Goal: Check status: Check status

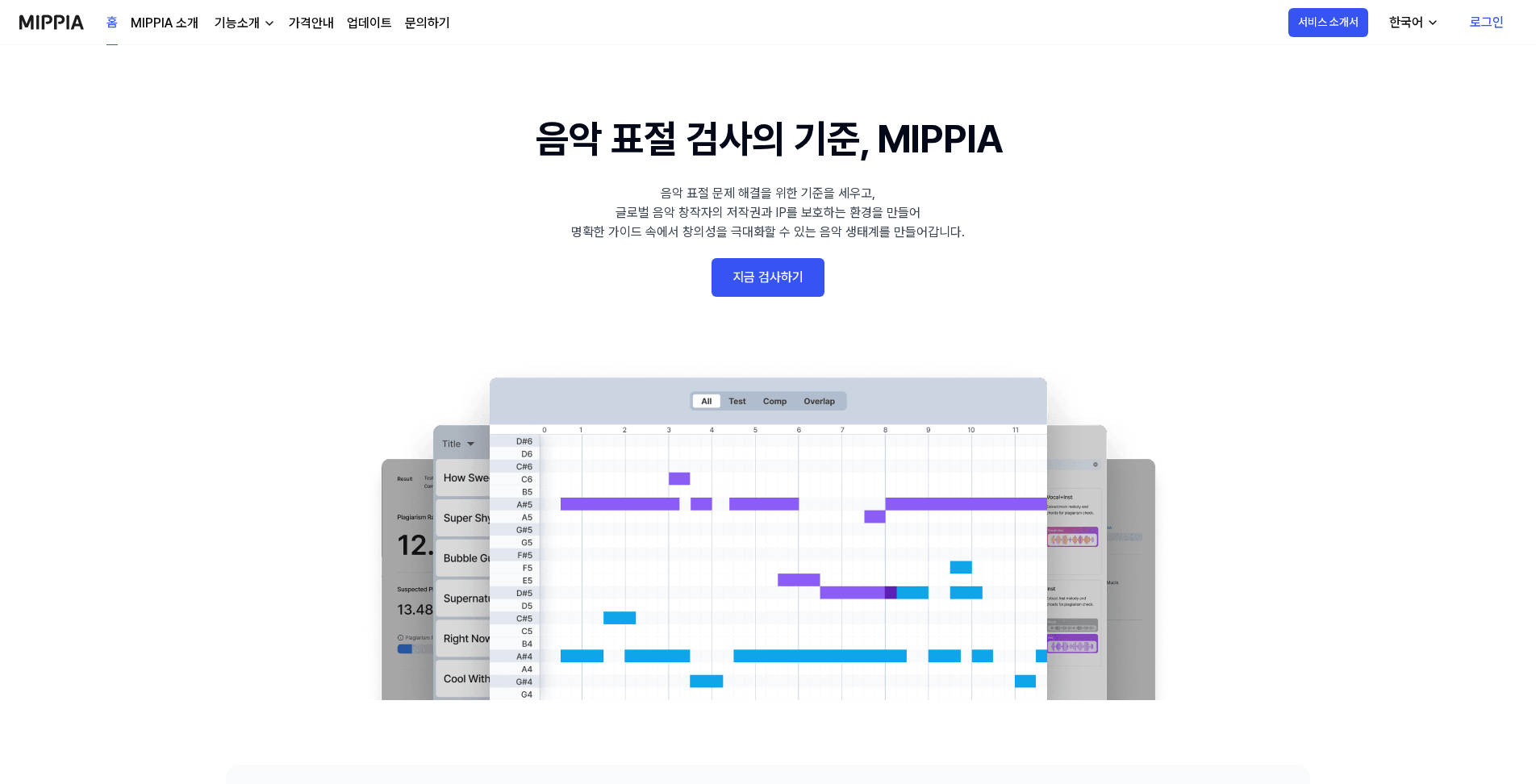
click at [1476, 23] on link "로그인" at bounding box center [1487, 22] width 60 height 45
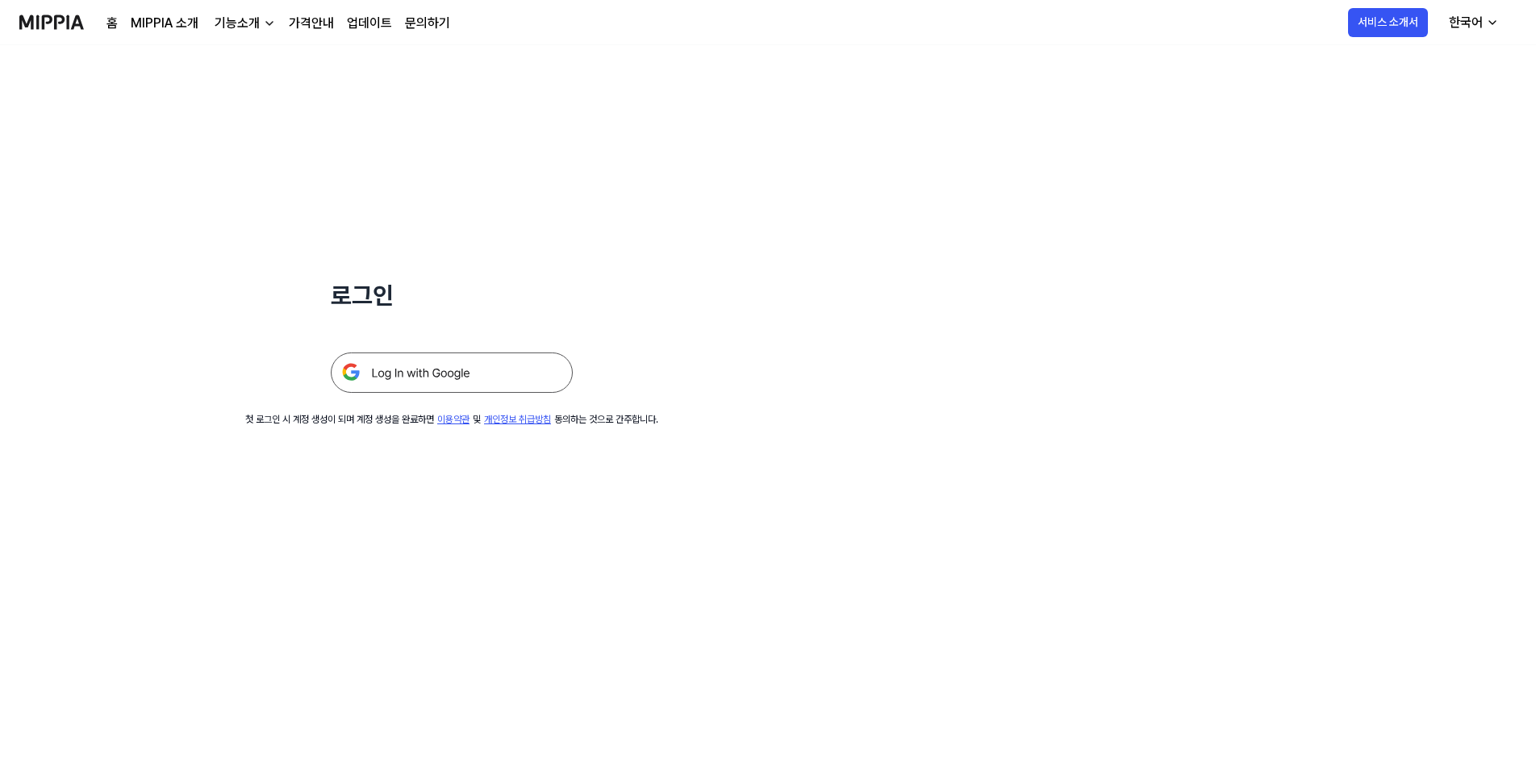
click at [460, 372] on img at bounding box center [451, 373] width 242 height 40
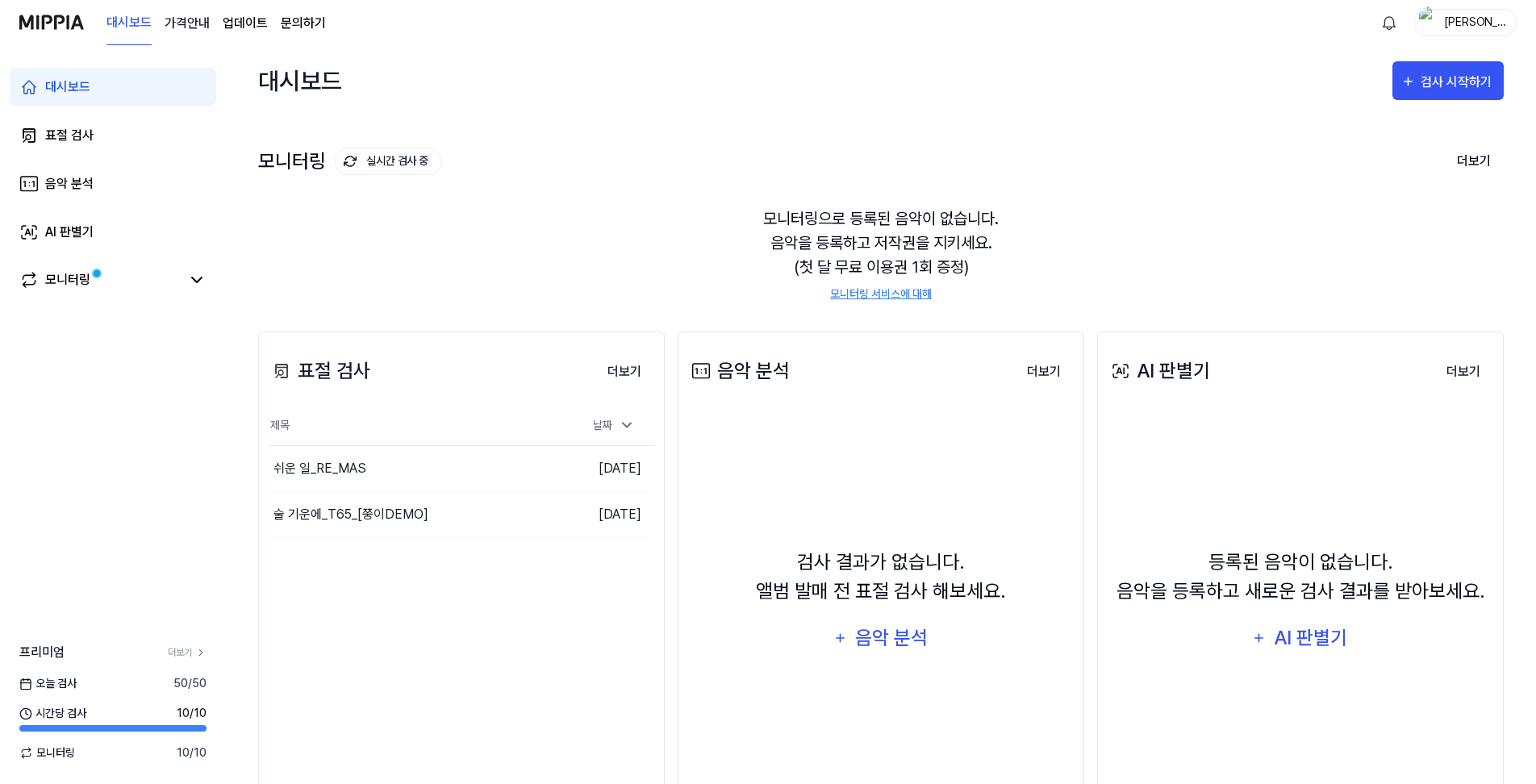
click at [186, 25] on 버튼 "가격안내" at bounding box center [187, 23] width 45 height 19
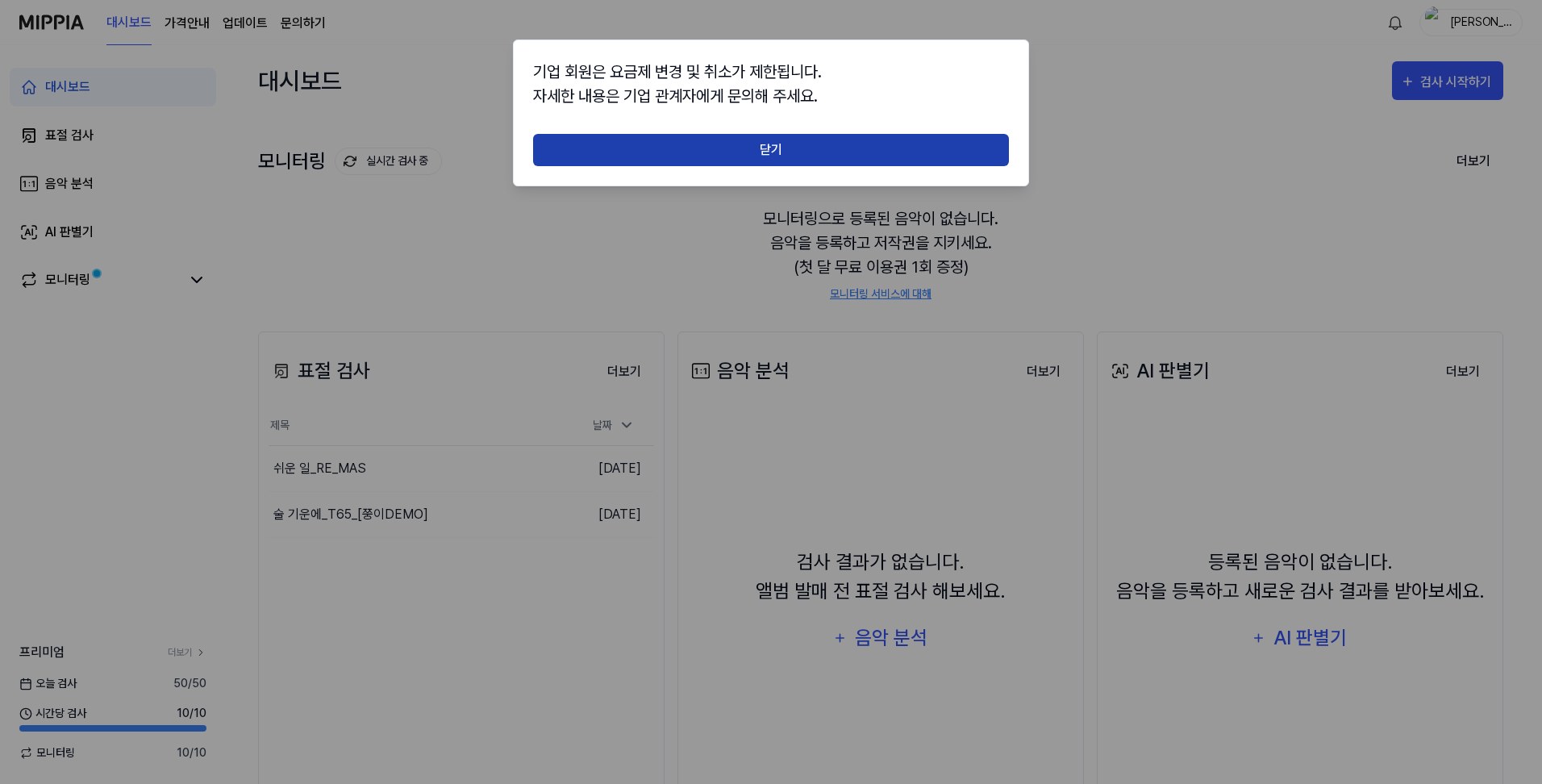
click at [731, 151] on button "닫기" at bounding box center [771, 149] width 476 height 32
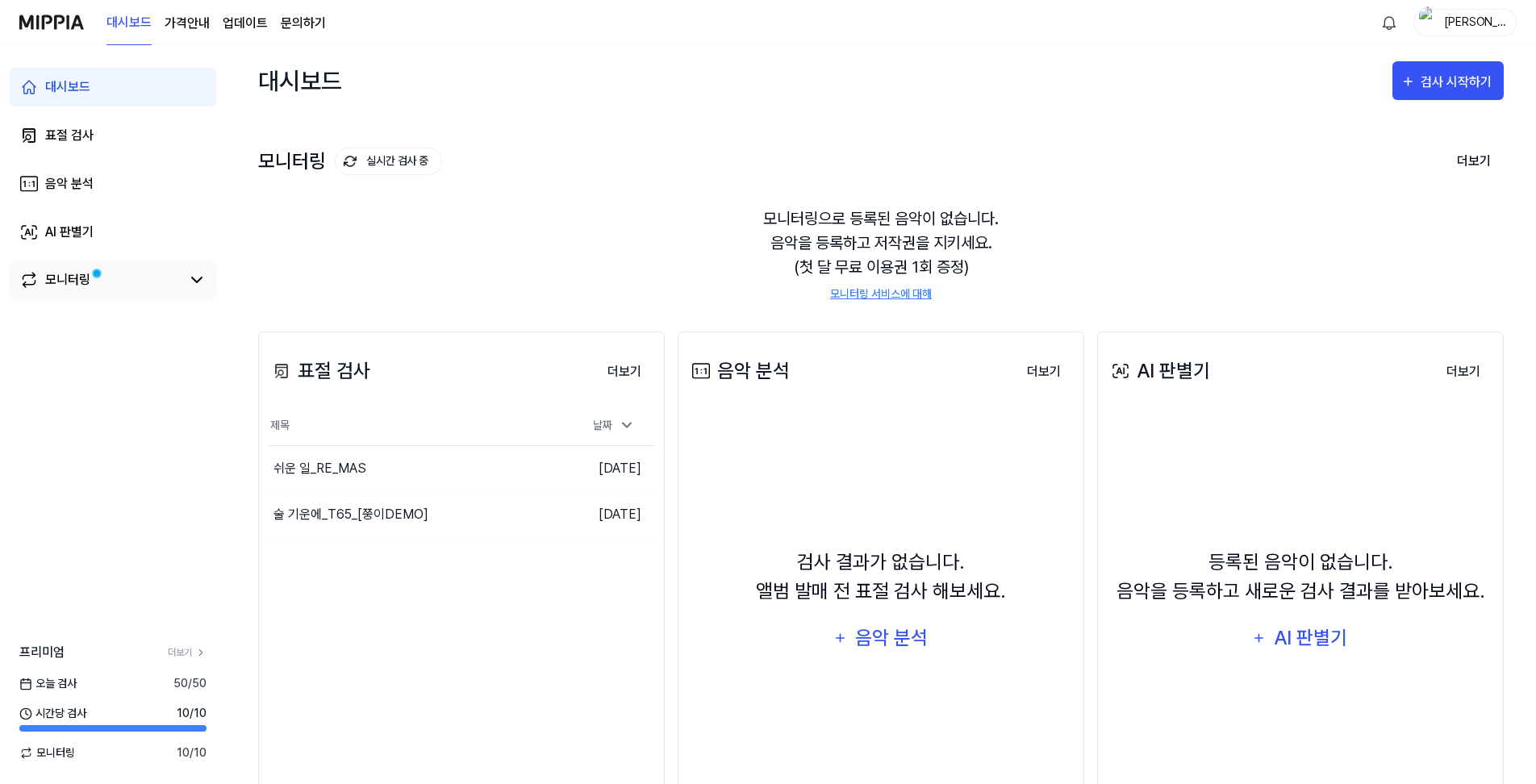
click at [95, 287] on link "모니터링" at bounding box center [99, 280] width 161 height 19
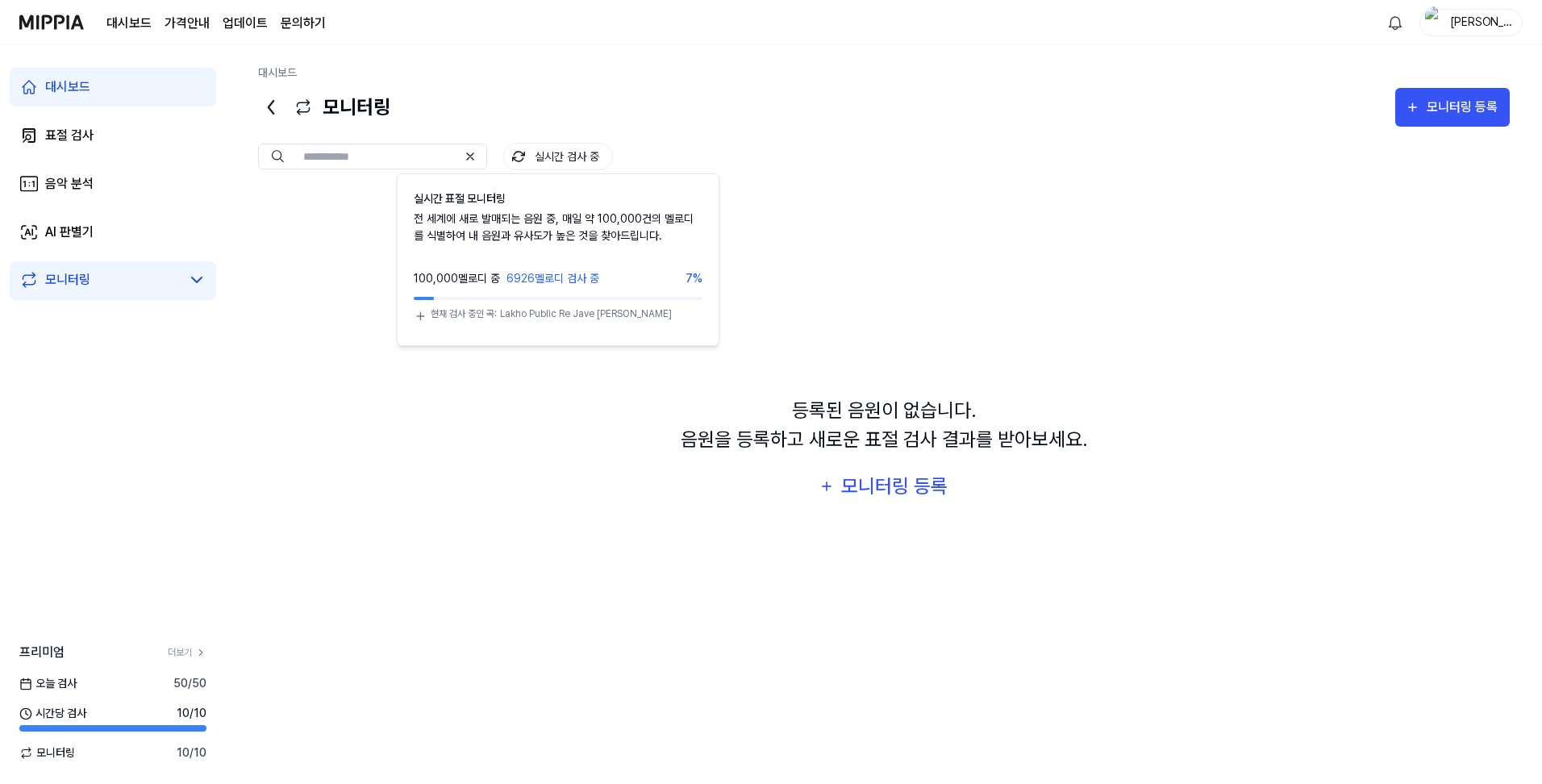
click at [547, 155] on button "실시간 검사 중" at bounding box center [559, 156] width 110 height 27
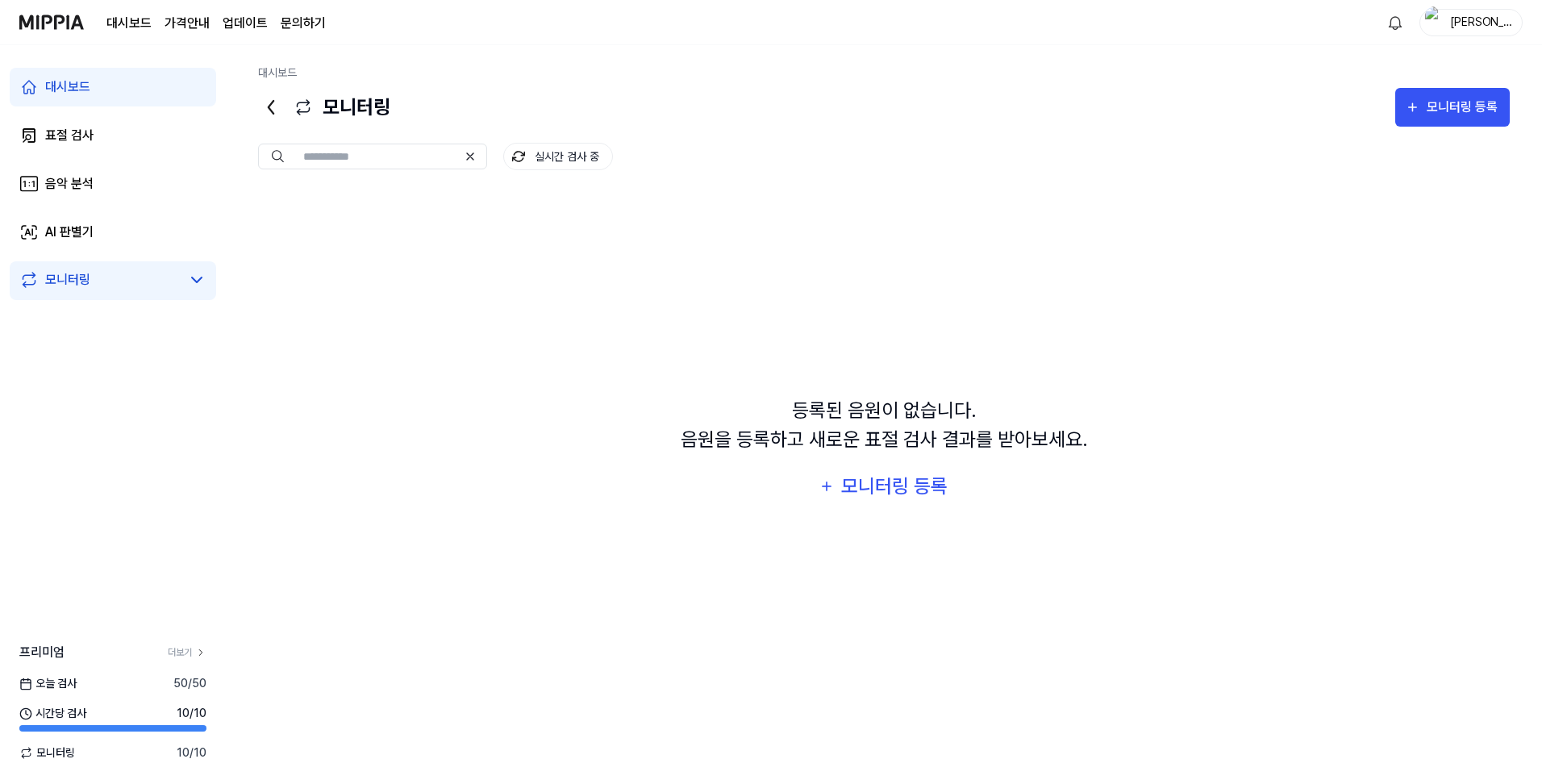
click at [547, 155] on button "실시간 검사 중" at bounding box center [559, 156] width 110 height 27
click at [82, 130] on div "표절 검사" at bounding box center [69, 136] width 48 height 19
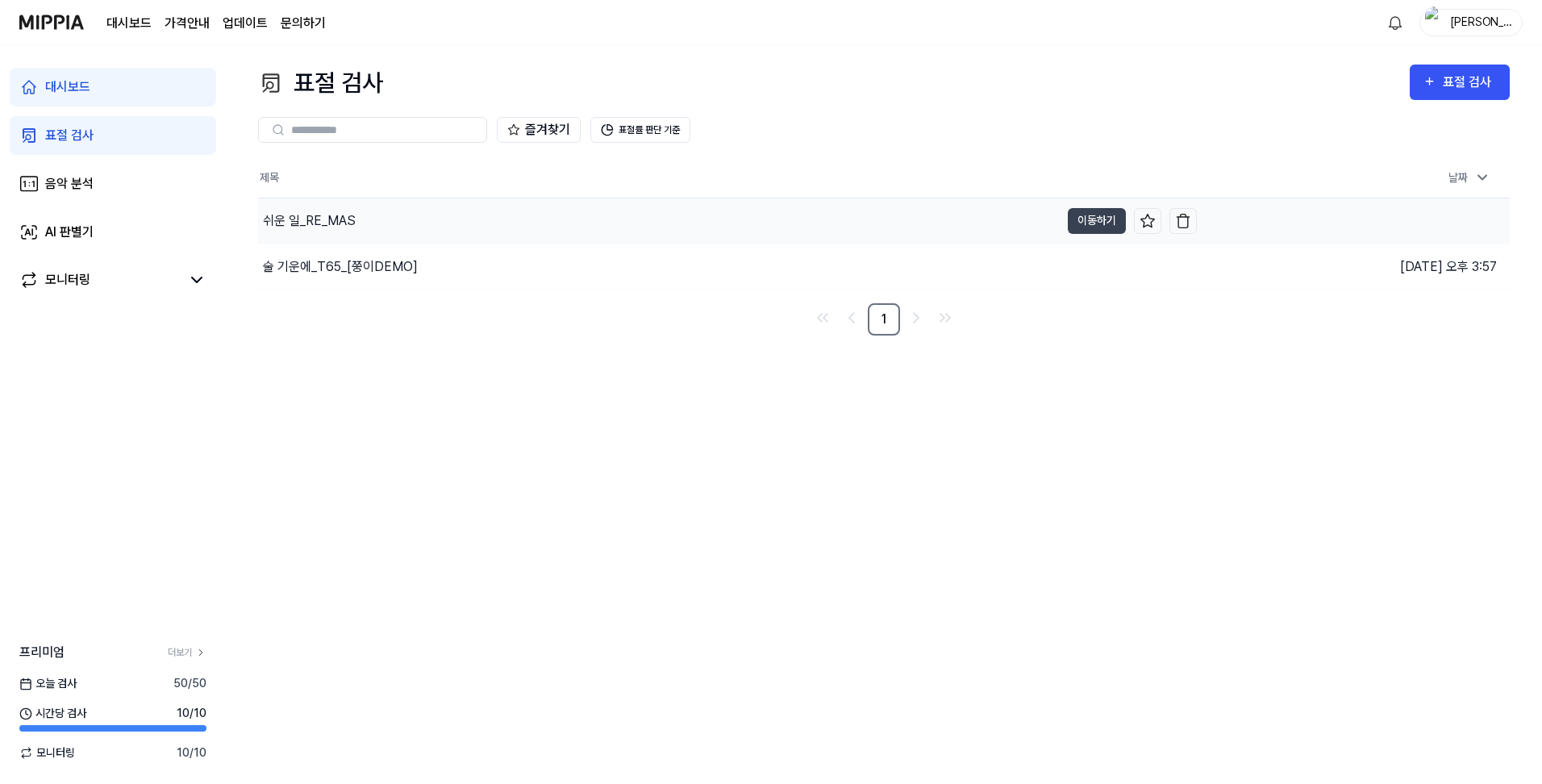
click at [324, 222] on div "쉬운 일_RE_MAS" at bounding box center [309, 221] width 92 height 19
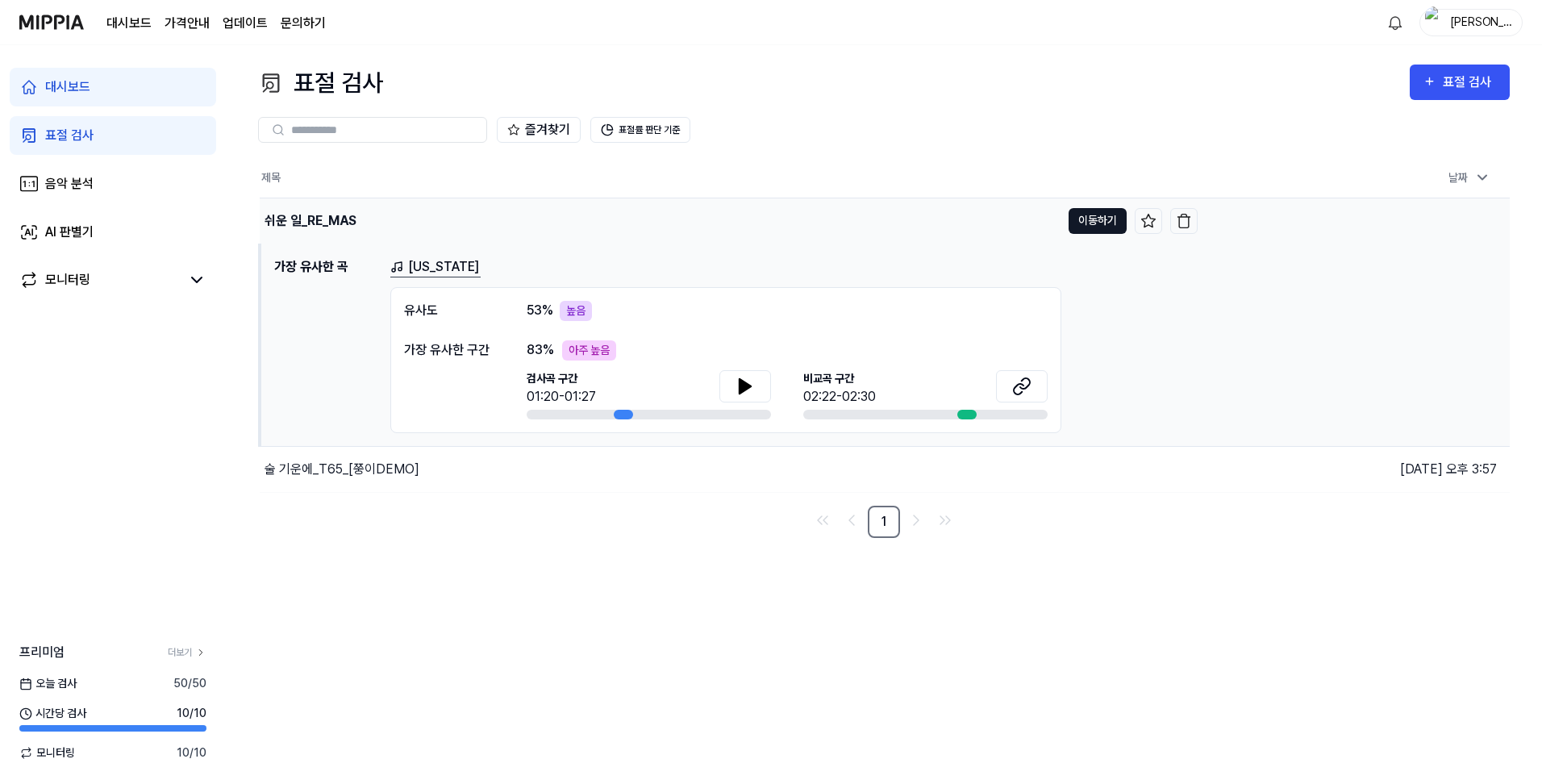
click at [1088, 219] on button "이동하기" at bounding box center [1098, 221] width 58 height 26
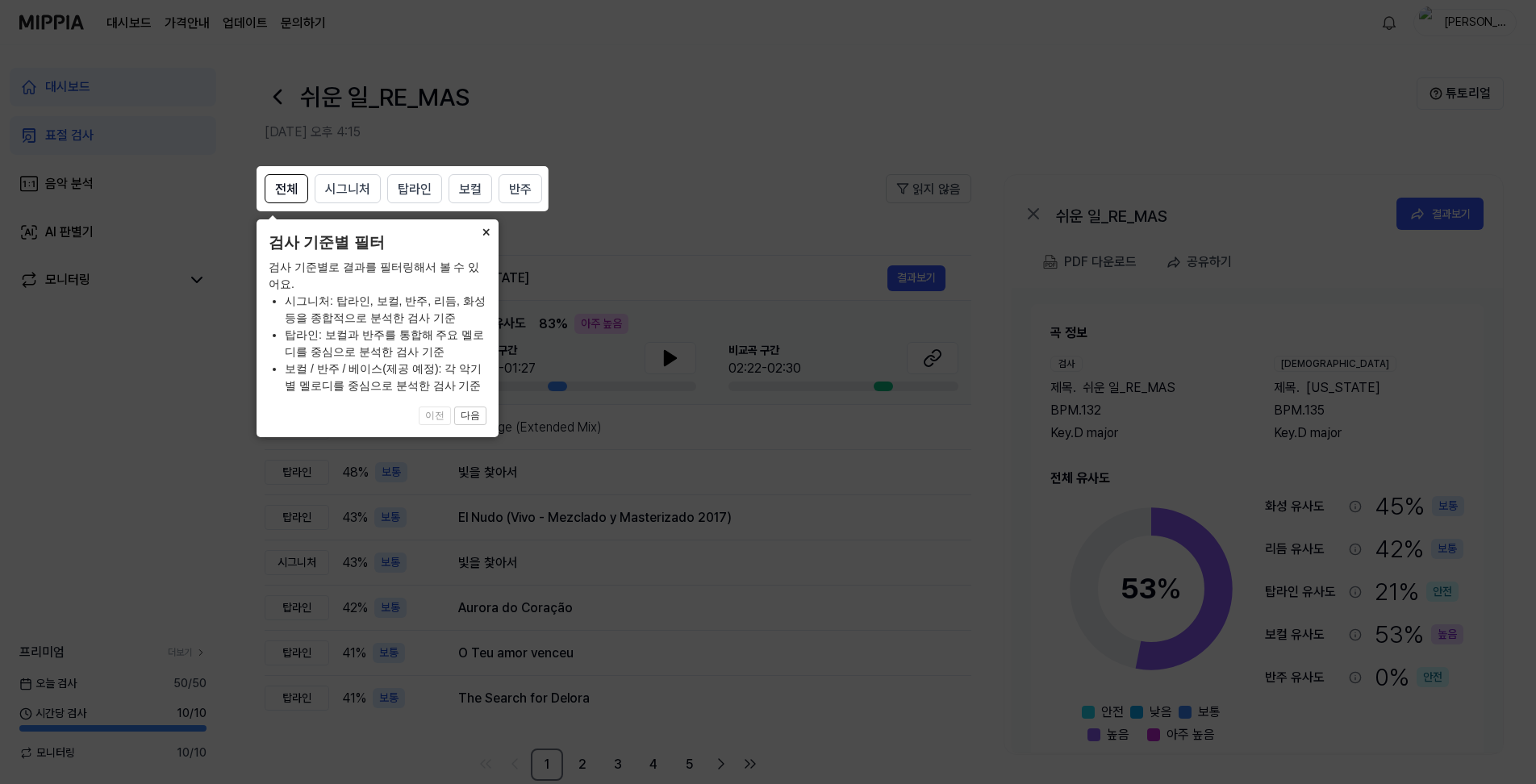
click at [487, 229] on button "×" at bounding box center [486, 230] width 26 height 22
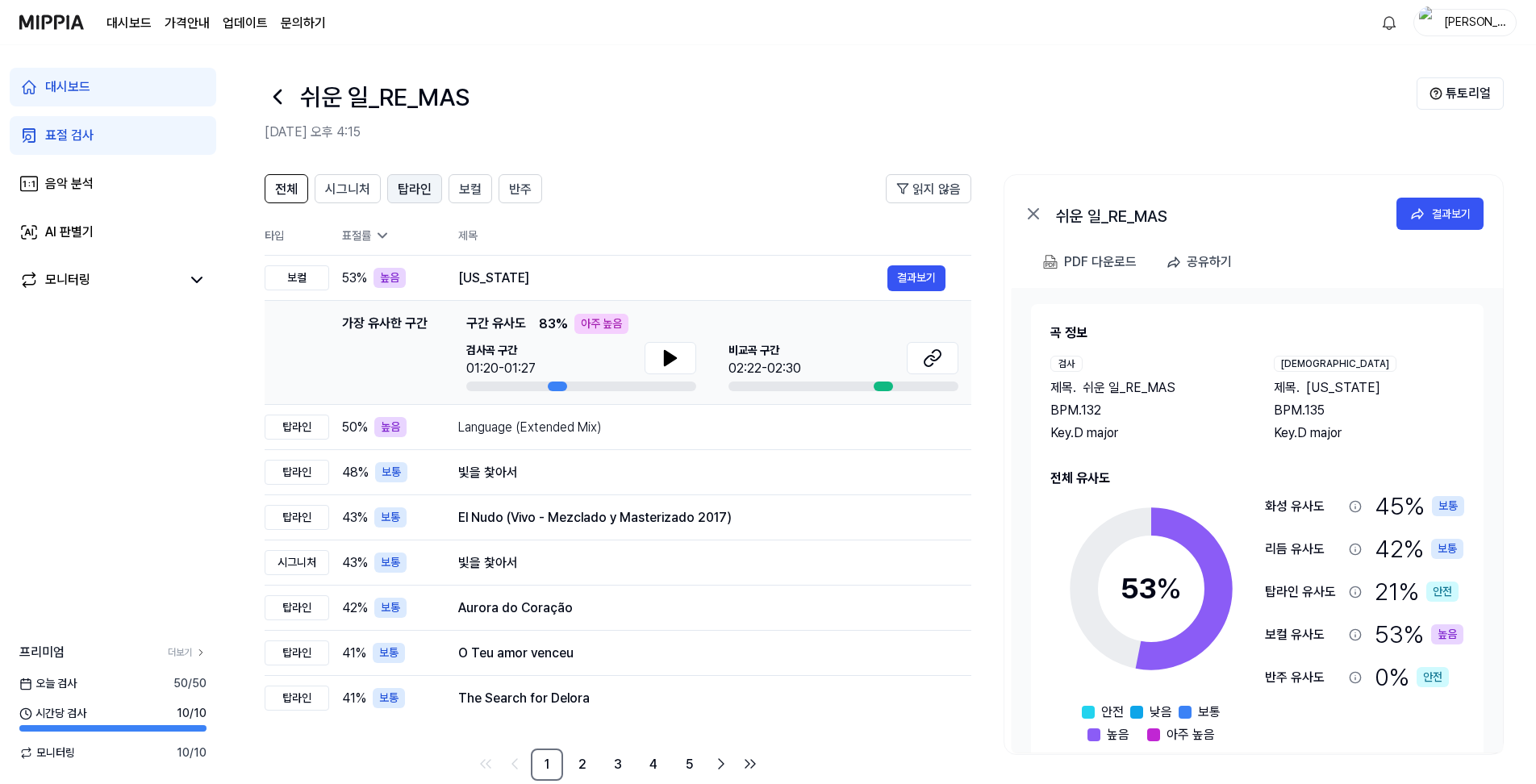
click at [413, 189] on span "탑라인" at bounding box center [414, 190] width 34 height 19
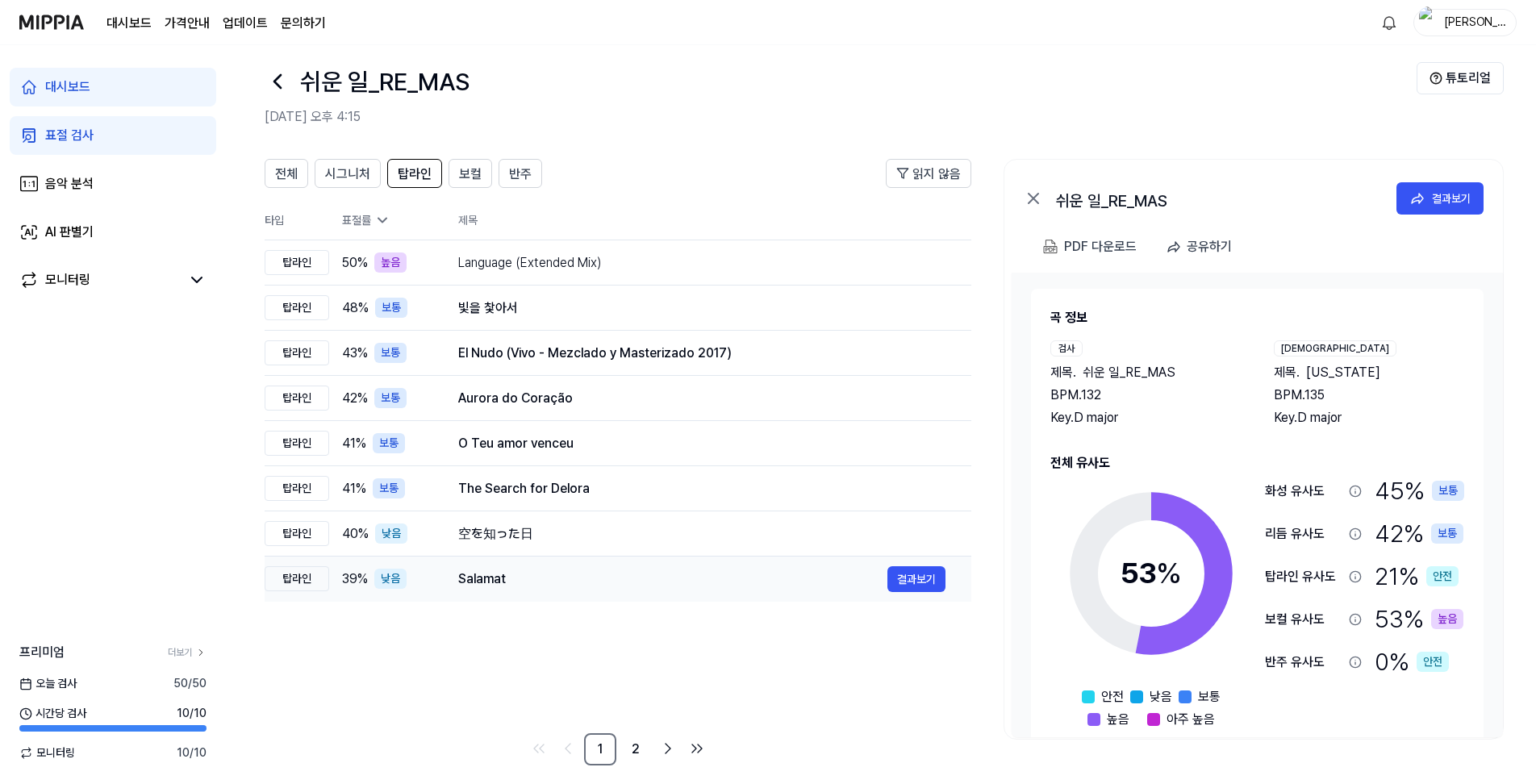
scroll to position [29, 0]
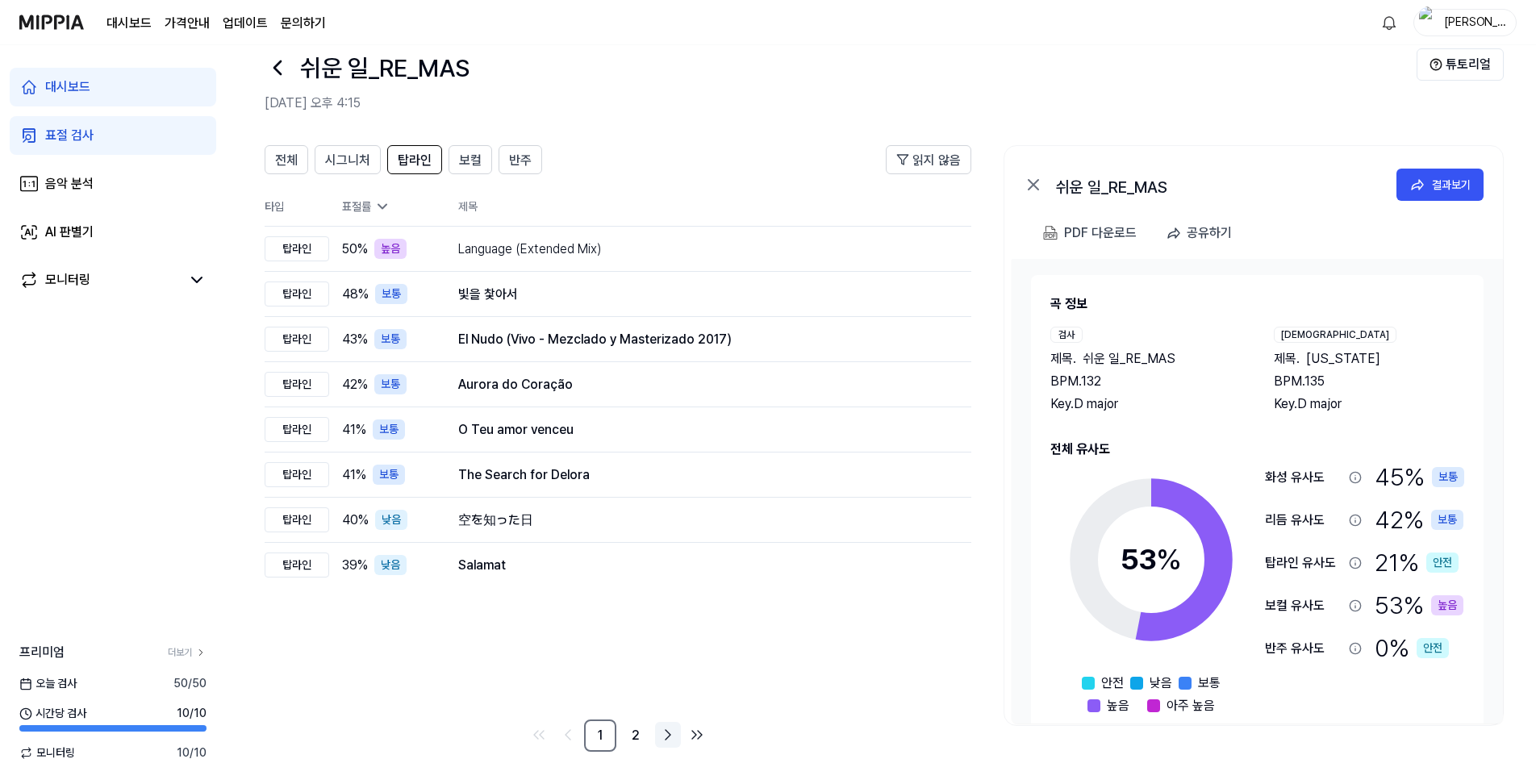
click at [665, 737] on icon "Go to next page" at bounding box center [668, 735] width 19 height 19
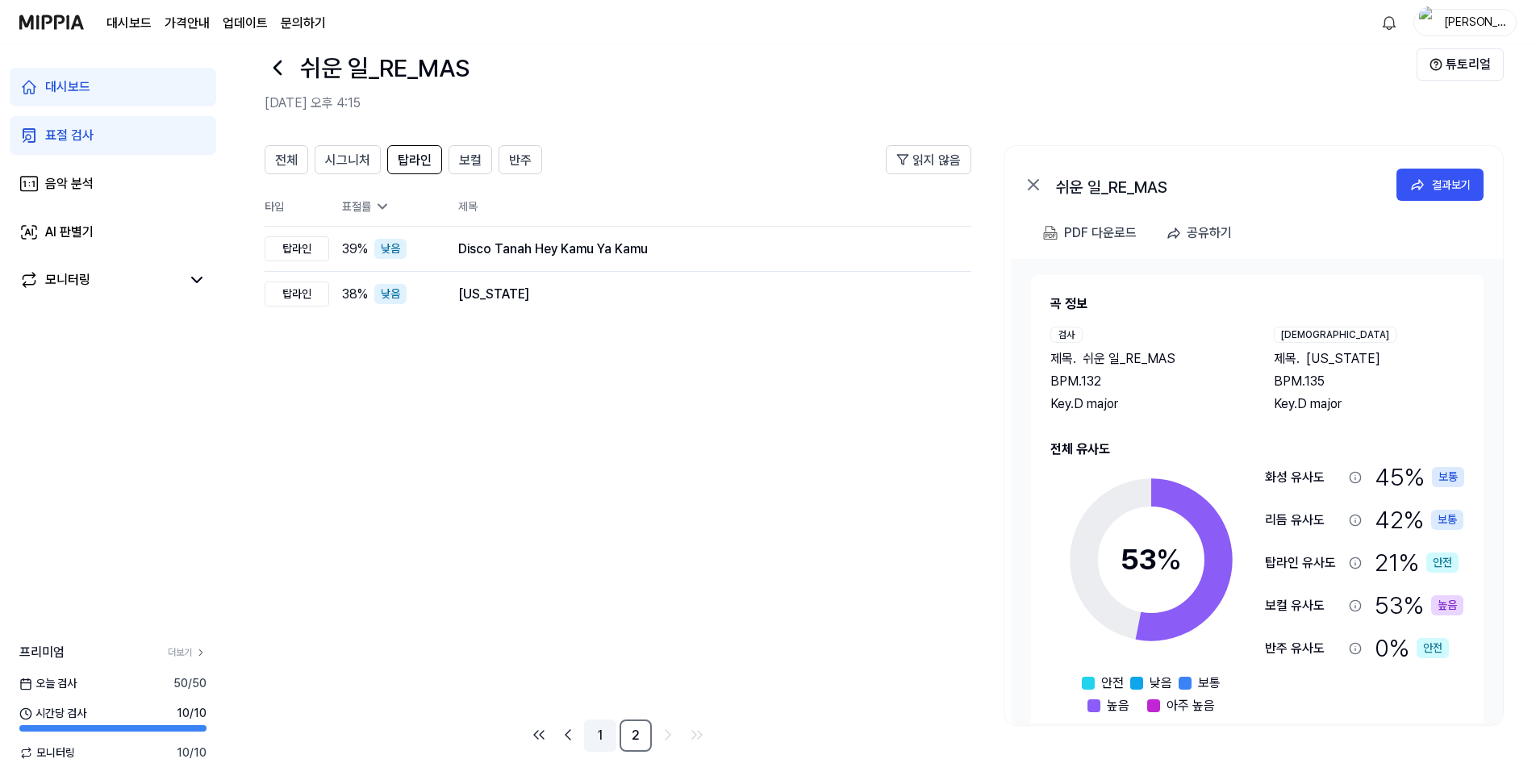
click at [599, 733] on link "1" at bounding box center [599, 735] width 32 height 32
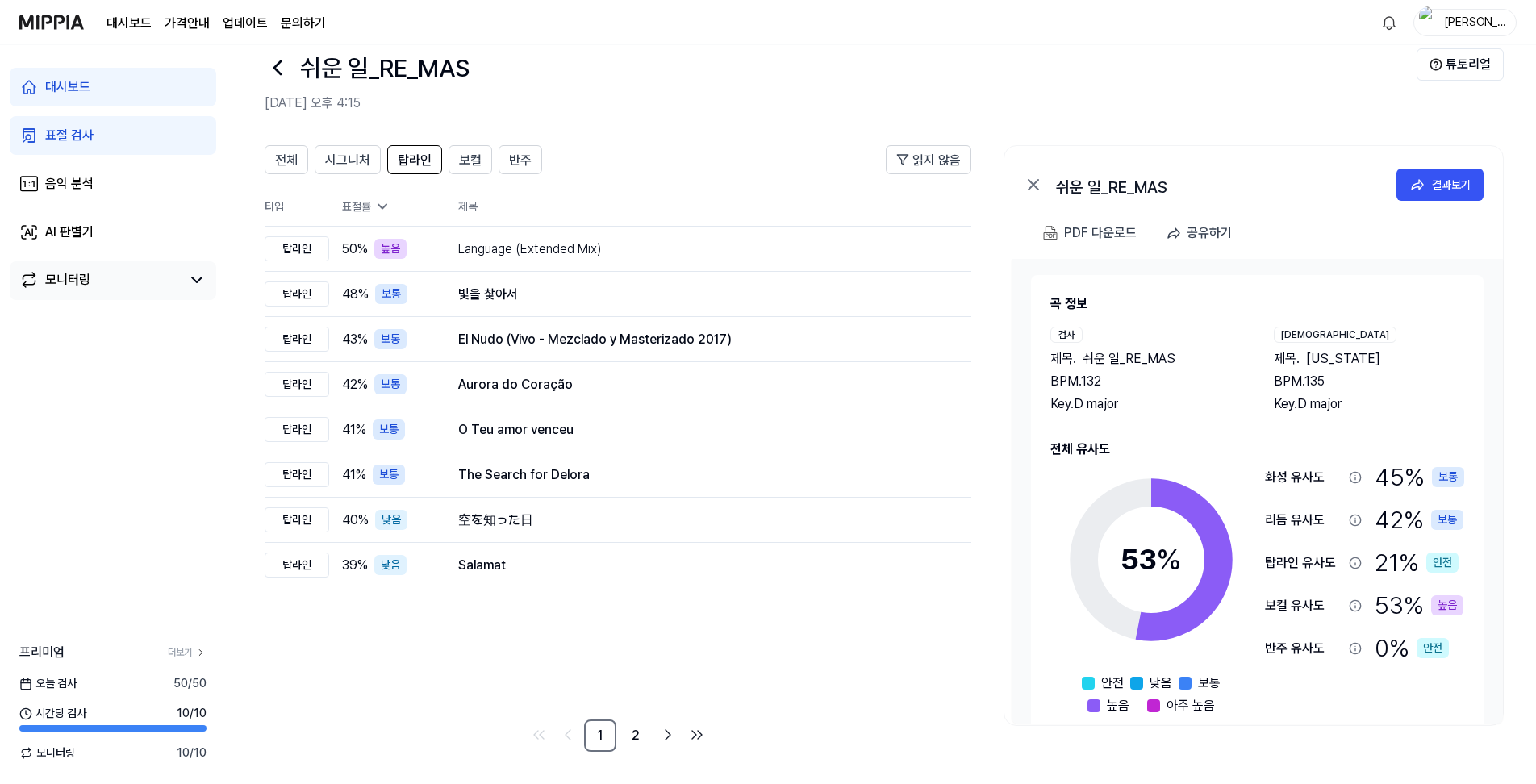
click at [81, 287] on div "모니터링" at bounding box center [67, 280] width 45 height 19
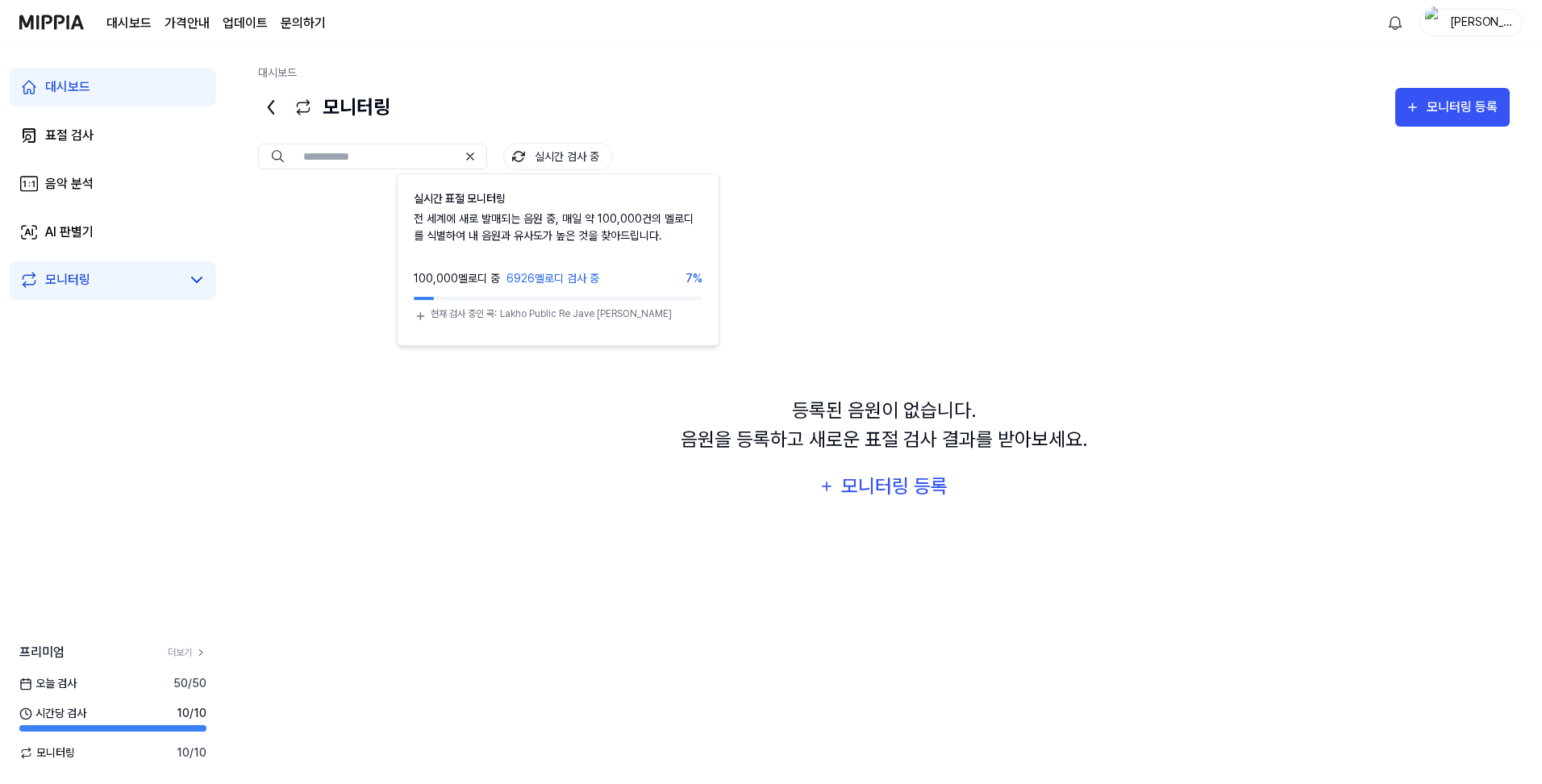
click at [548, 161] on button "실시간 검사 중" at bounding box center [559, 156] width 110 height 27
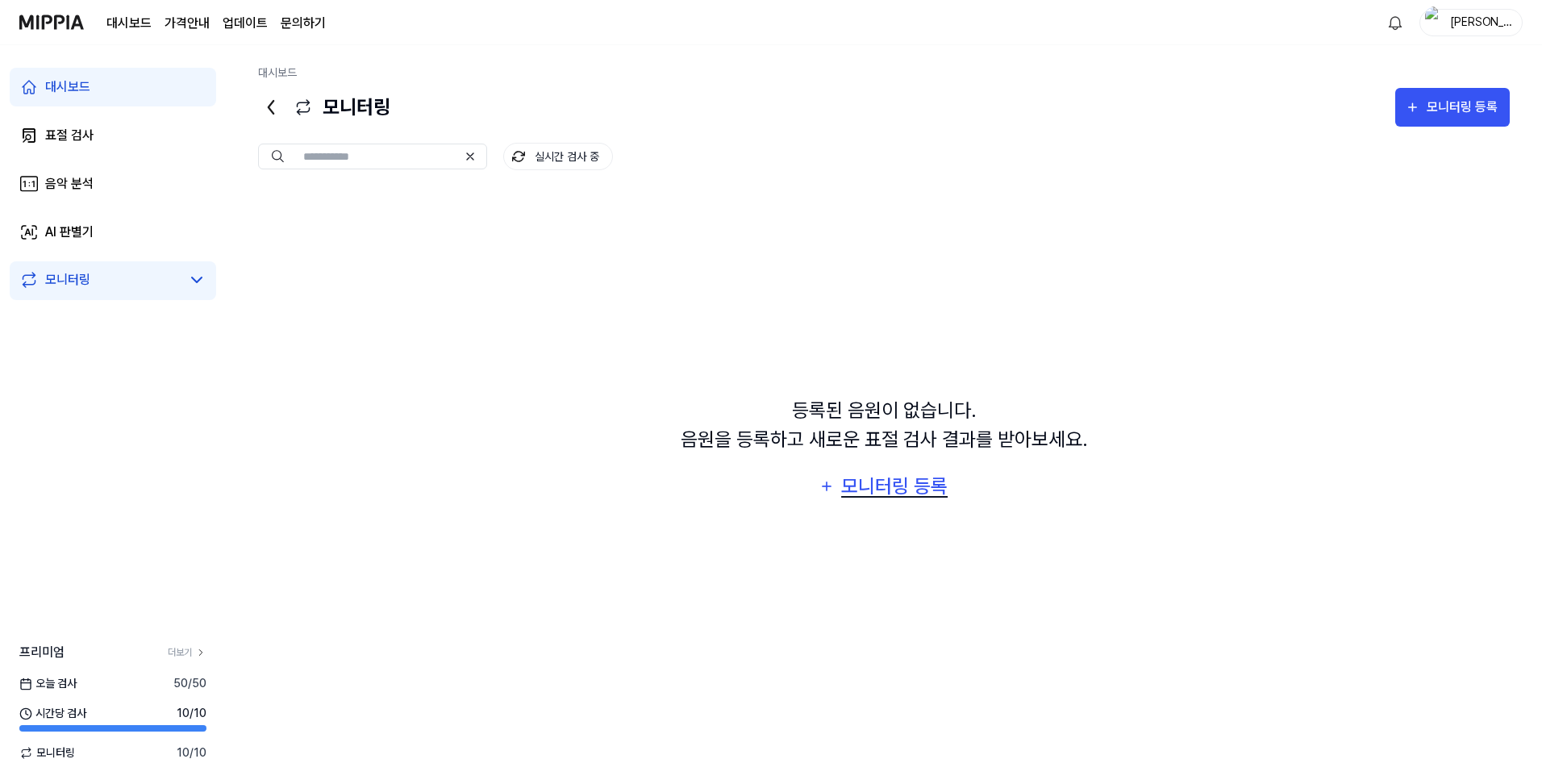
click at [905, 483] on div "모니터링 등록" at bounding box center [895, 486] width 110 height 31
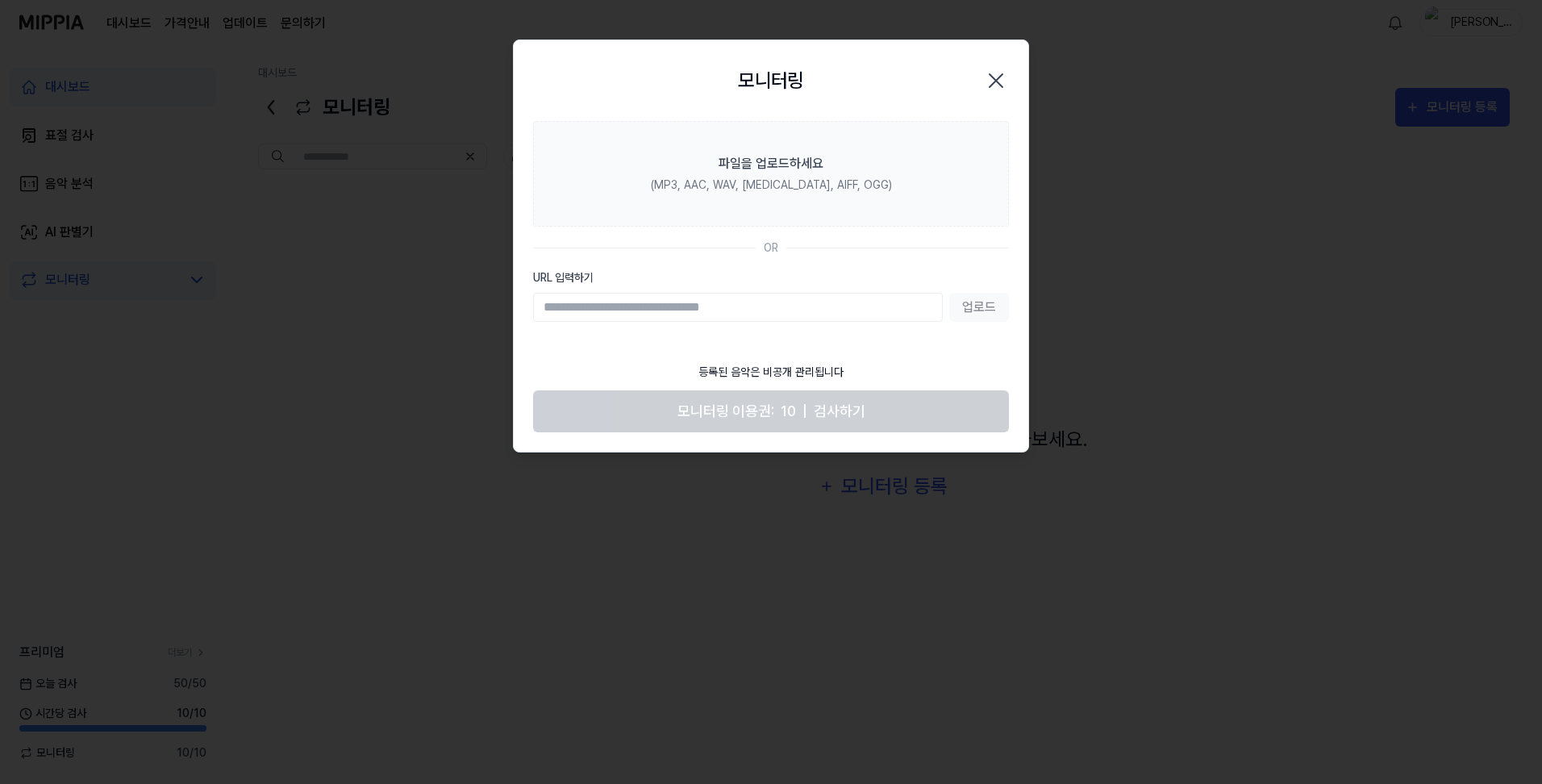
click at [1000, 86] on icon "button" at bounding box center [996, 80] width 26 height 26
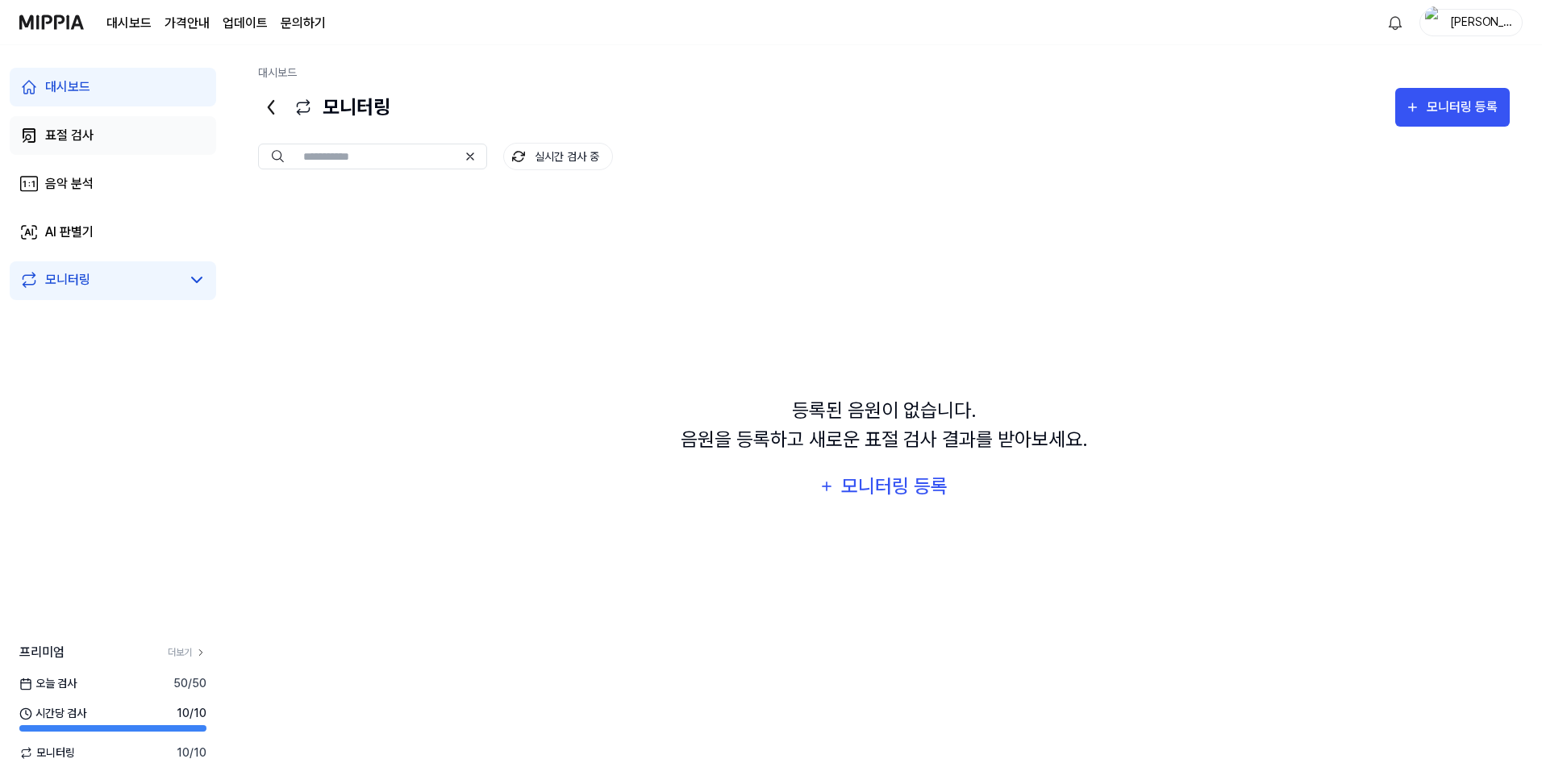
click at [73, 131] on div "표절 검사" at bounding box center [69, 136] width 48 height 19
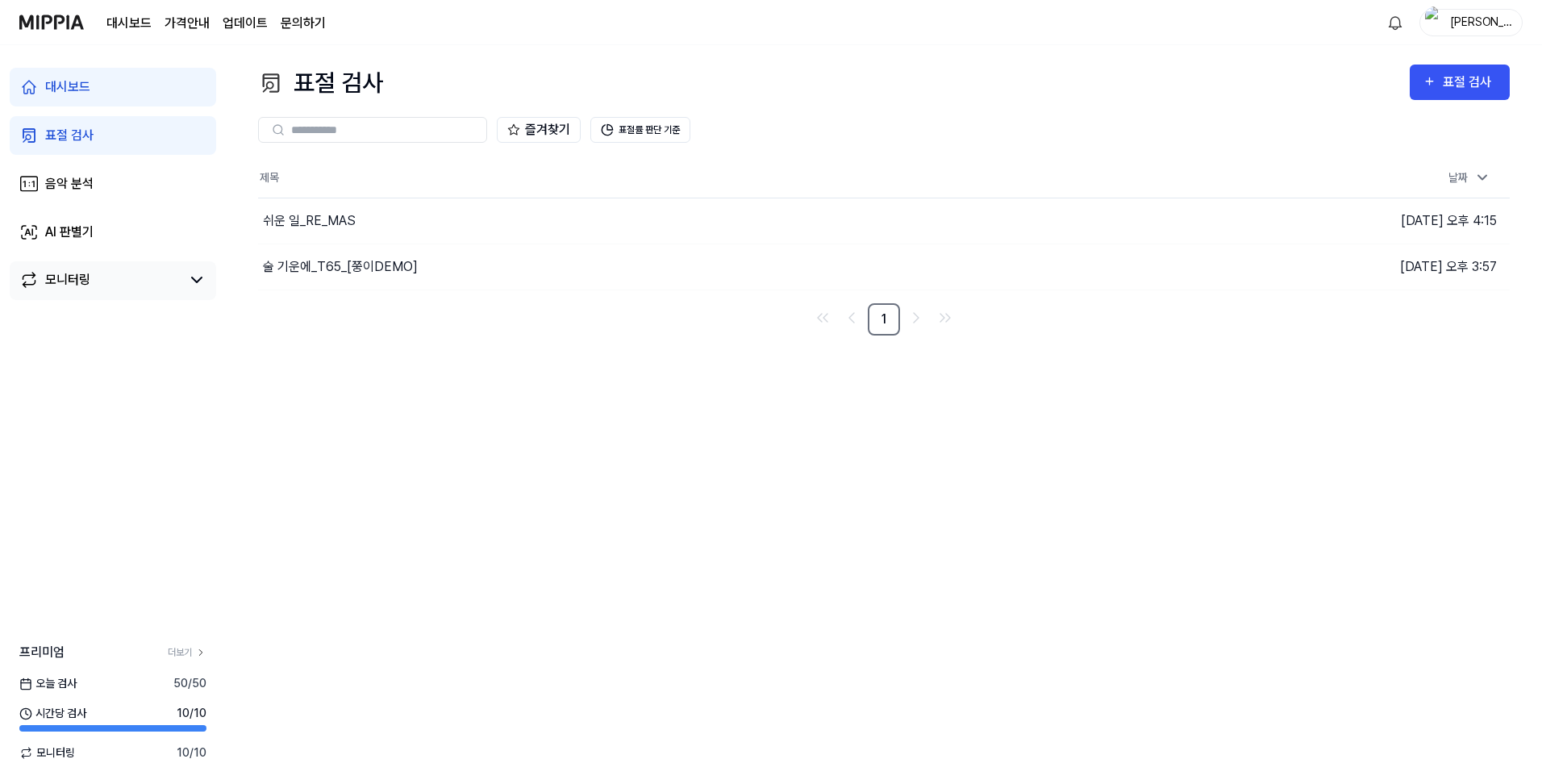
click at [91, 280] on link "모니터링" at bounding box center [99, 280] width 161 height 19
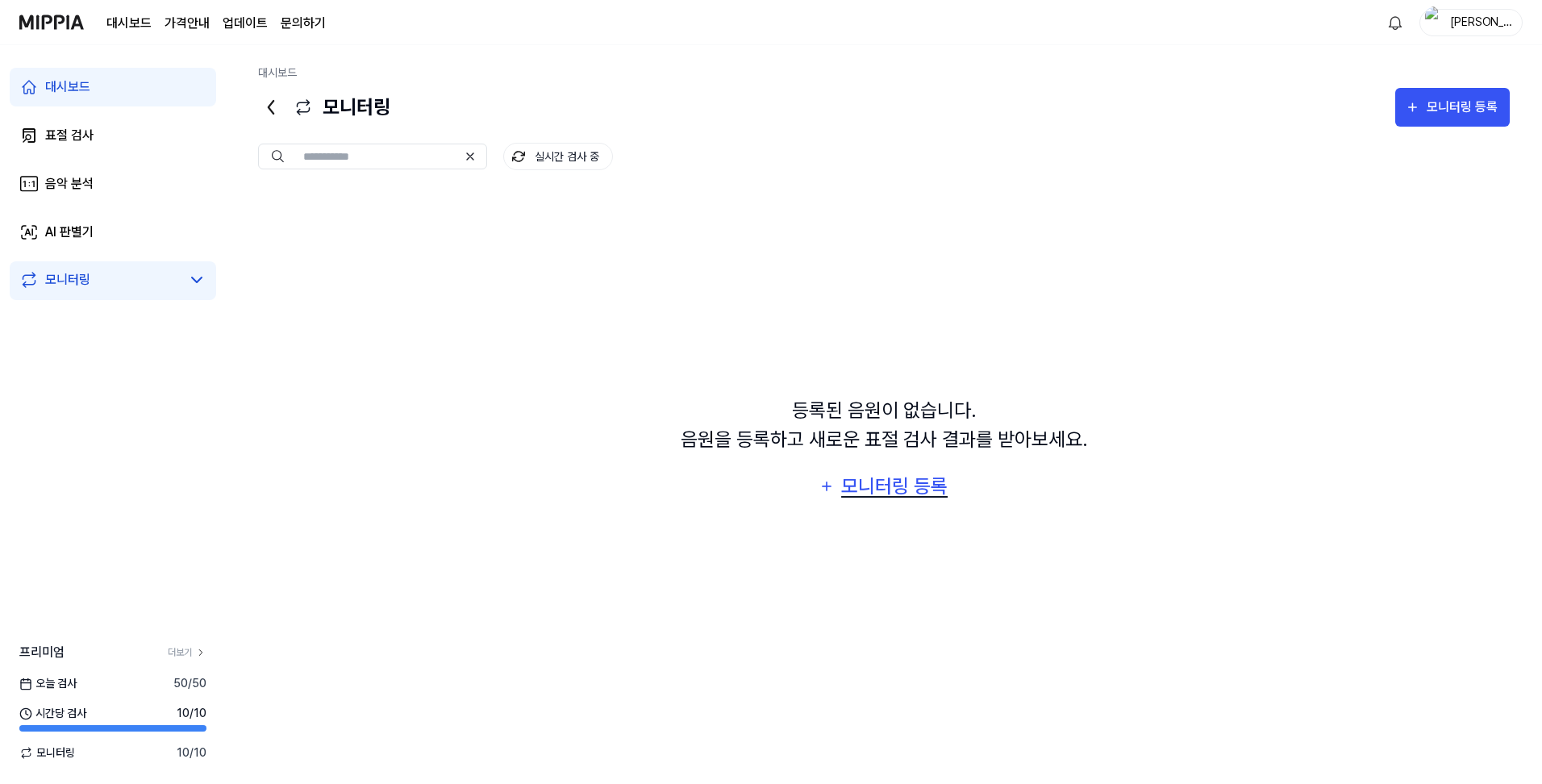
click at [921, 492] on div "모니터링 등록" at bounding box center [895, 486] width 110 height 31
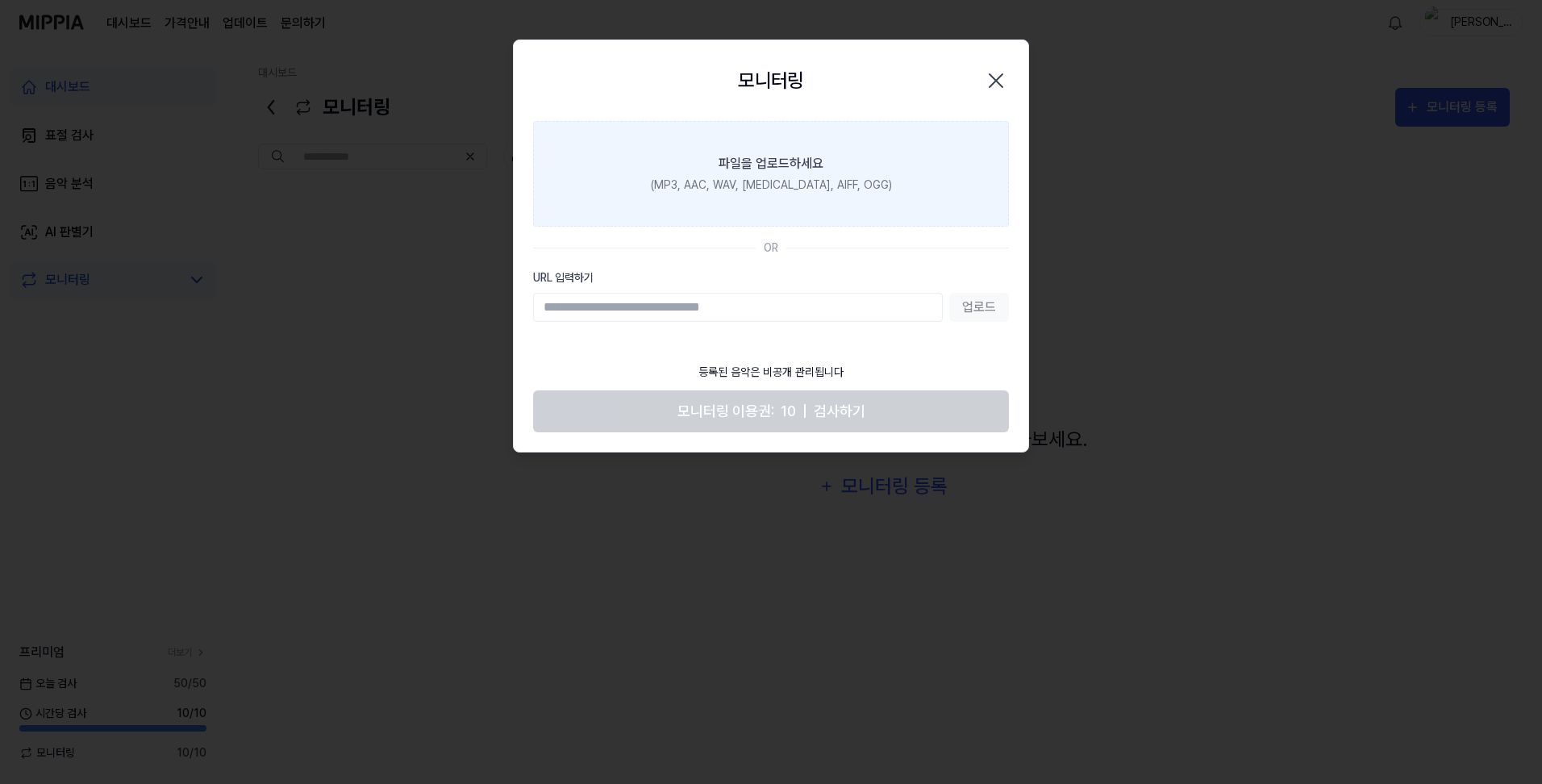
click at [759, 170] on div "파일을 업로드하세요" at bounding box center [771, 164] width 105 height 19
click at [0, 0] on input "파일을 업로드하세요 (MP3, AAC, WAV, [MEDICAL_DATA], AIFF, OGG)" at bounding box center [0, 0] width 0 height 0
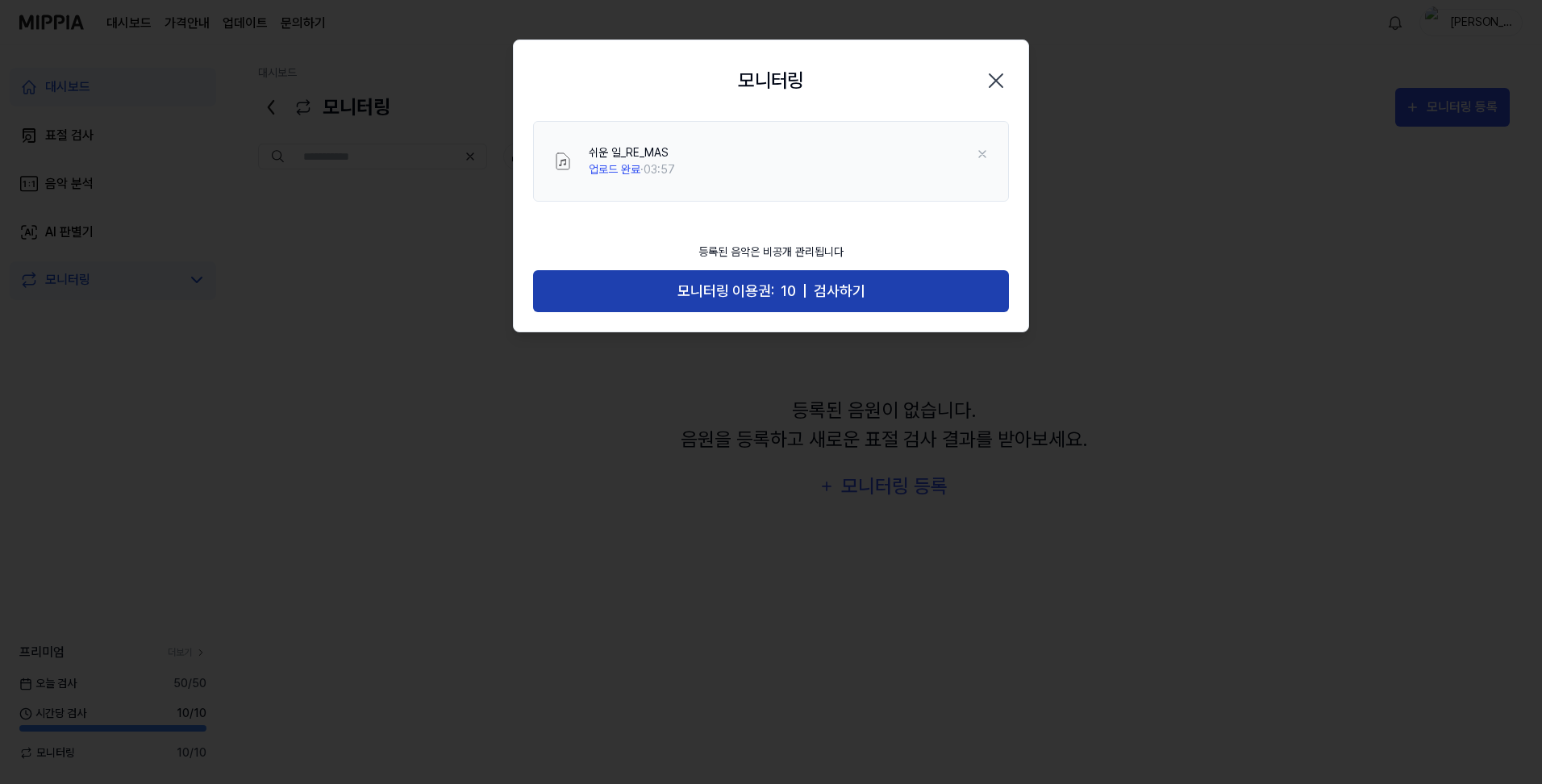
click at [778, 285] on button "모니터링 이용권: 10 | 검사하기" at bounding box center [771, 292] width 476 height 42
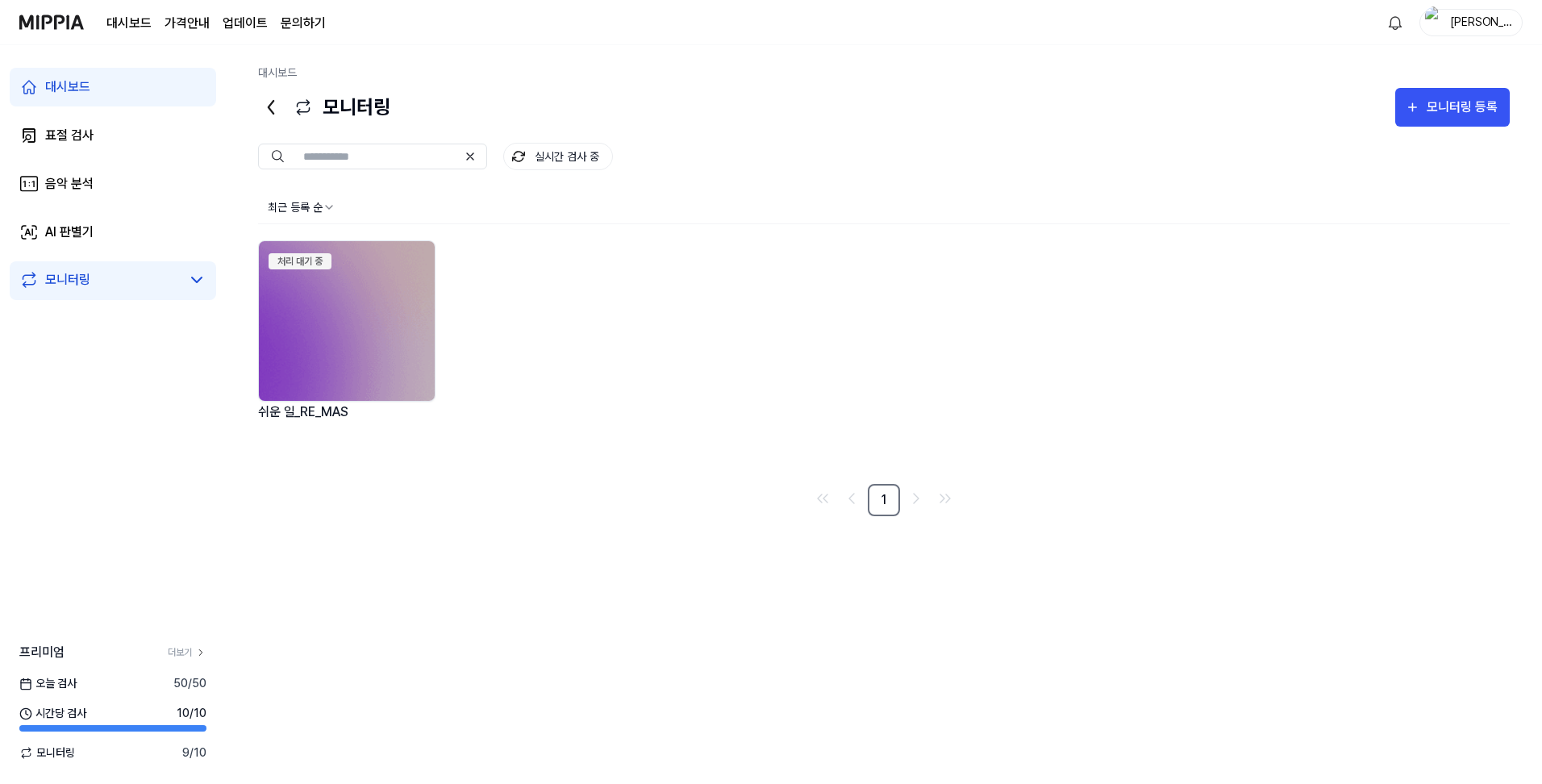
click at [359, 330] on img at bounding box center [347, 321] width 176 height 160
click at [1440, 113] on div "모니터링 등록" at bounding box center [1463, 107] width 75 height 21
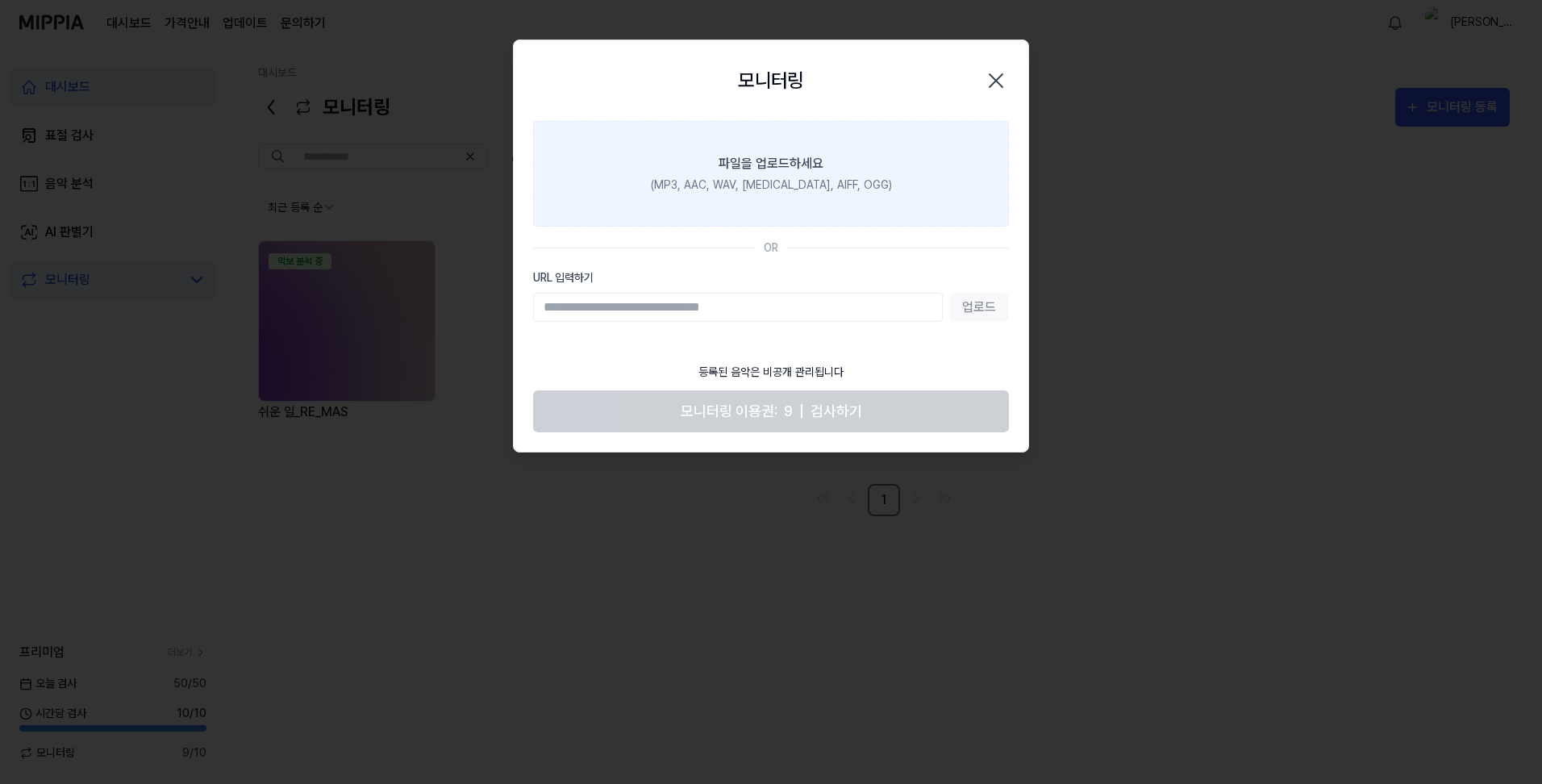
click at [855, 169] on label "파일을 업로드하세요 (MP3, AAC, WAV, [MEDICAL_DATA], AIFF, OGG)" at bounding box center [771, 174] width 476 height 106
click at [0, 0] on input "파일을 업로드하세요 (MP3, AAC, WAV, [MEDICAL_DATA], AIFF, OGG)" at bounding box center [0, 0] width 0 height 0
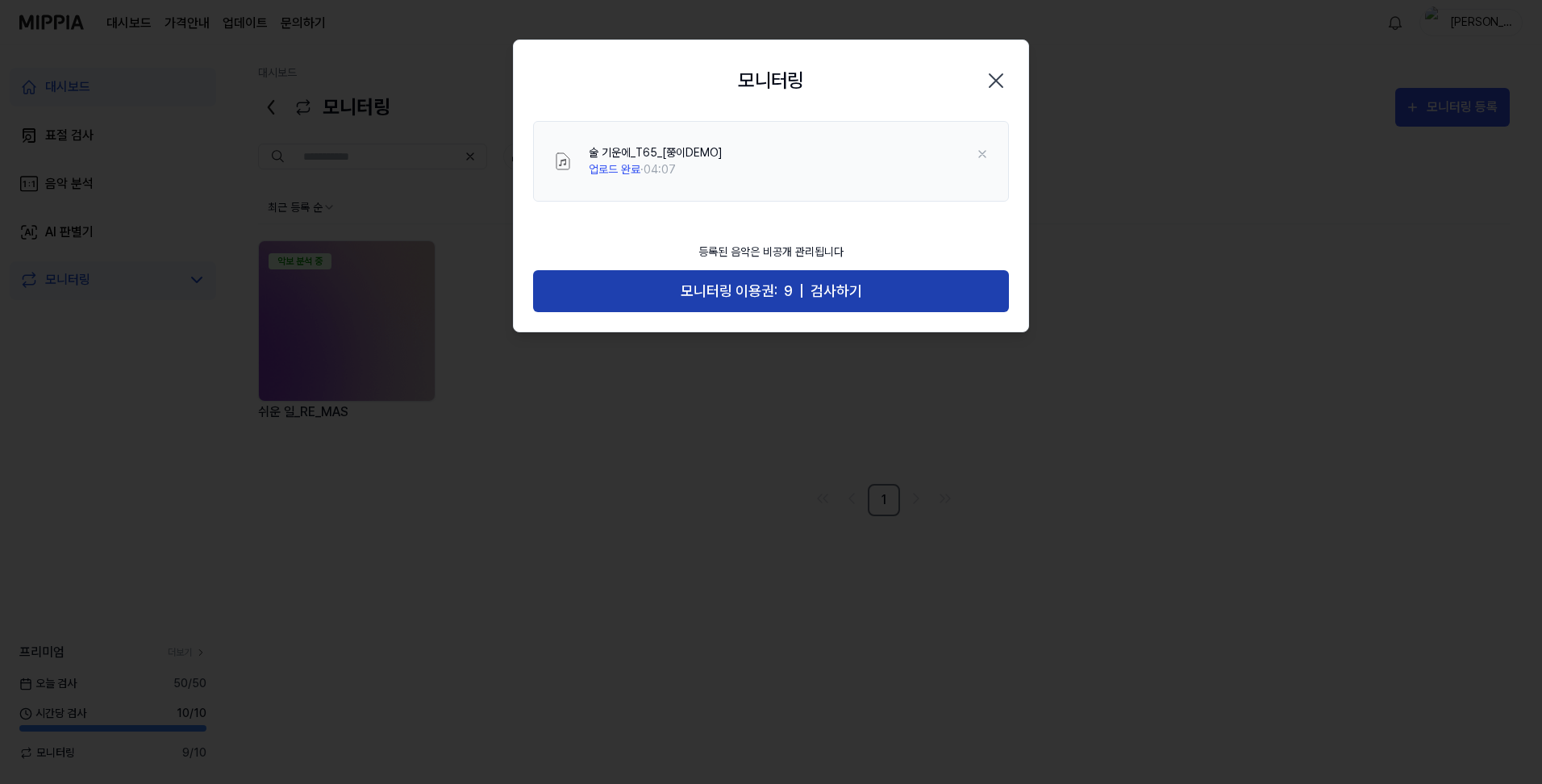
click at [768, 292] on span "모니터링 이용권:" at bounding box center [729, 292] width 96 height 23
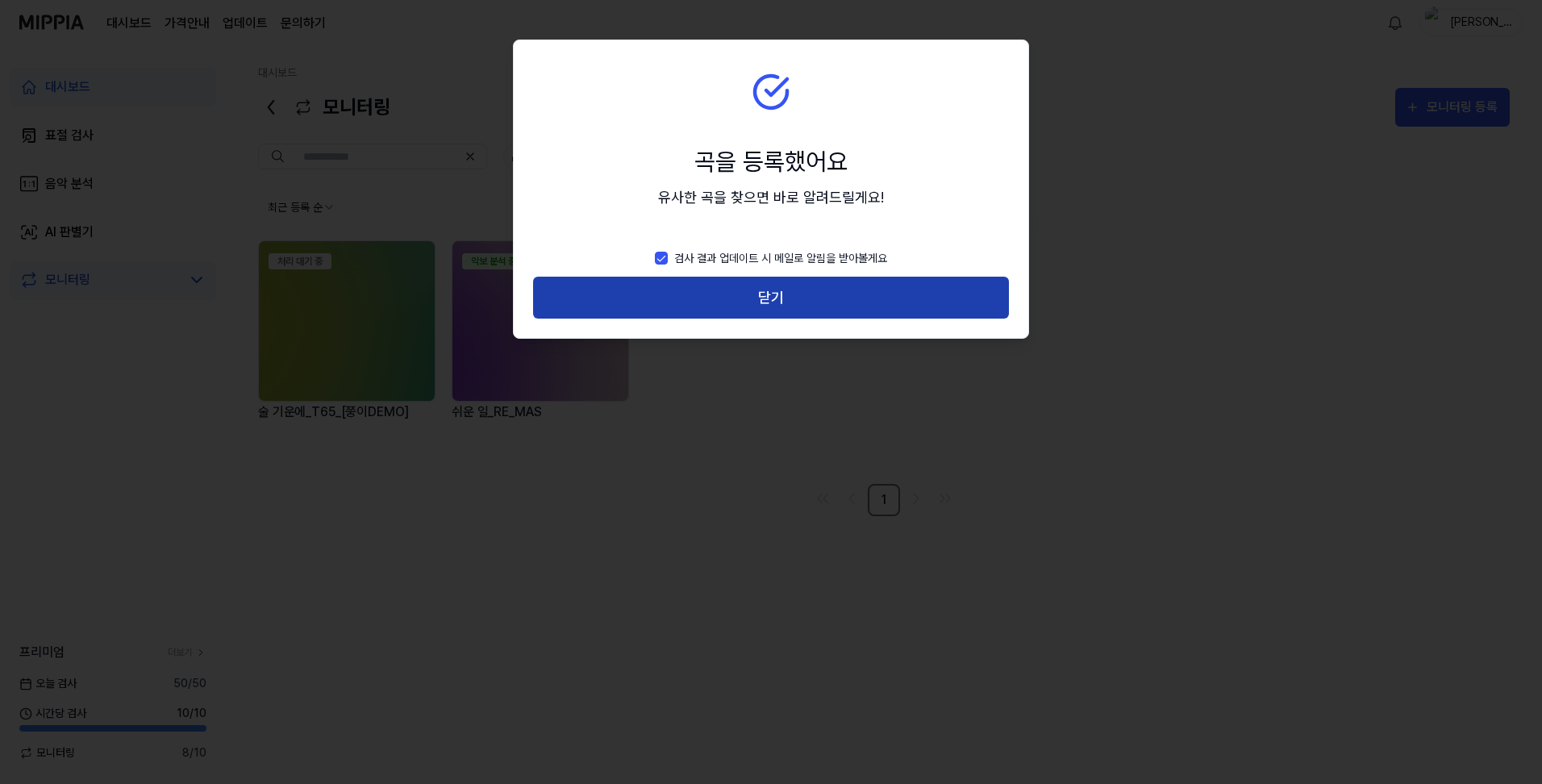
click at [780, 298] on button "닫기" at bounding box center [771, 298] width 476 height 42
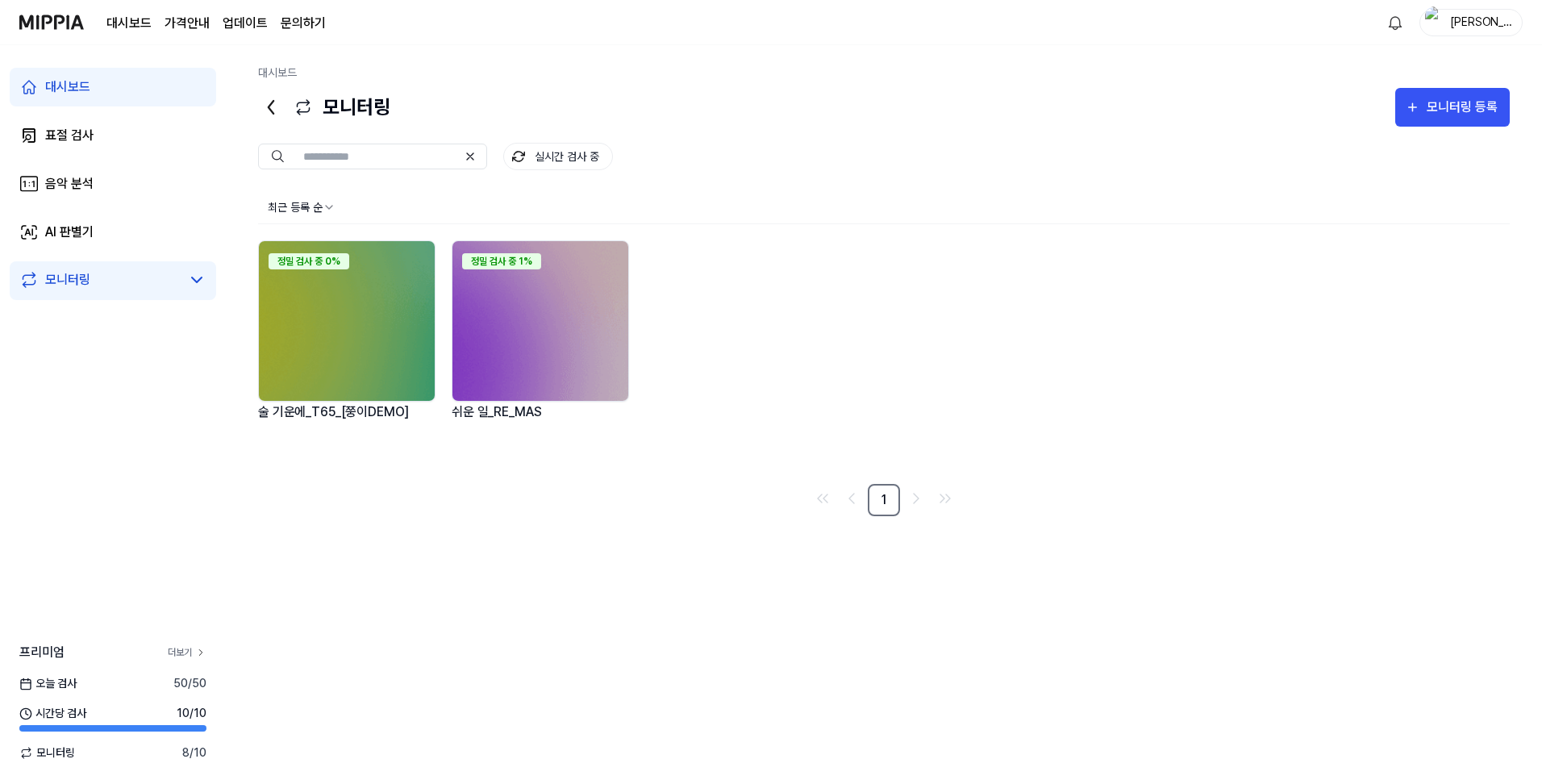
click at [193, 654] on link "더보기" at bounding box center [187, 652] width 39 height 14
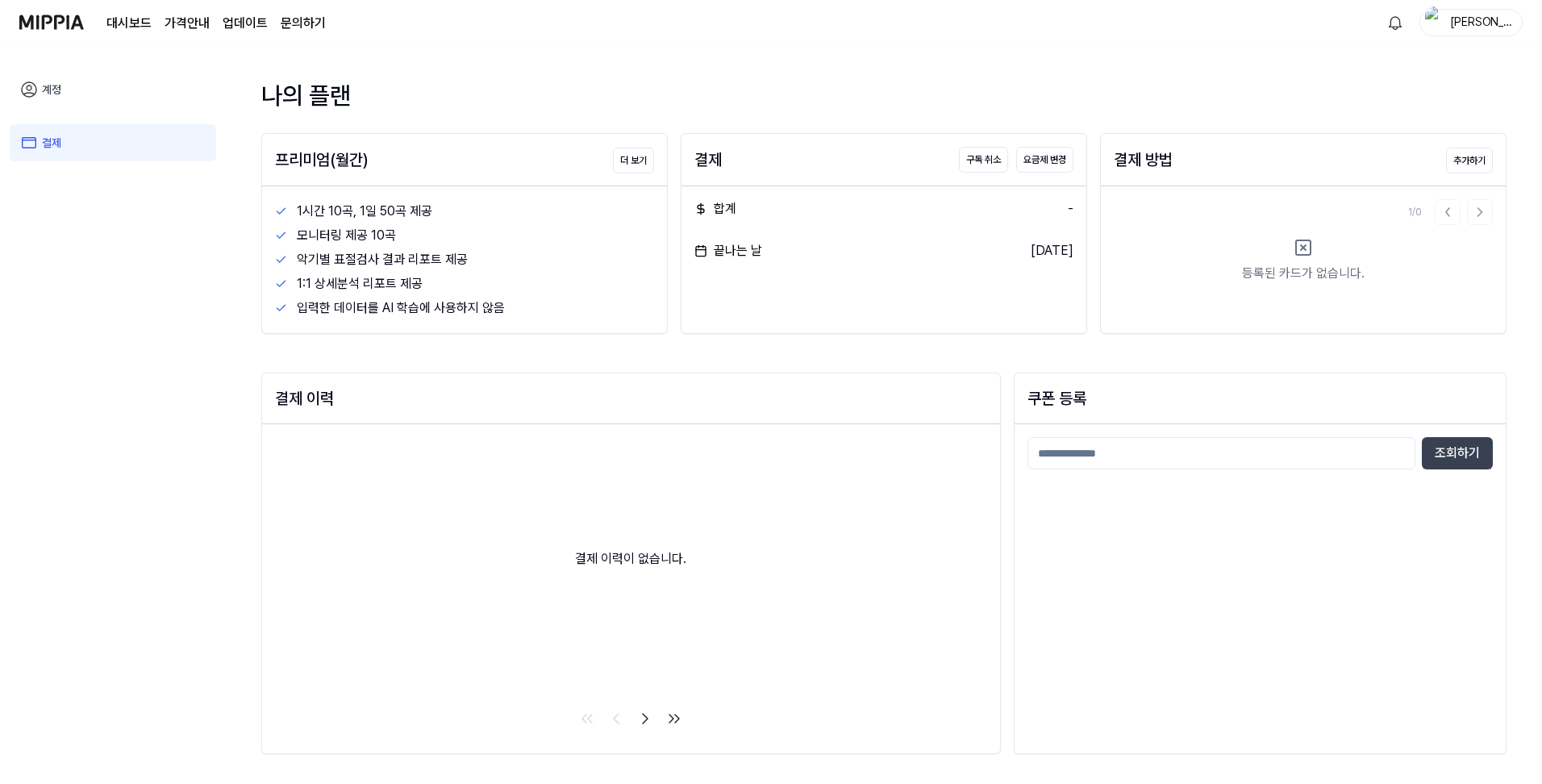
click at [62, 90] on link "계정" at bounding box center [113, 90] width 206 height 38
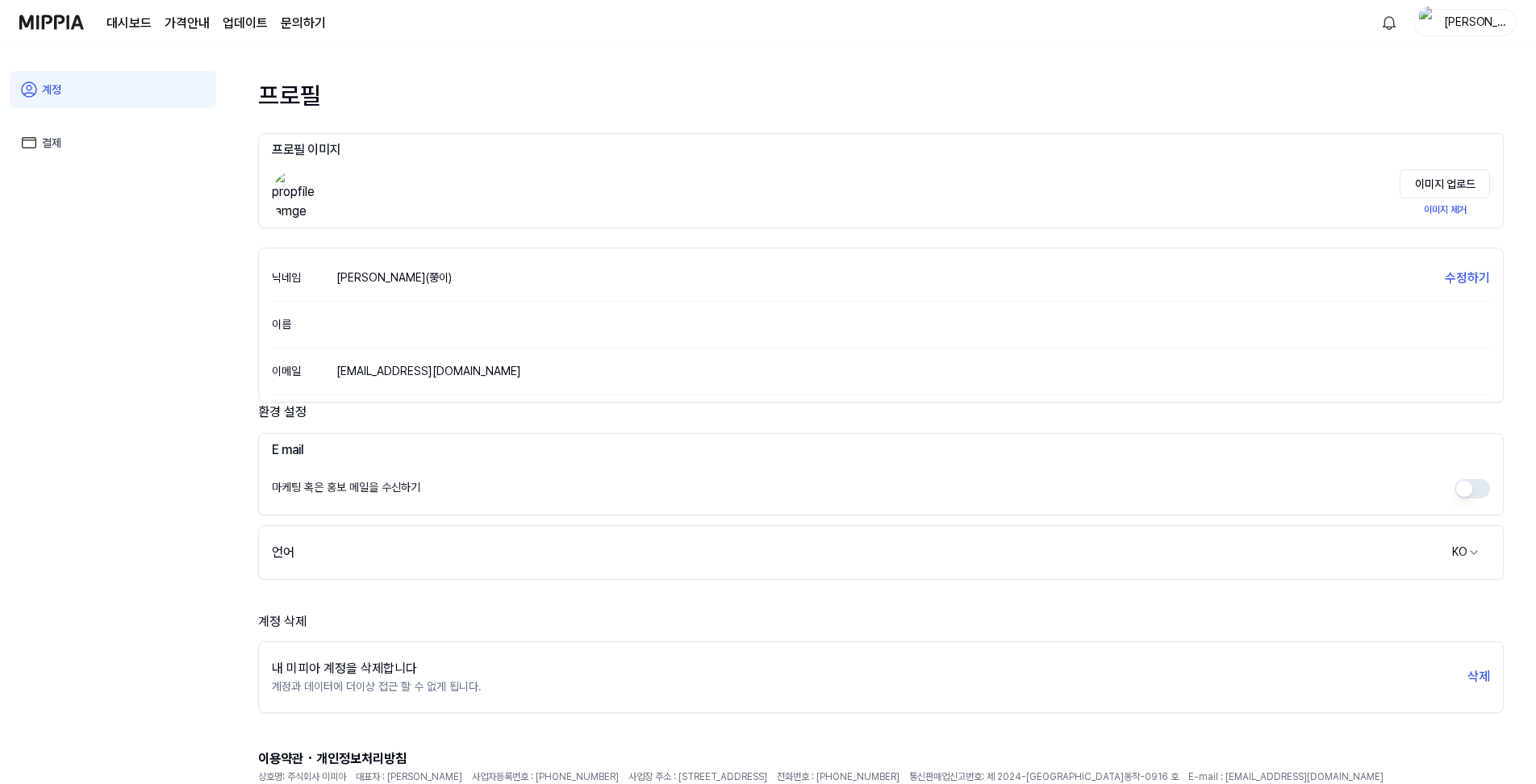
click at [62, 26] on img at bounding box center [51, 22] width 65 height 44
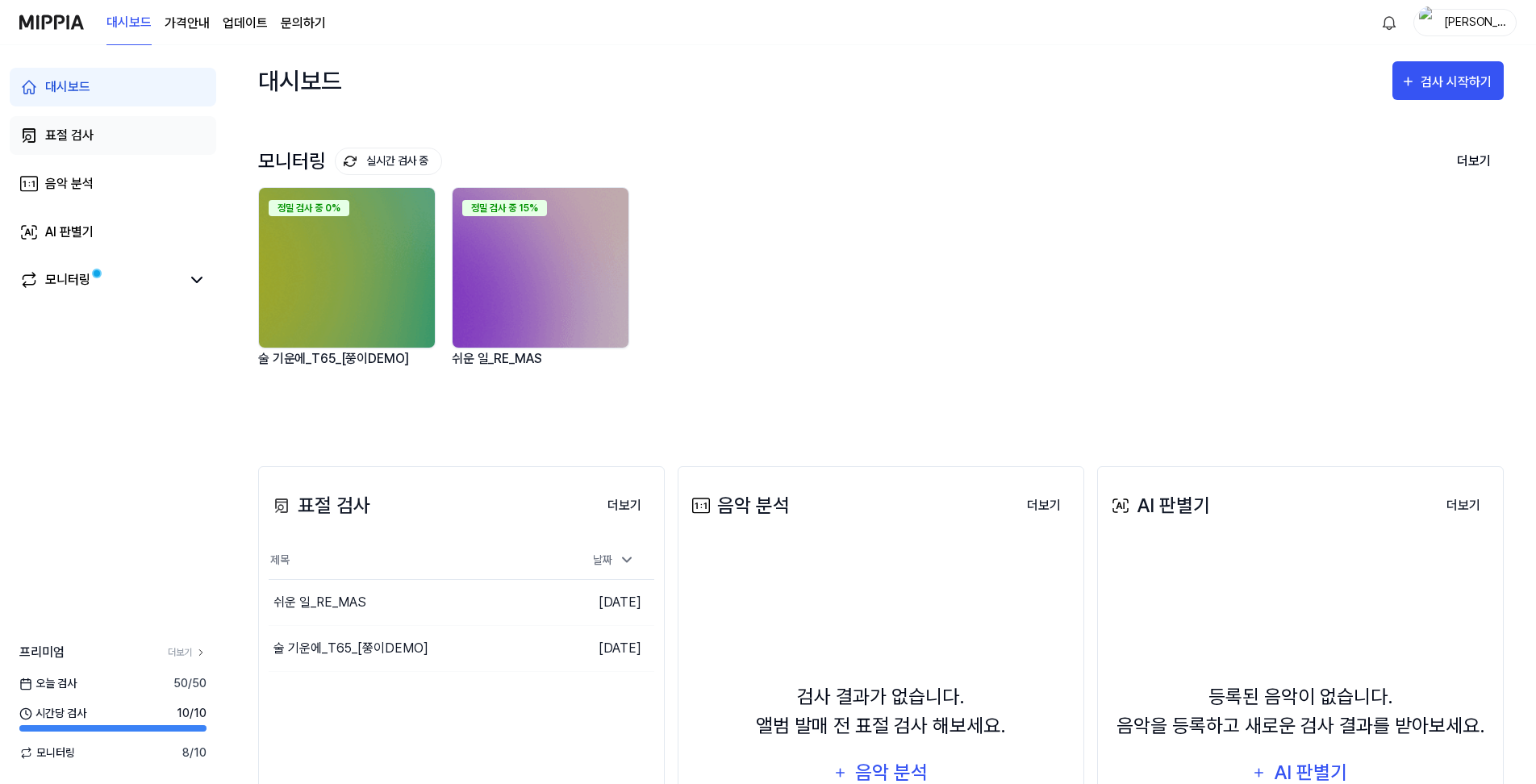
click at [78, 135] on div "표절 검사" at bounding box center [69, 136] width 48 height 19
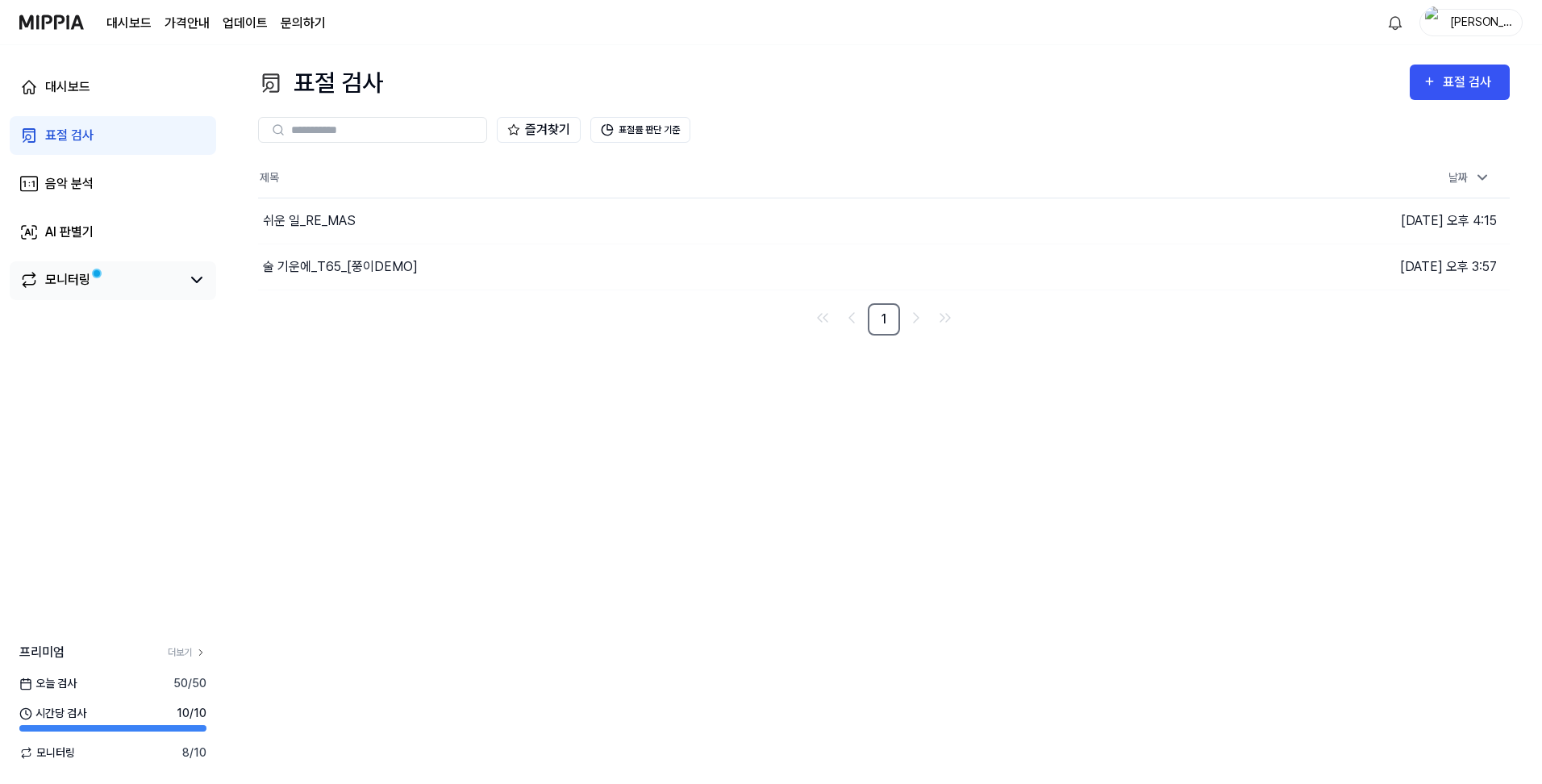
click at [72, 280] on div "모니터링" at bounding box center [67, 280] width 45 height 19
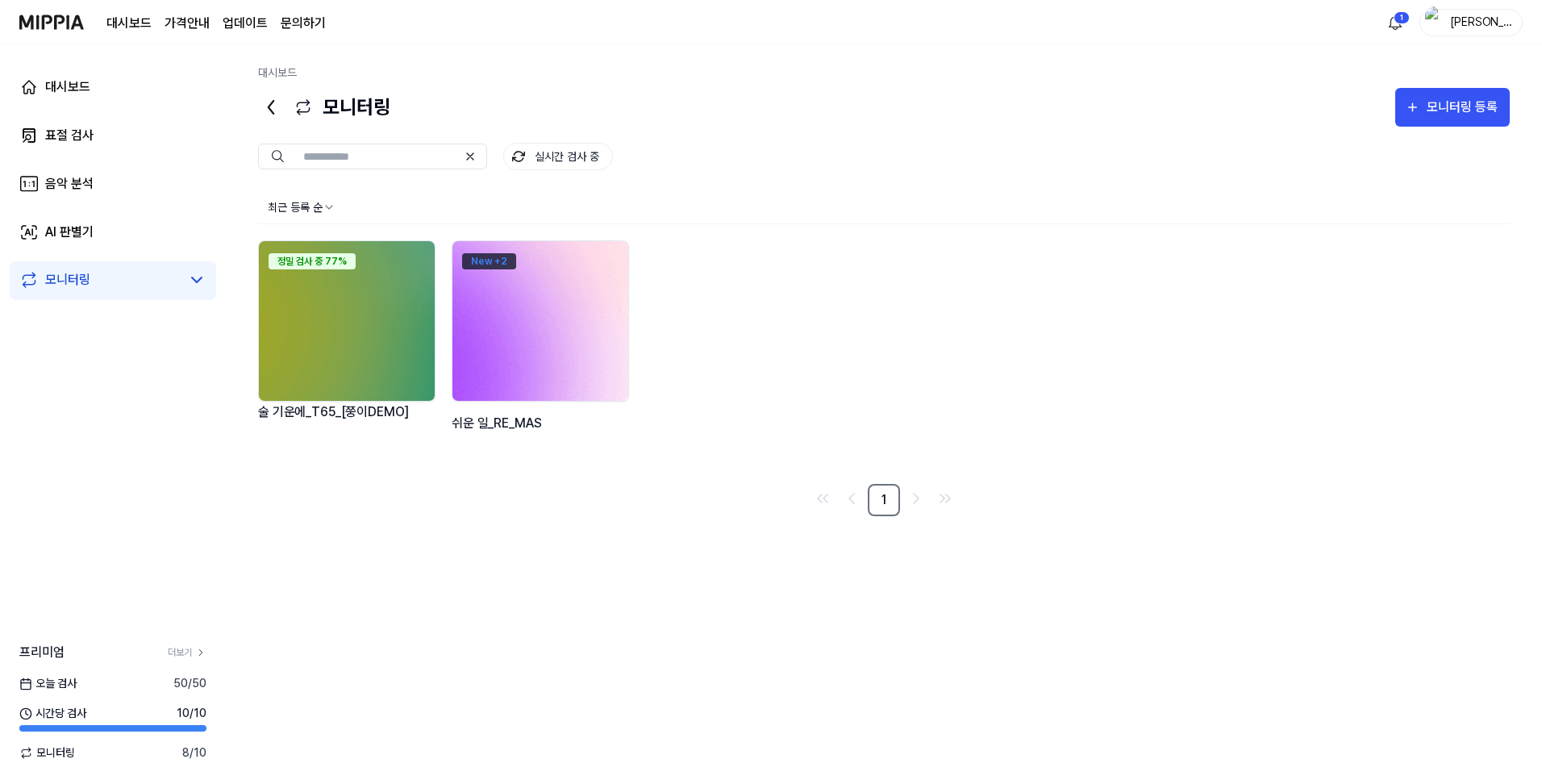
click at [500, 257] on div "New + 2" at bounding box center [489, 261] width 54 height 16
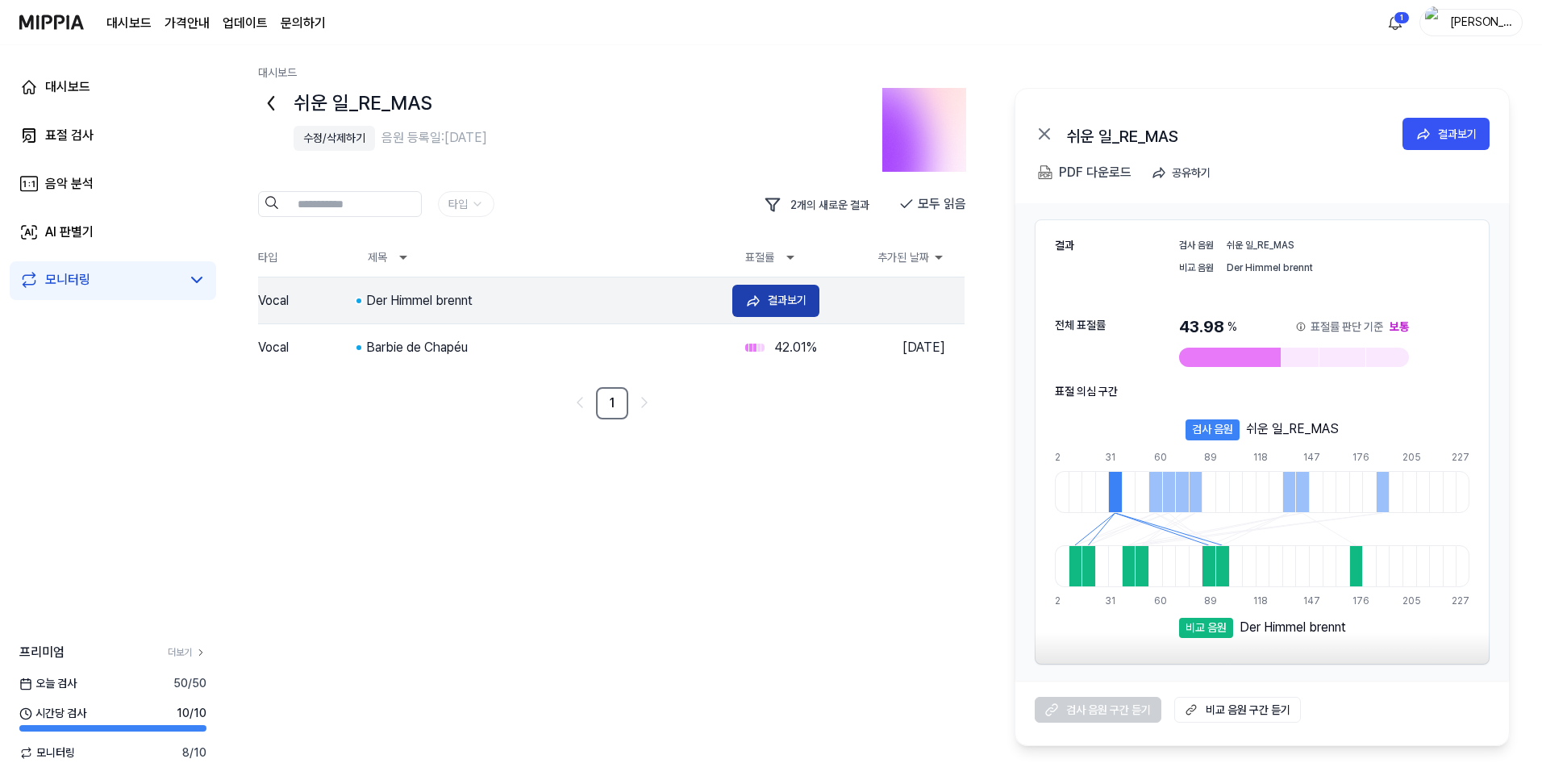
click at [772, 295] on div "결과보기" at bounding box center [787, 300] width 39 height 17
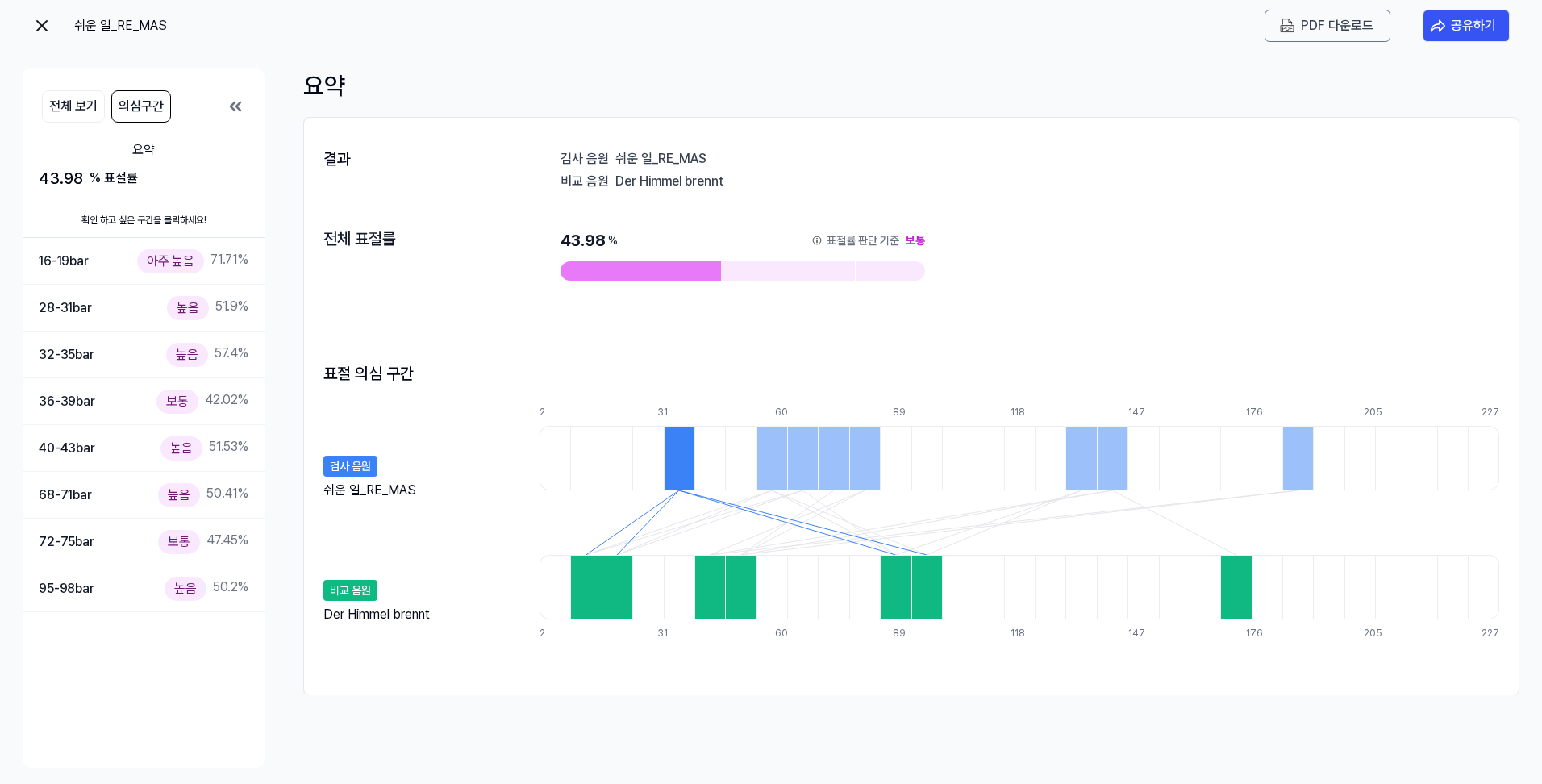
click at [685, 454] on div at bounding box center [679, 457] width 31 height 65
click at [676, 452] on div at bounding box center [679, 457] width 31 height 65
click at [617, 591] on div at bounding box center [617, 587] width 31 height 65
click at [78, 96] on button "전체 보기" at bounding box center [73, 106] width 63 height 32
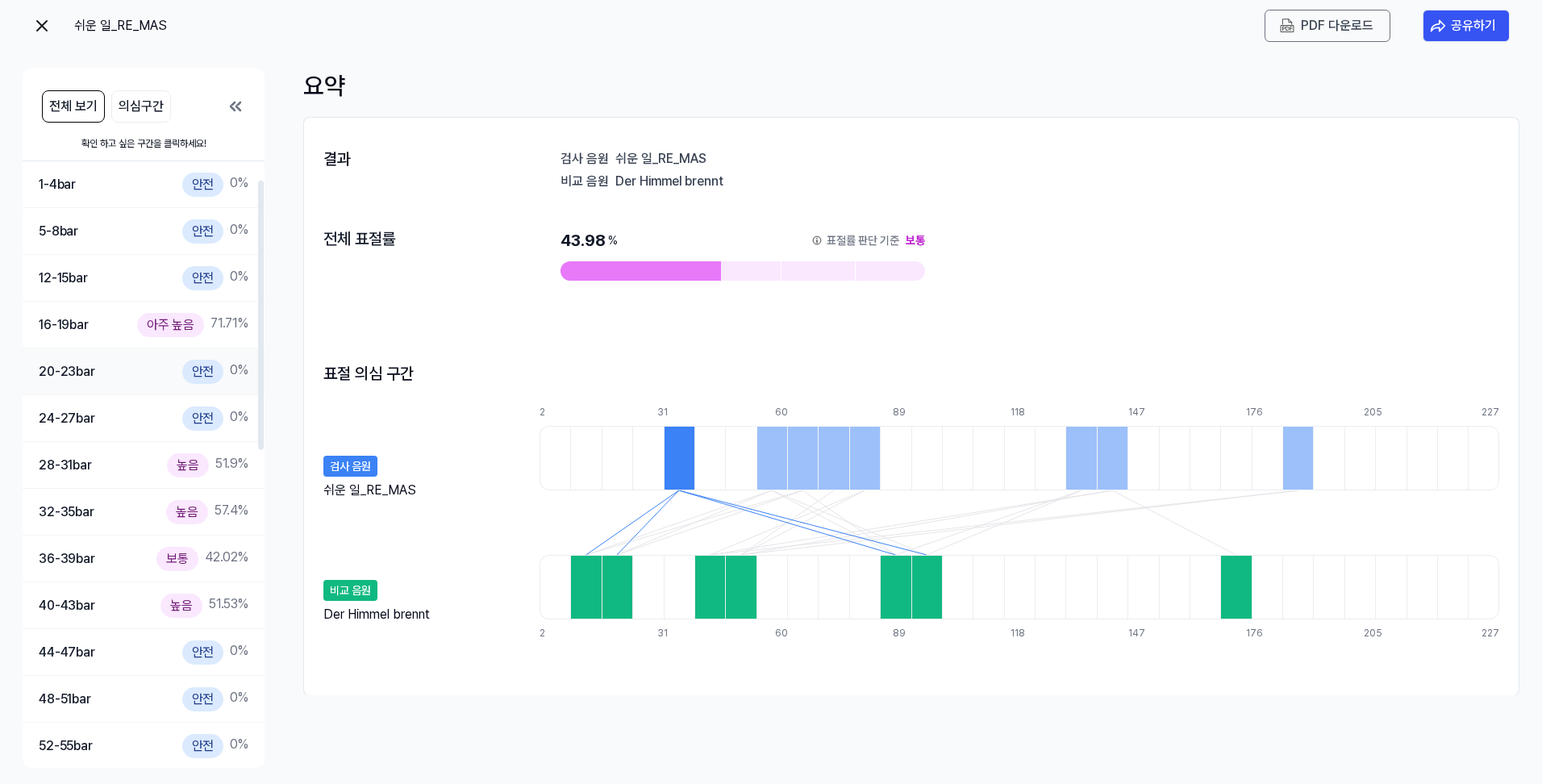
scroll to position [161, 0]
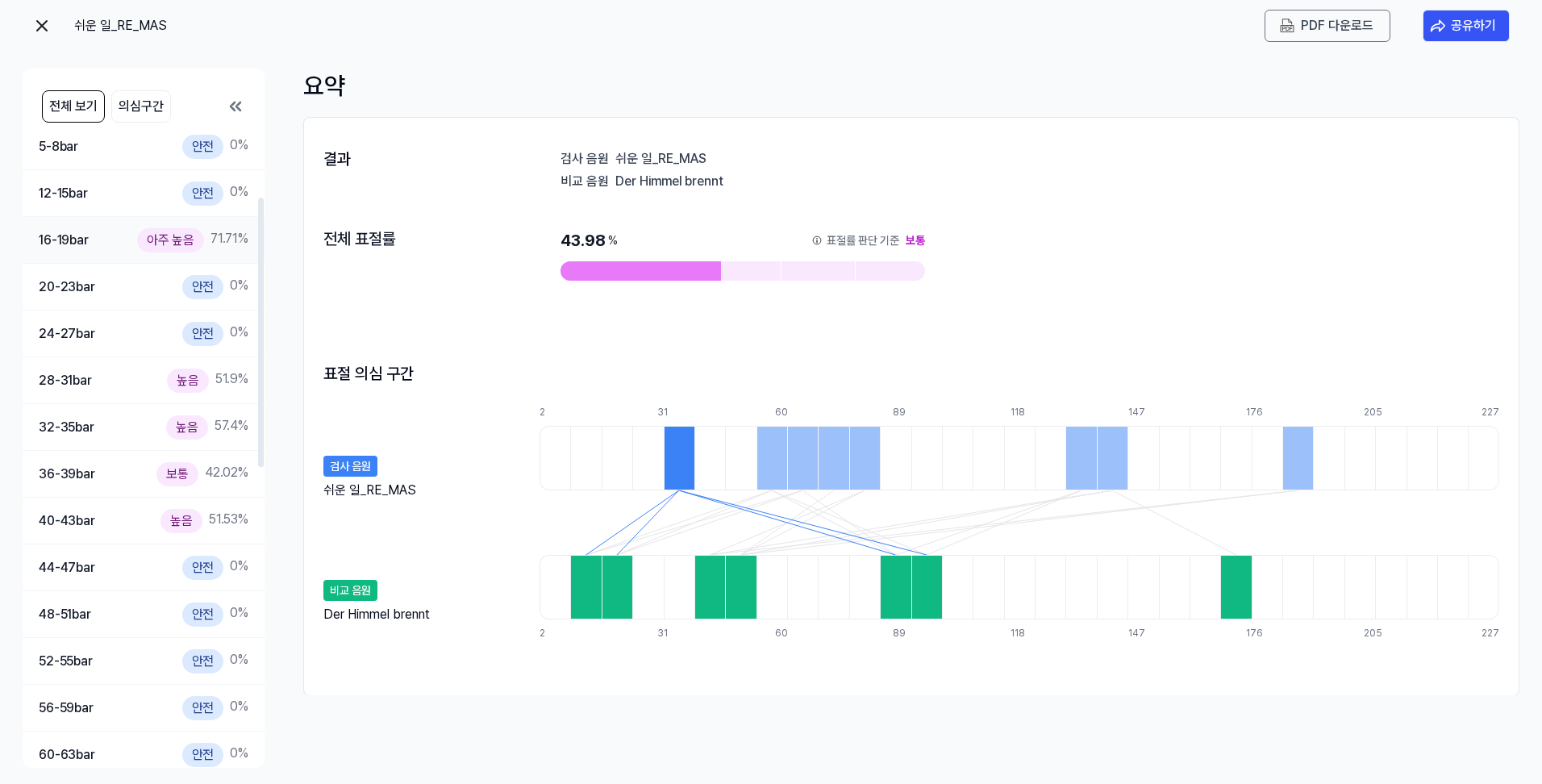
click at [176, 244] on div "아주 높음" at bounding box center [170, 240] width 67 height 23
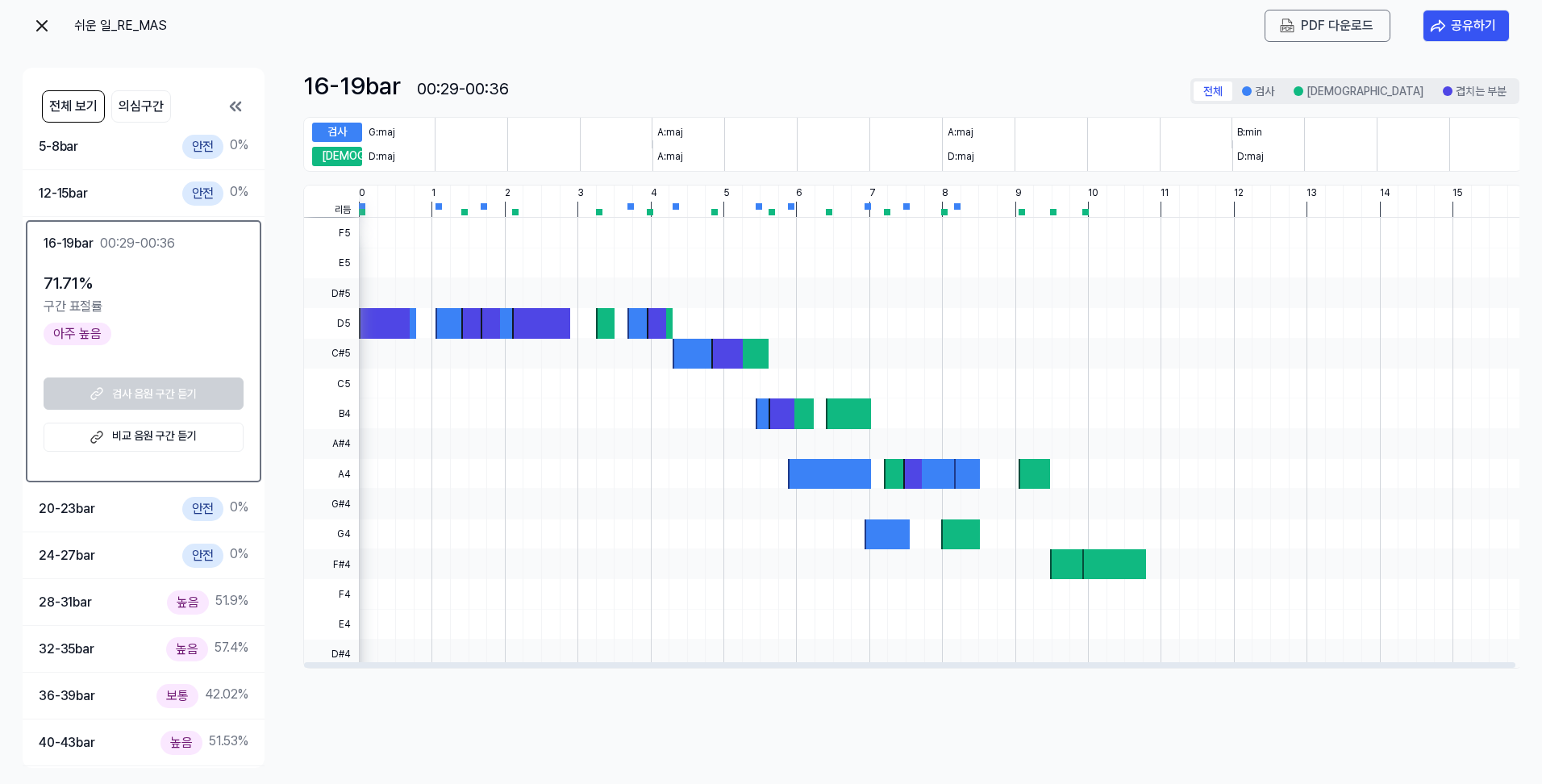
click at [349, 155] on div "[DEMOGRAPHIC_DATA]" at bounding box center [337, 156] width 50 height 19
click at [351, 128] on div "검사" at bounding box center [337, 132] width 50 height 19
click at [40, 27] on img at bounding box center [41, 26] width 19 height 19
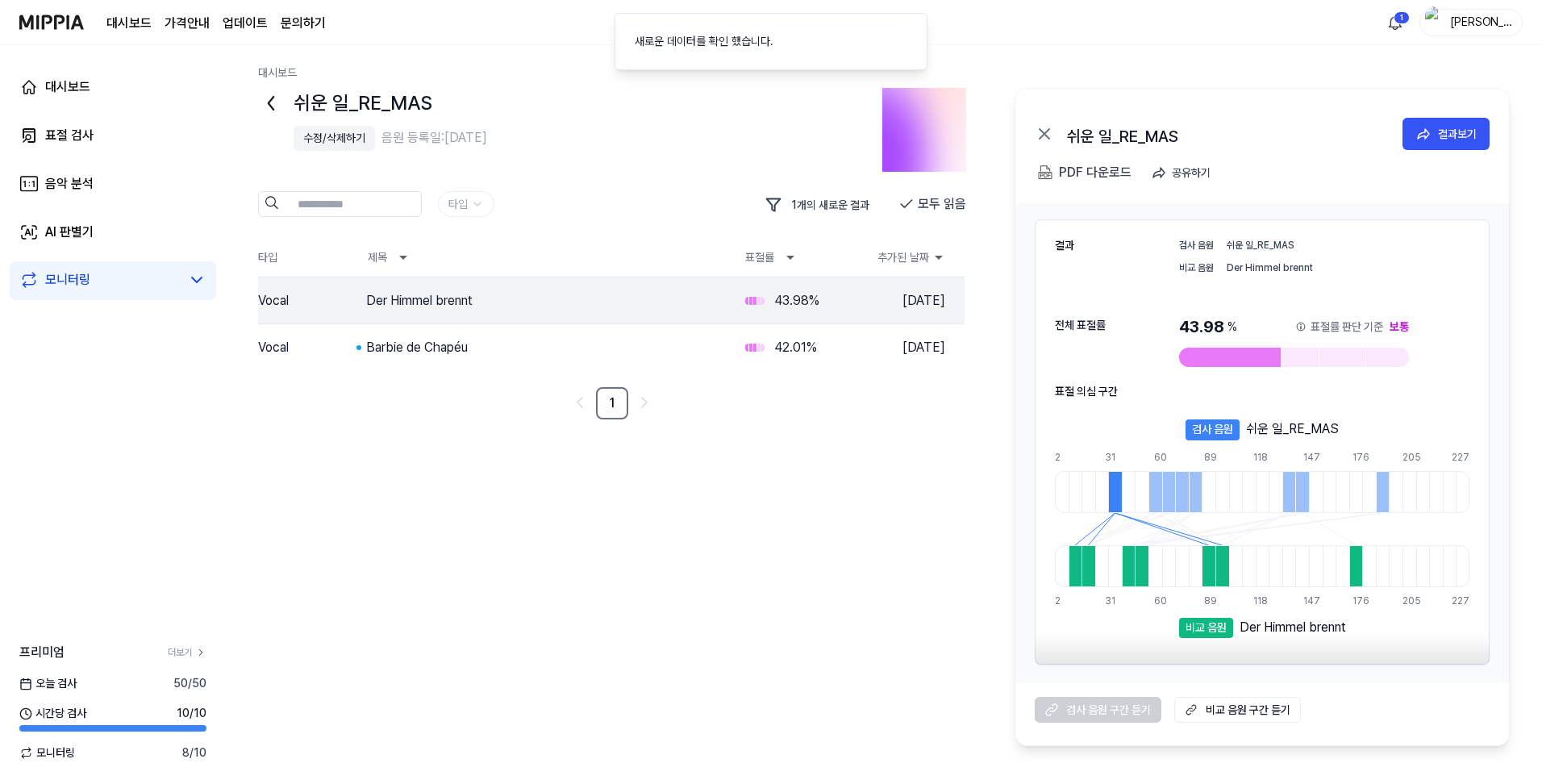
click at [271, 105] on icon at bounding box center [271, 103] width 26 height 26
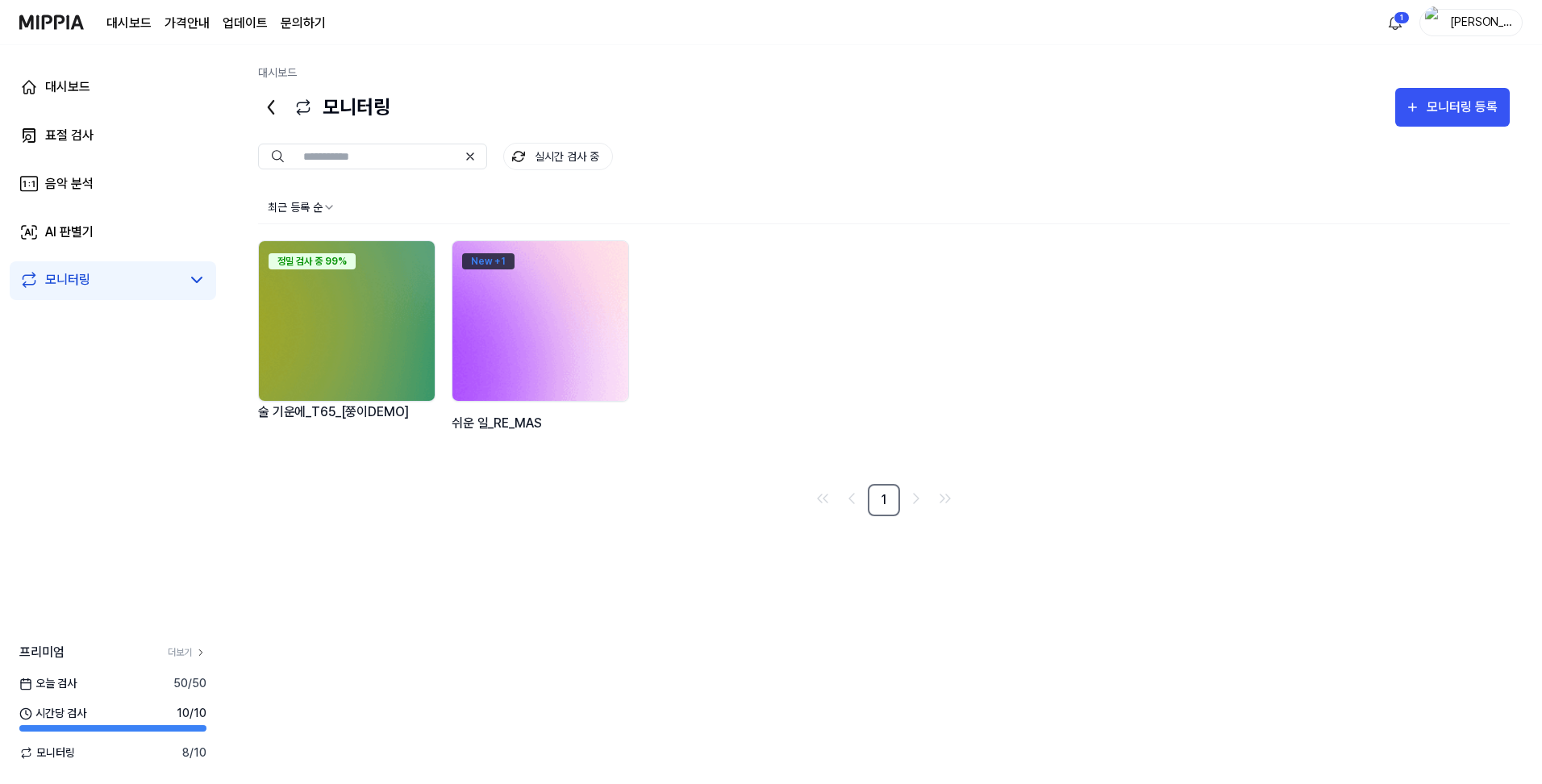
click at [489, 259] on div "New + 1" at bounding box center [488, 261] width 52 height 16
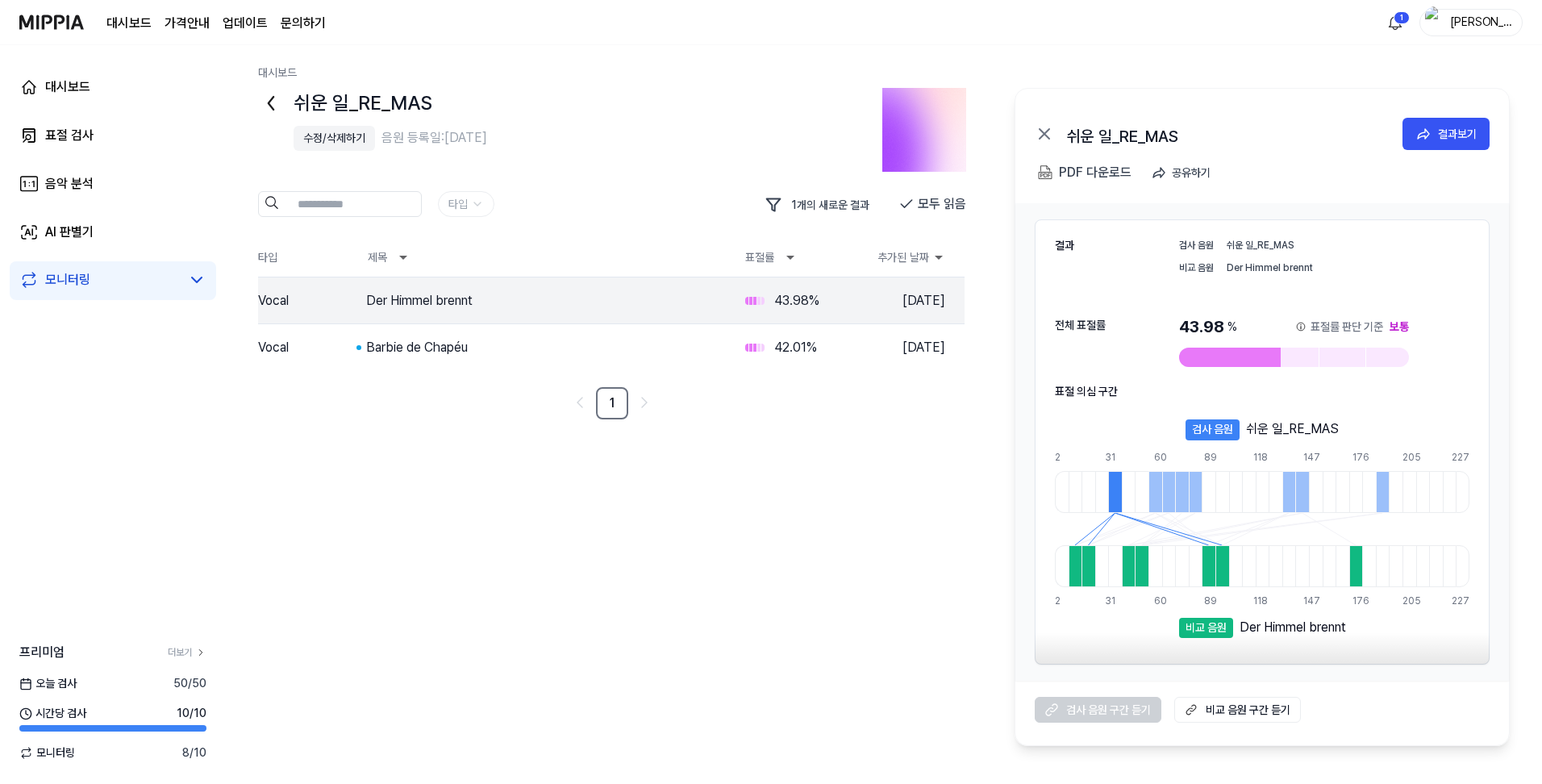
click at [274, 107] on icon at bounding box center [271, 103] width 26 height 26
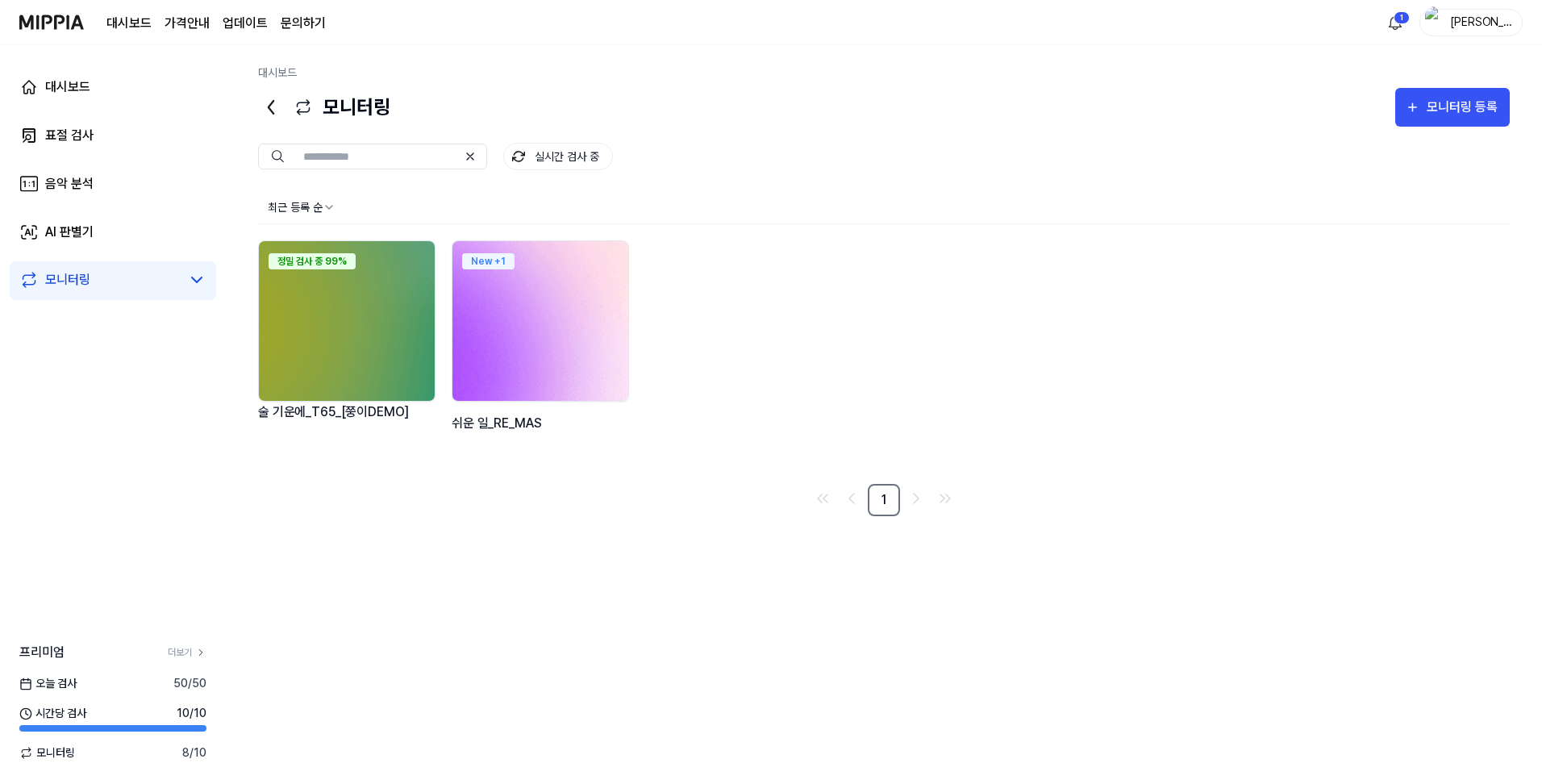
click at [533, 325] on img at bounding box center [540, 321] width 194 height 176
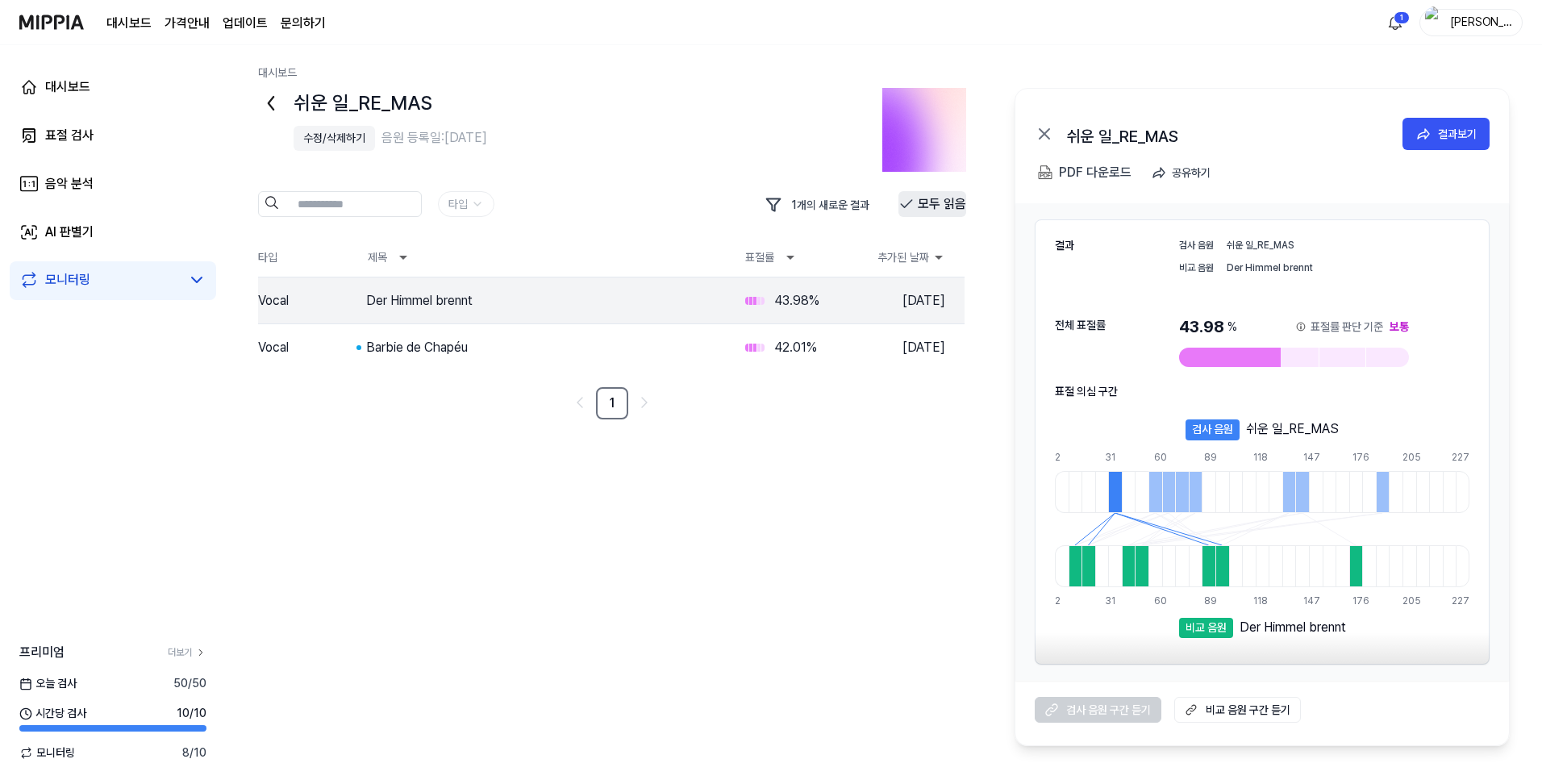
click at [921, 211] on button "모두 읽음" at bounding box center [932, 203] width 67 height 26
click at [431, 351] on div "Barbie de Chapéu" at bounding box center [542, 348] width 353 height 19
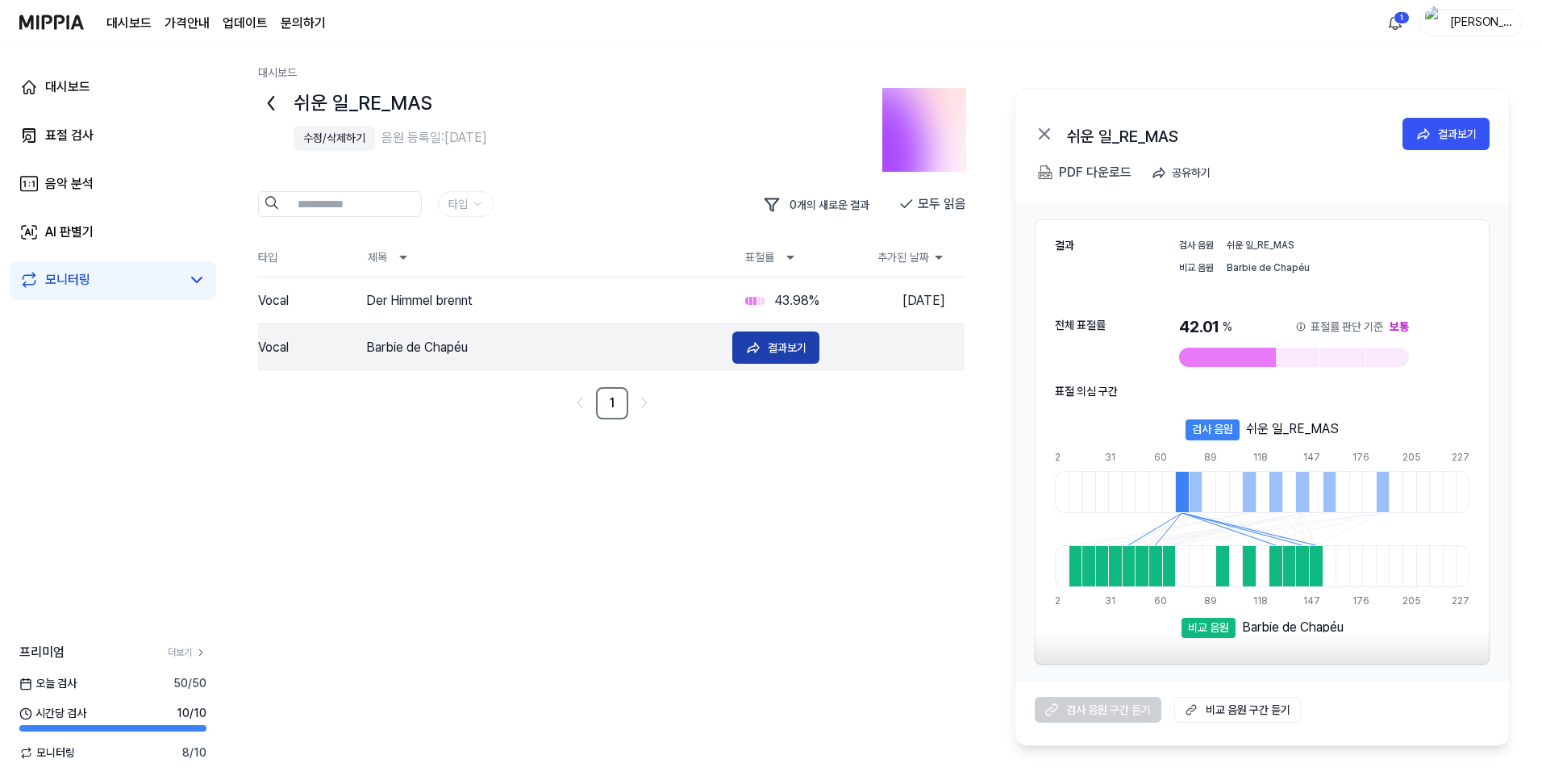
click at [765, 343] on button "결과보기" at bounding box center [775, 347] width 87 height 32
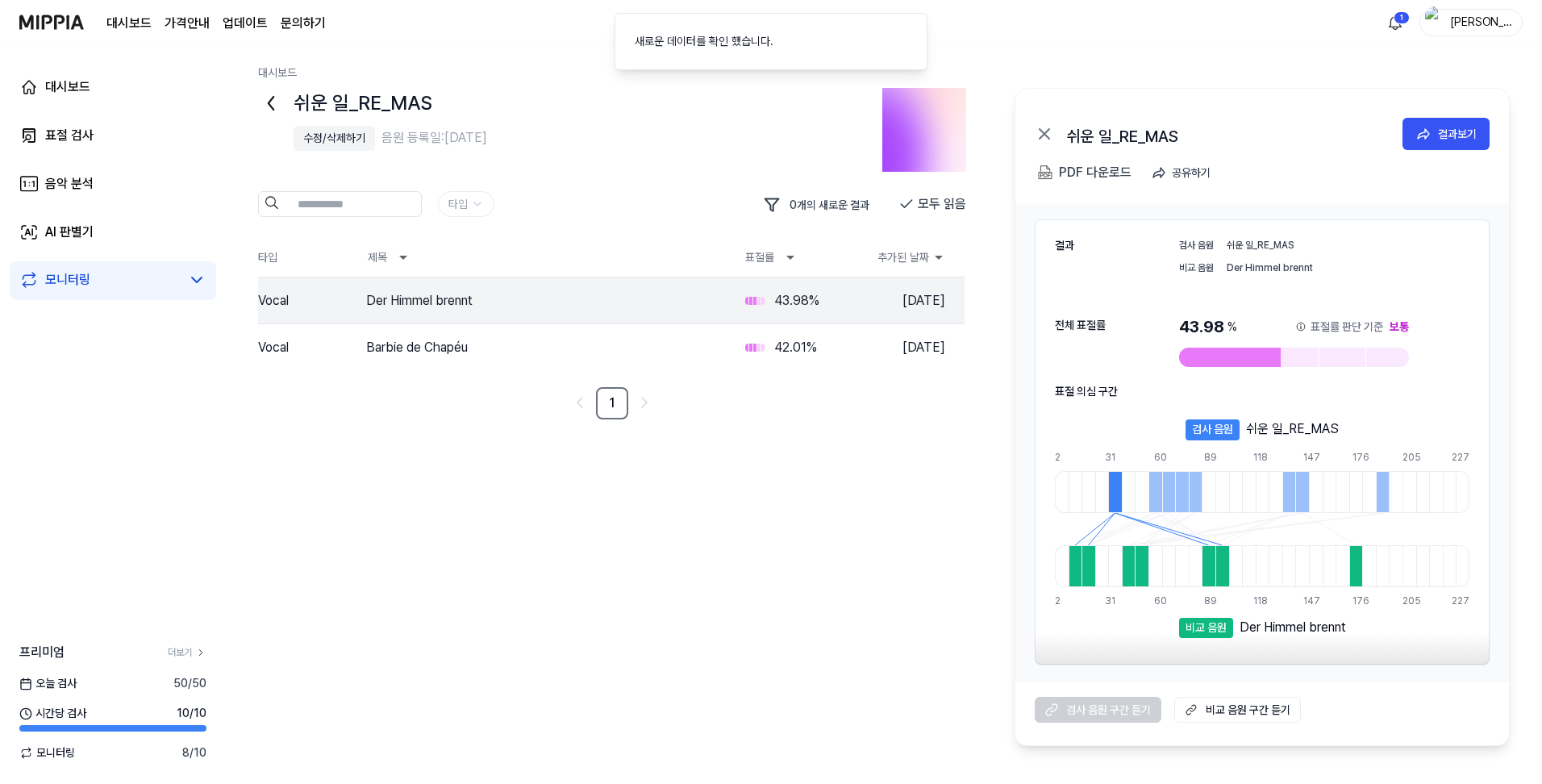
click at [1241, 709] on 듣기 "비교 음원 구간 듣기" at bounding box center [1237, 710] width 126 height 26
click at [1110, 707] on div "검사 음원 구간 듣기 비교 음원 구간 듣기" at bounding box center [1262, 710] width 494 height 58
click at [1226, 431] on div "검사 음원" at bounding box center [1213, 430] width 54 height 21
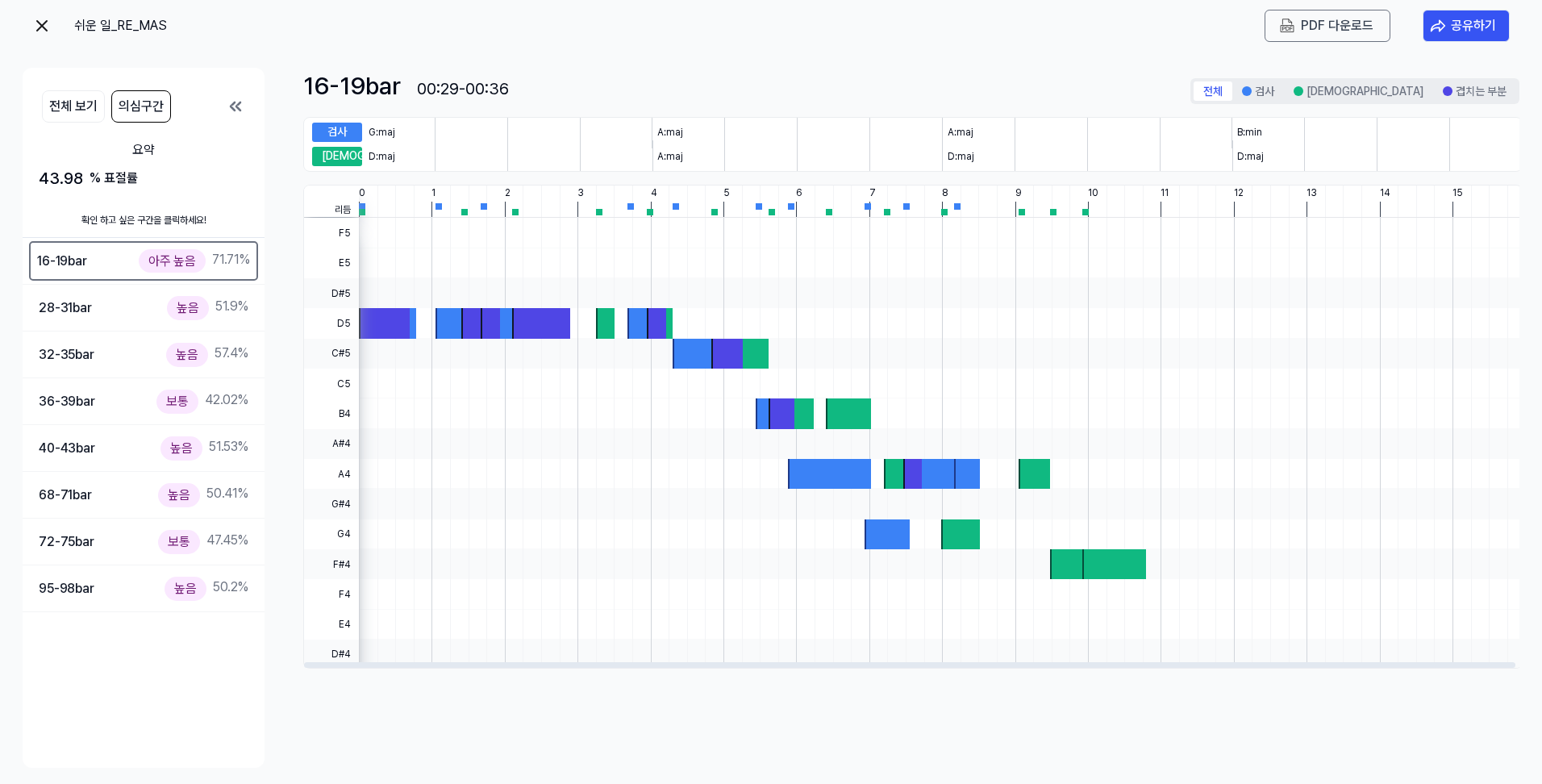
click at [762, 350] on div at bounding box center [740, 353] width 57 height 30
click at [41, 26] on img at bounding box center [41, 26] width 19 height 19
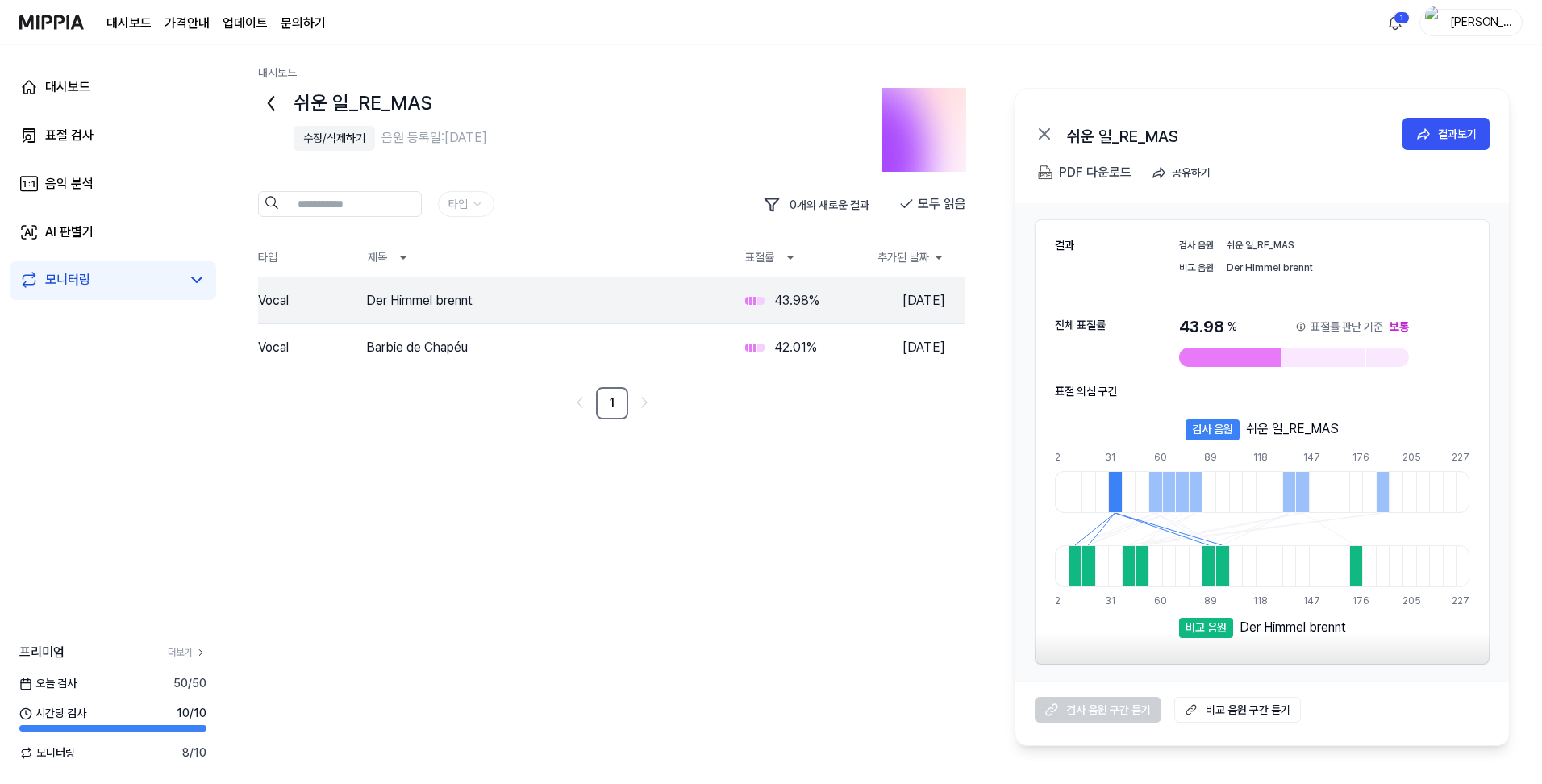
click at [87, 285] on div "모니터링" at bounding box center [67, 280] width 45 height 19
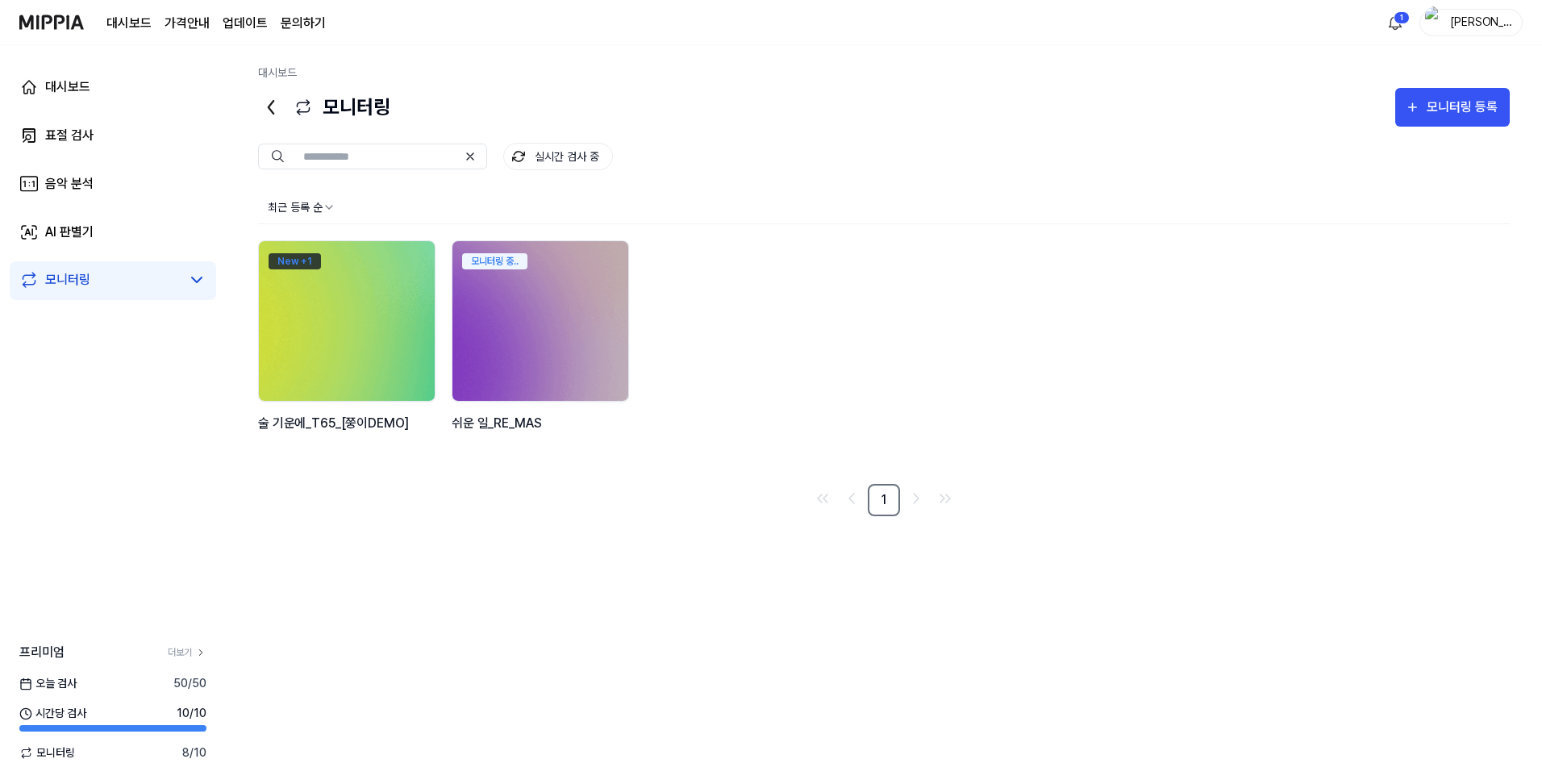
click at [295, 260] on div "New + 1" at bounding box center [295, 261] width 52 height 16
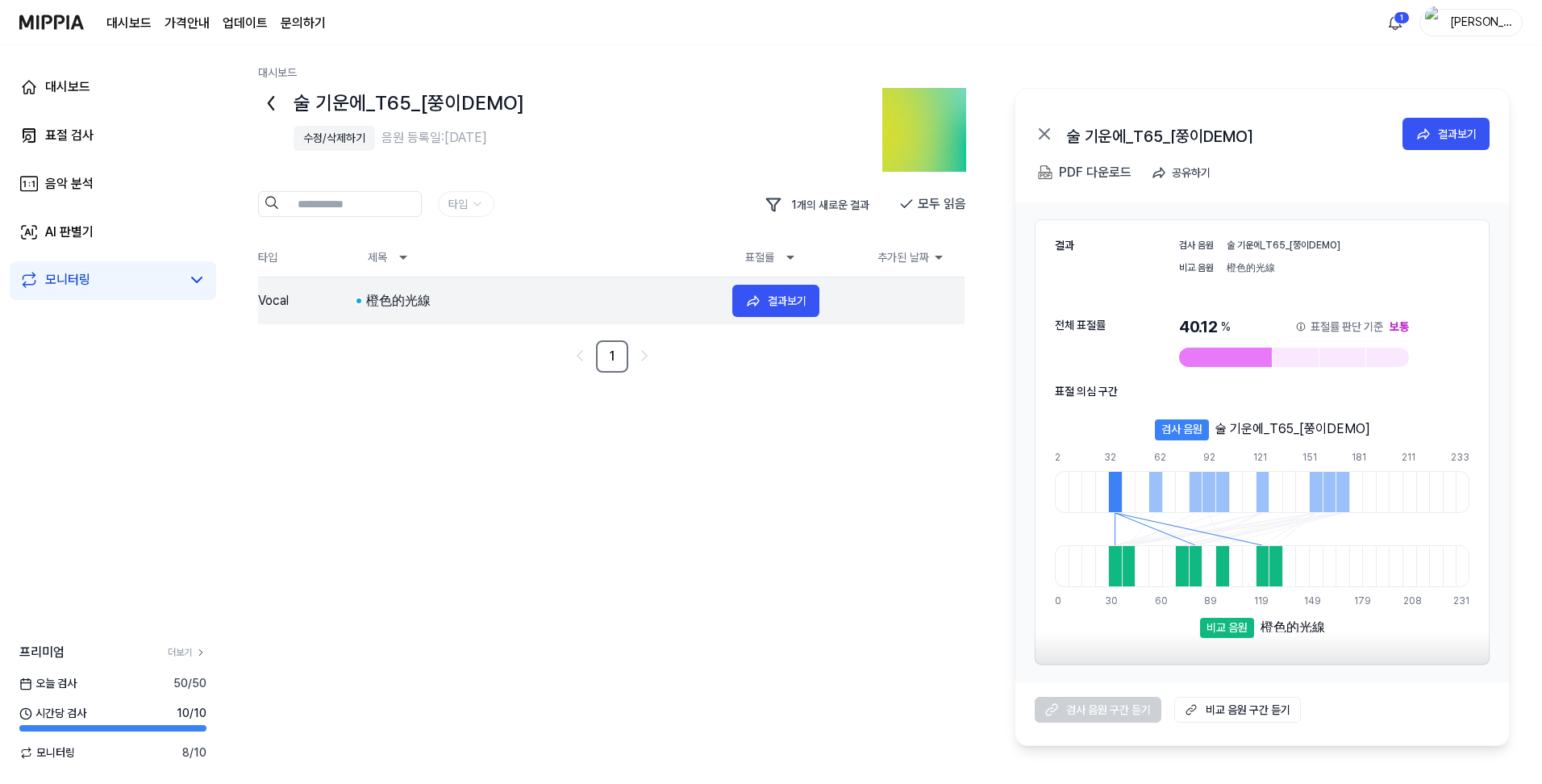
click at [395, 295] on div "橙色的光線" at bounding box center [542, 301] width 353 height 19
click at [767, 301] on button "결과보기" at bounding box center [775, 301] width 87 height 32
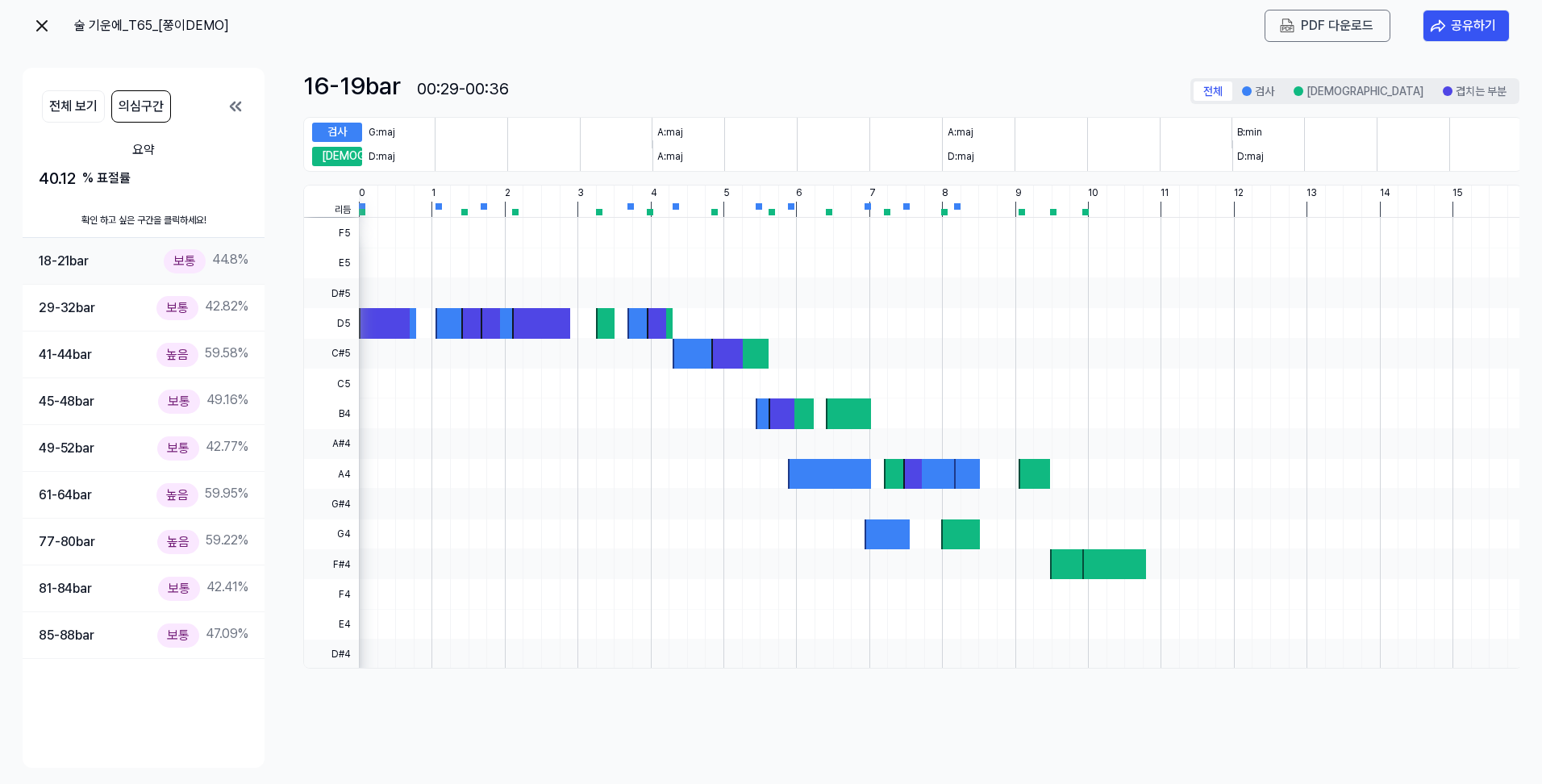
click at [184, 263] on div "보통" at bounding box center [185, 261] width 42 height 23
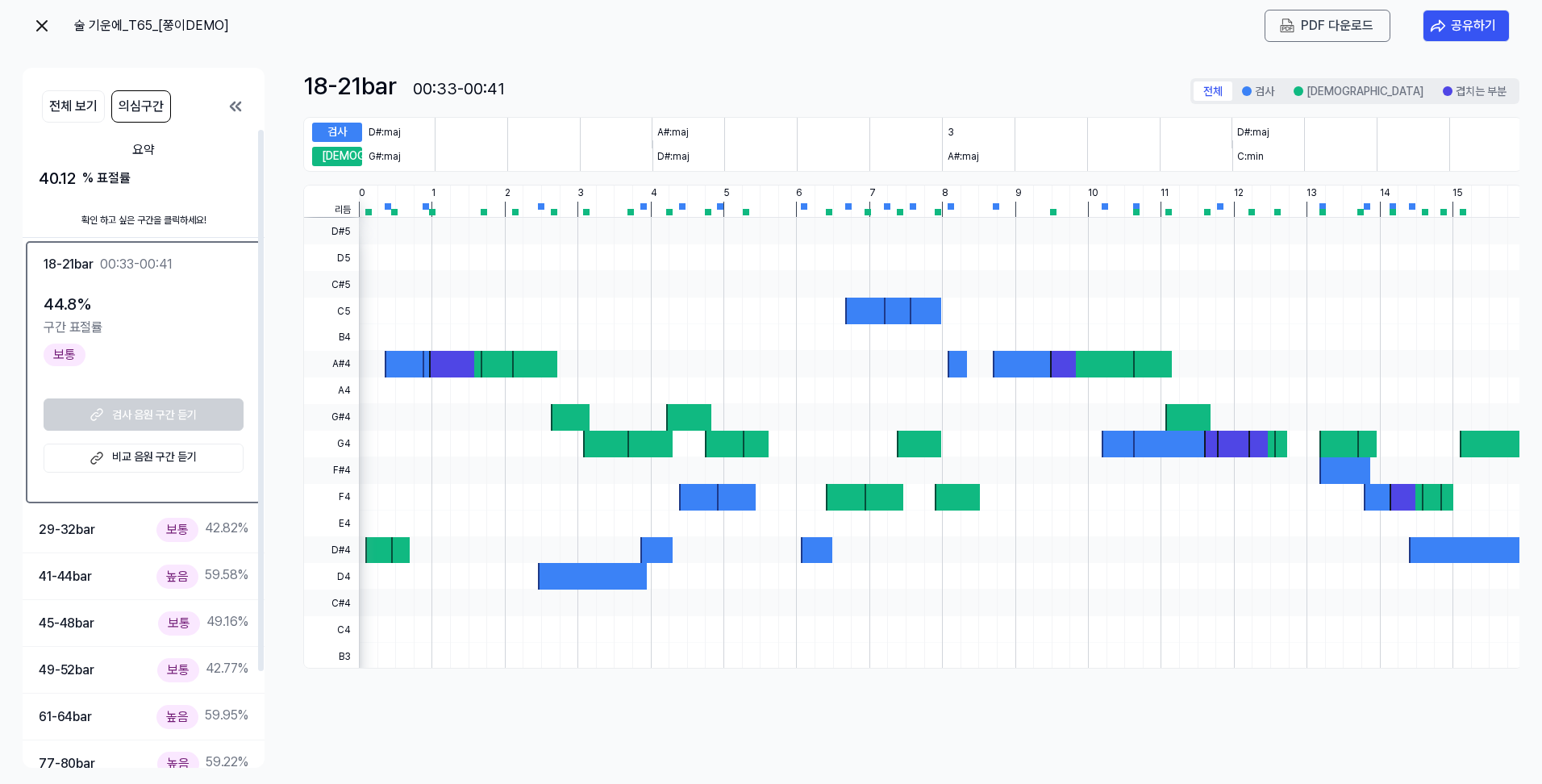
click at [193, 458] on link "비교 음원 구간 듣기" at bounding box center [144, 458] width 200 height 29
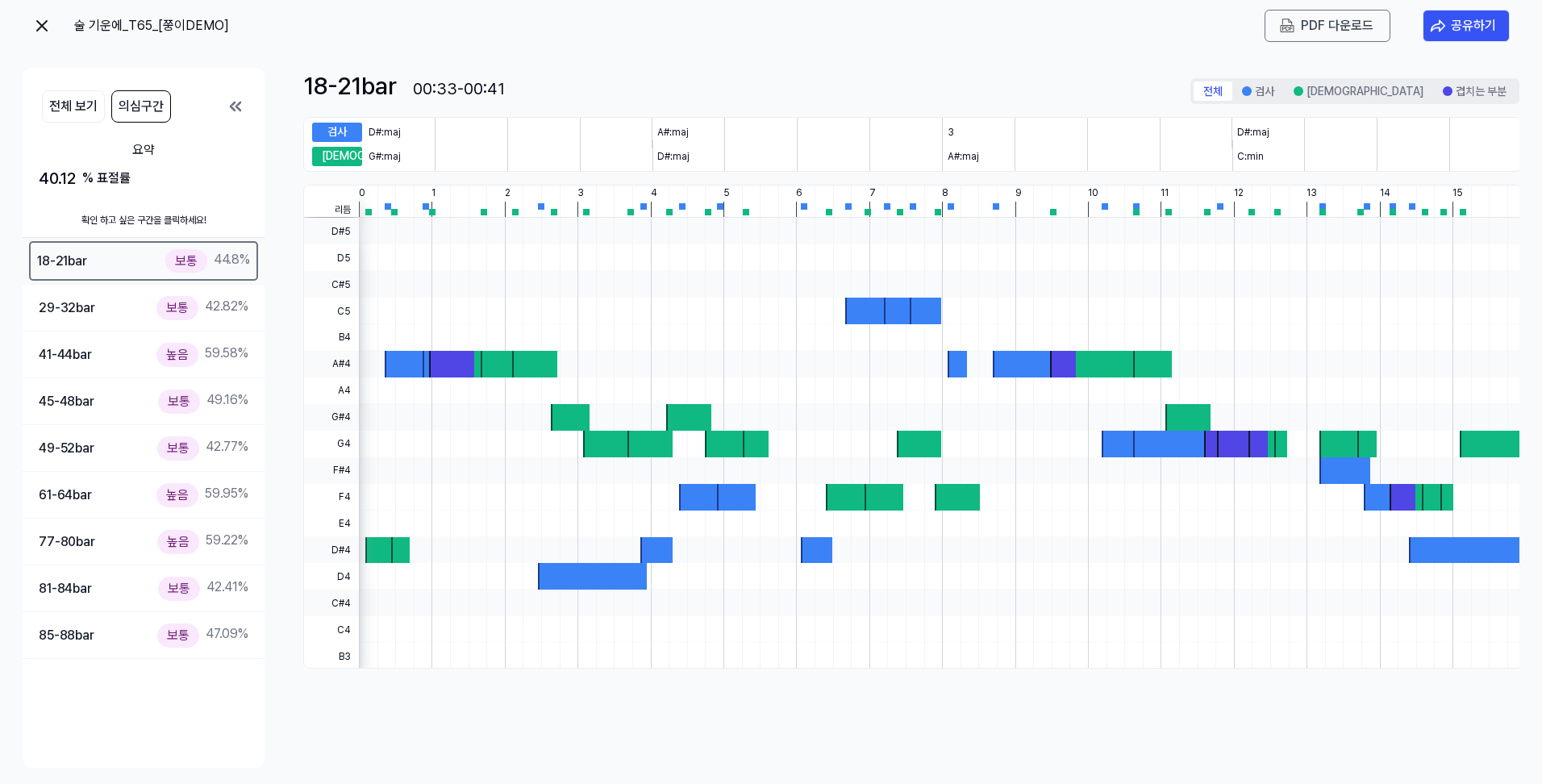
click at [106, 265] on div "18-21 bar 보통 44.8 %" at bounding box center [144, 261] width 213 height 23
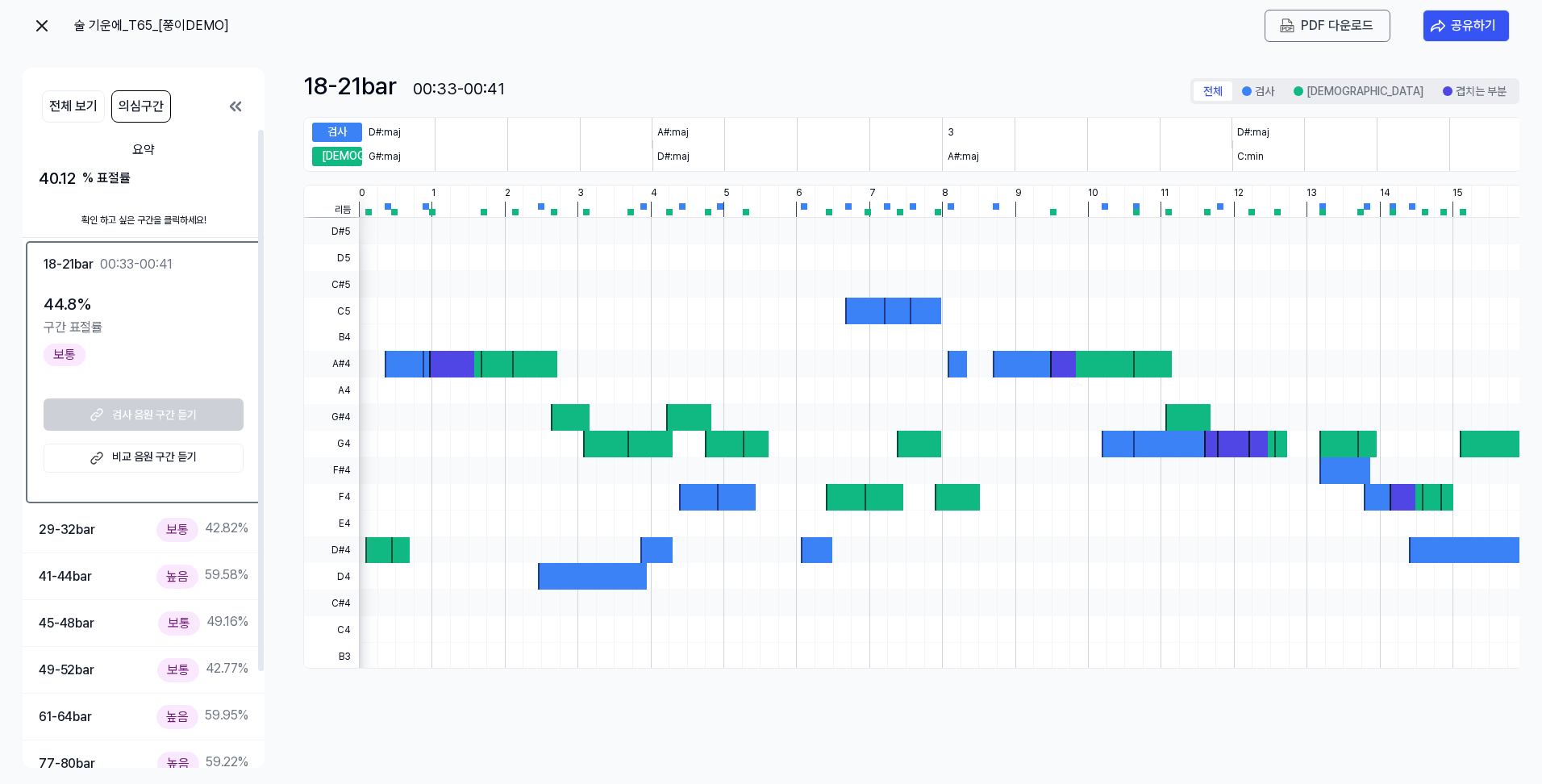
click at [191, 411] on div "검사 음원 구간 듣기 비교 음원 구간 듣기" at bounding box center [144, 435] width 200 height 74
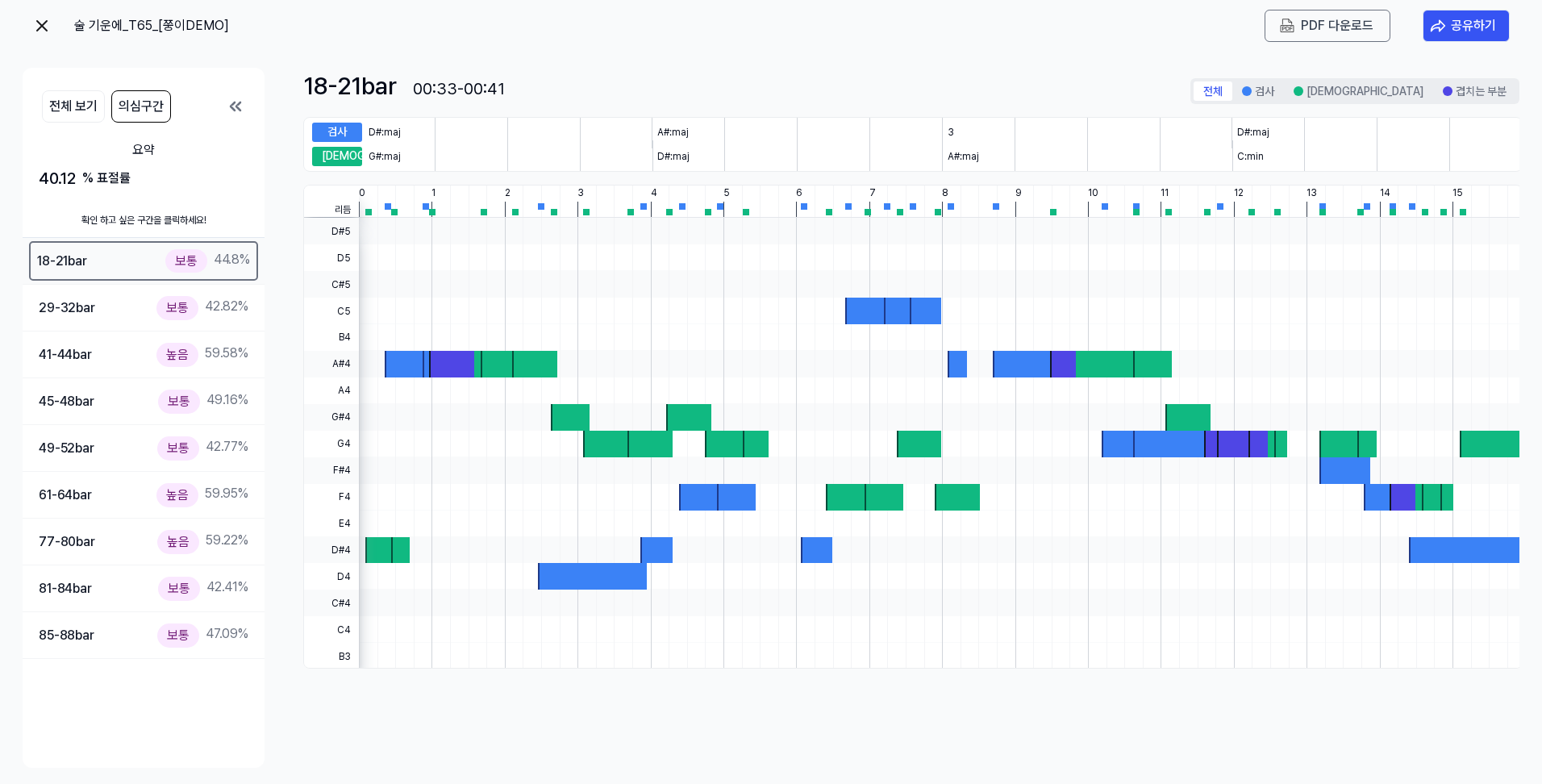
click at [144, 266] on div "18-21 bar 보통 44.8 %" at bounding box center [144, 261] width 213 height 23
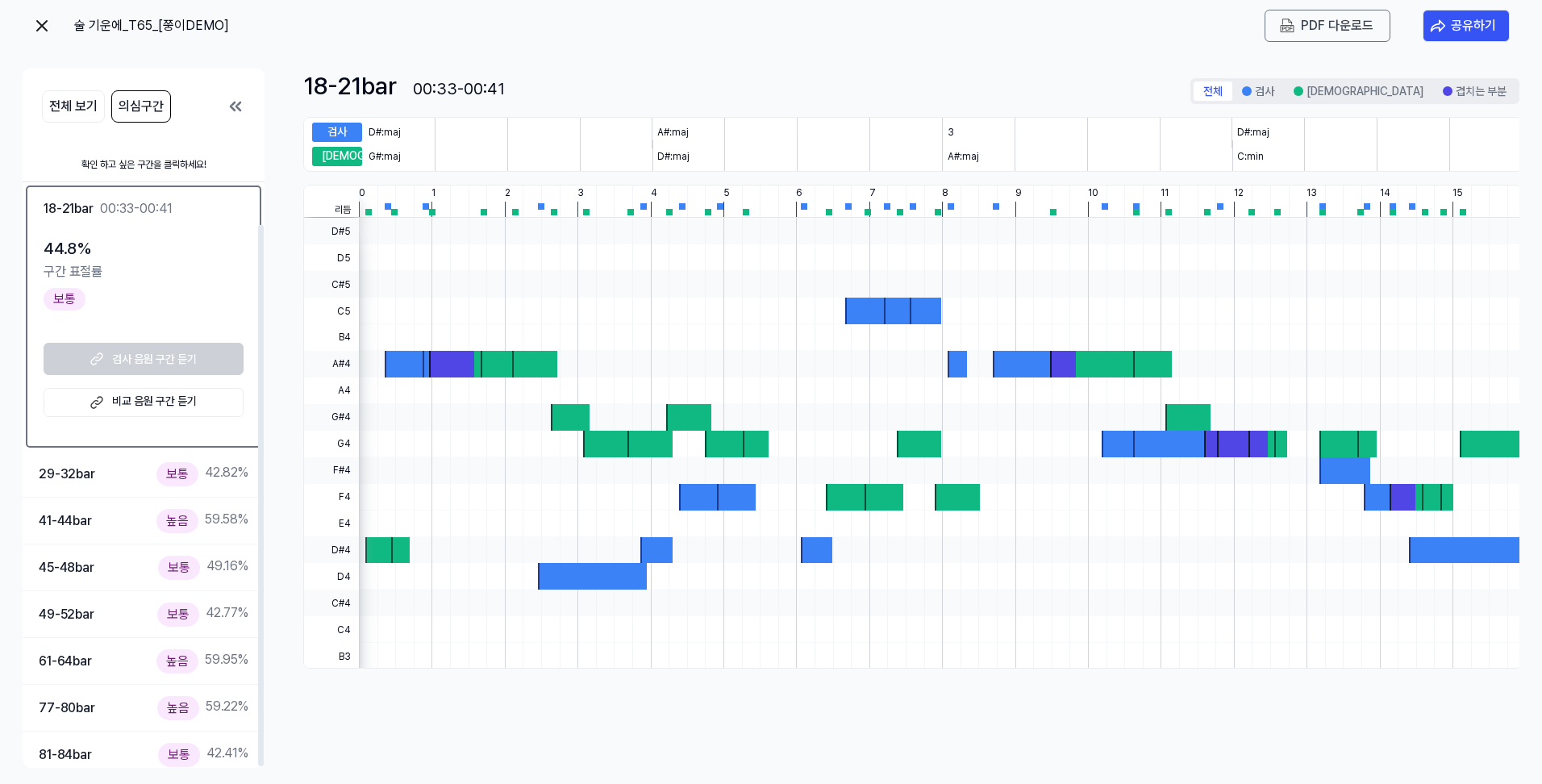
scroll to position [113, 0]
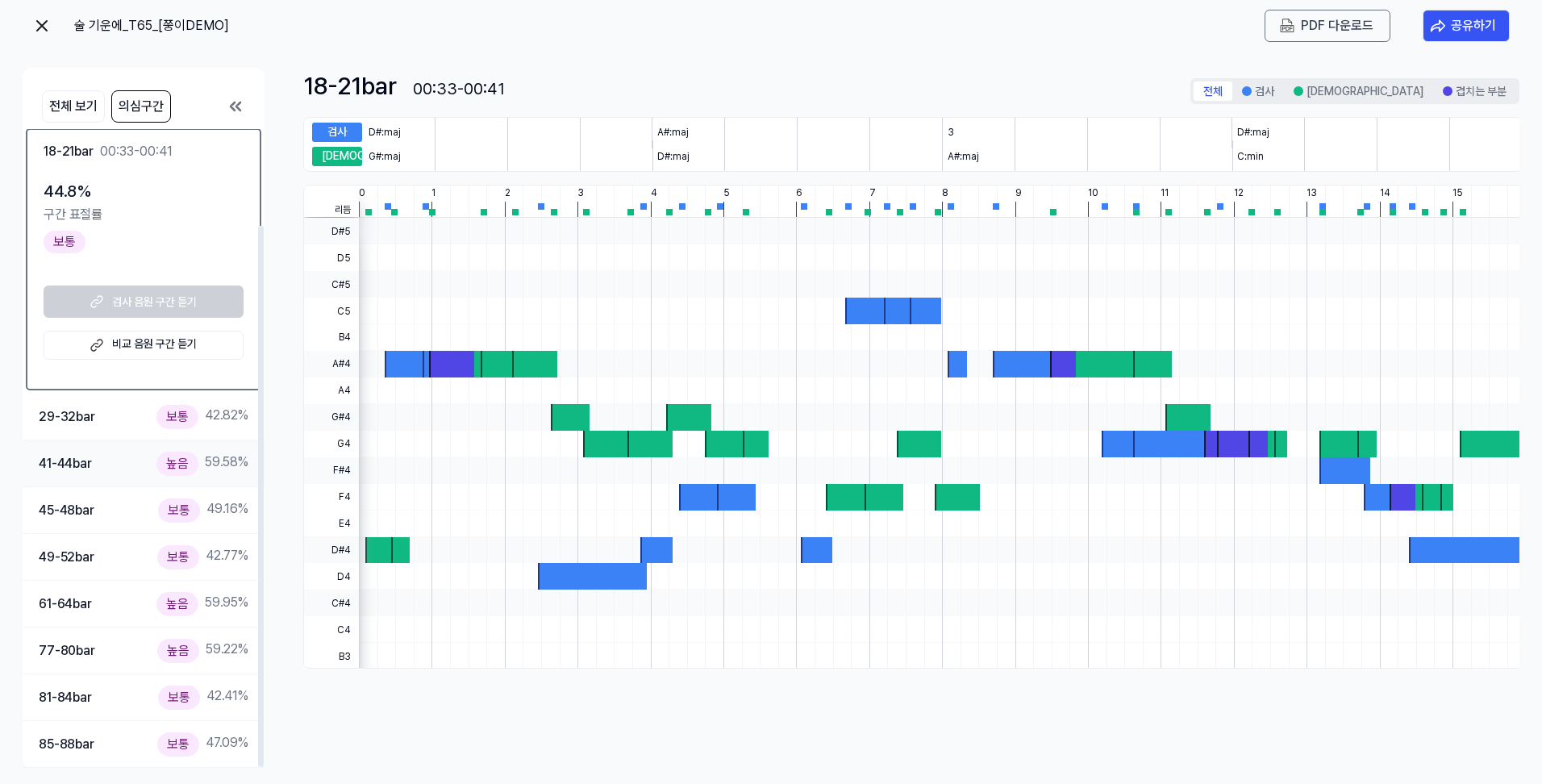
click at [101, 461] on div "41-44 bar 높음 59.58 %" at bounding box center [144, 463] width 210 height 23
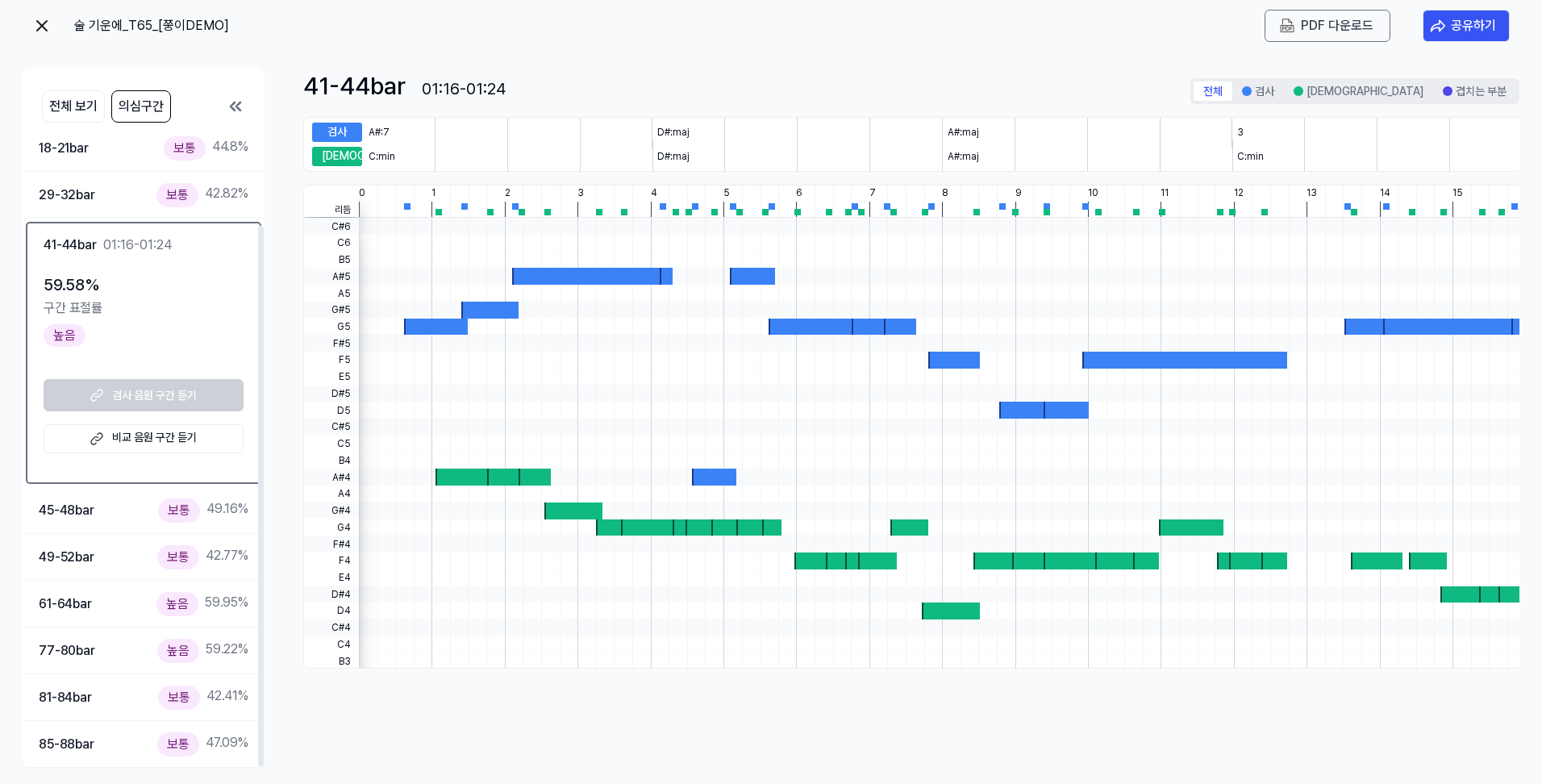
click at [180, 431] on link "비교 음원 구간 듣기" at bounding box center [144, 438] width 200 height 29
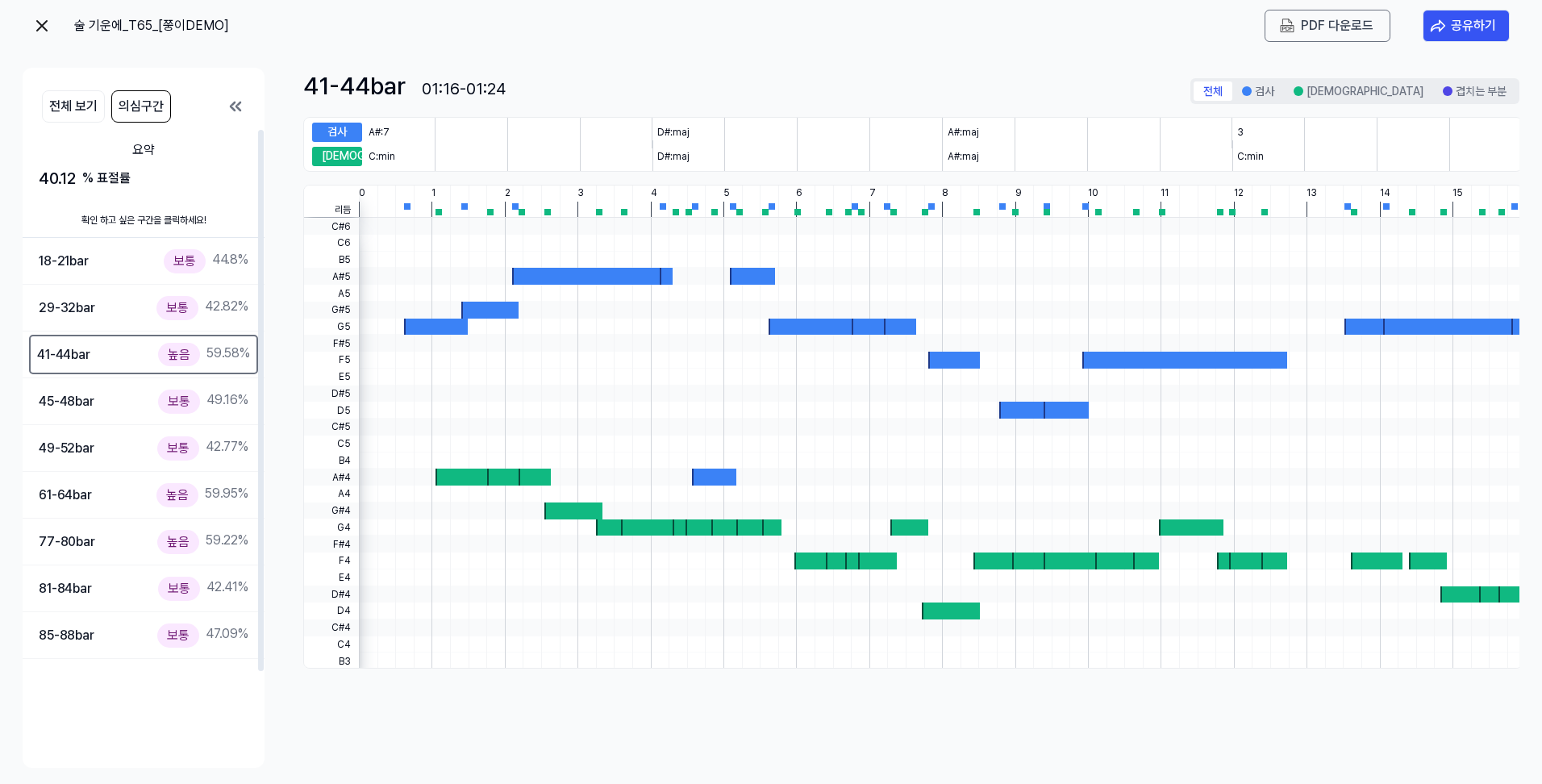
scroll to position [0, 0]
click at [43, 28] on img at bounding box center [41, 26] width 19 height 19
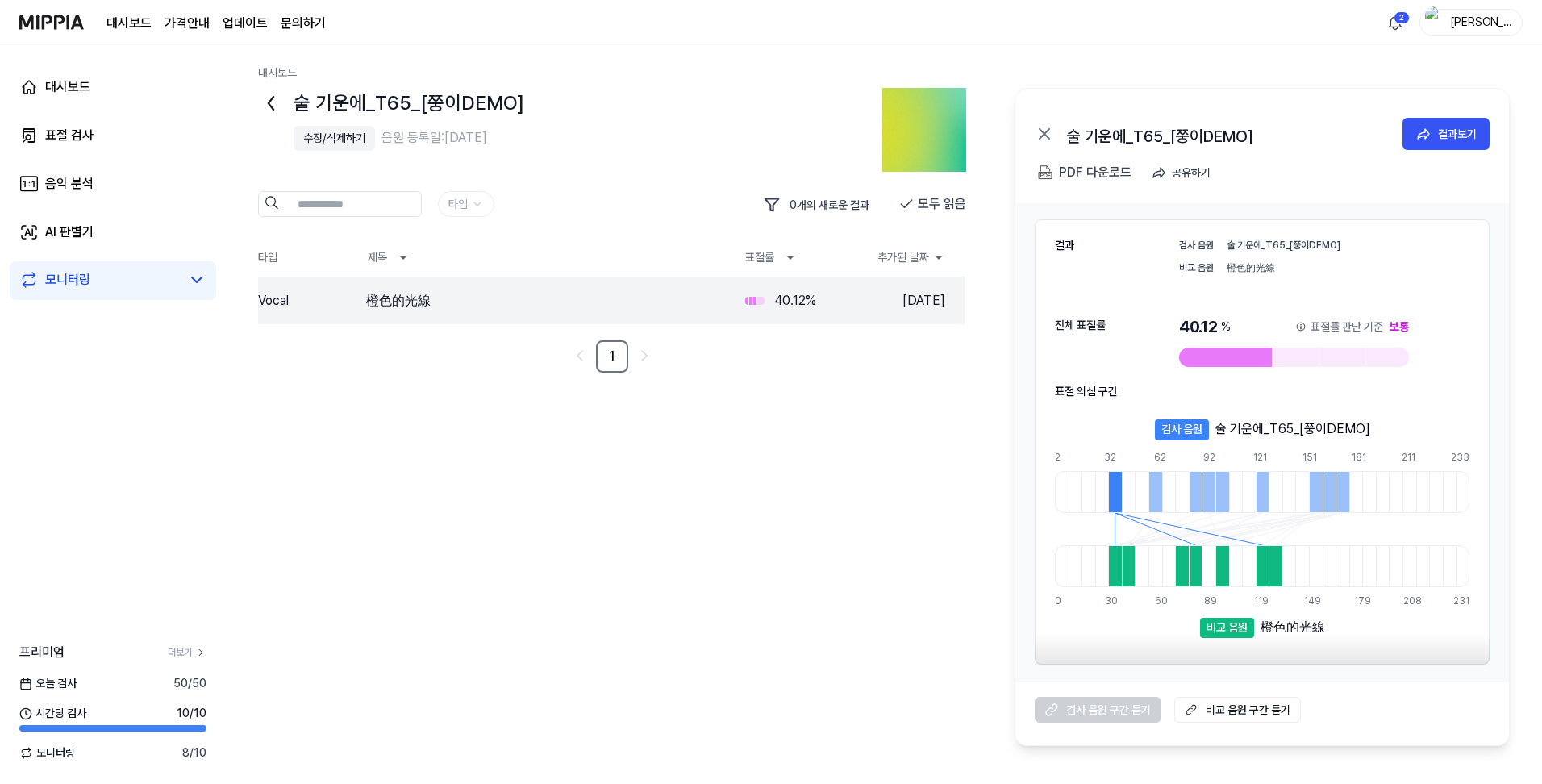
click at [74, 281] on div "모니터링" at bounding box center [67, 280] width 45 height 19
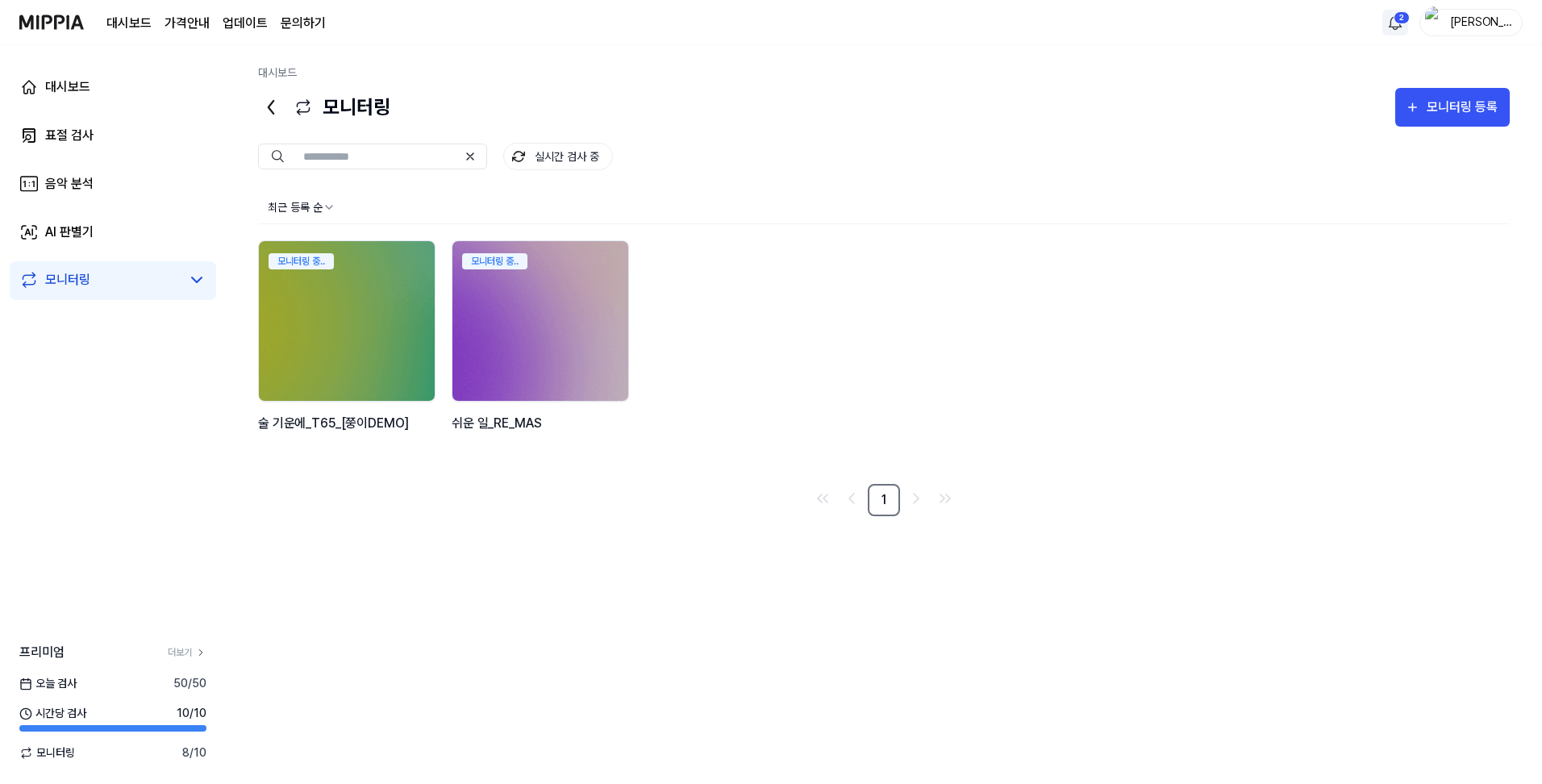
click at [1401, 23] on html "대시보드 가격안내 업데이트 문의하기 2 김현중(쭝이) 대시보드 표절 검사 음악 분석 AI 판별기 모니터링 프리미엄 더보기 오늘 검사 50 / …" at bounding box center [771, 392] width 1542 height 784
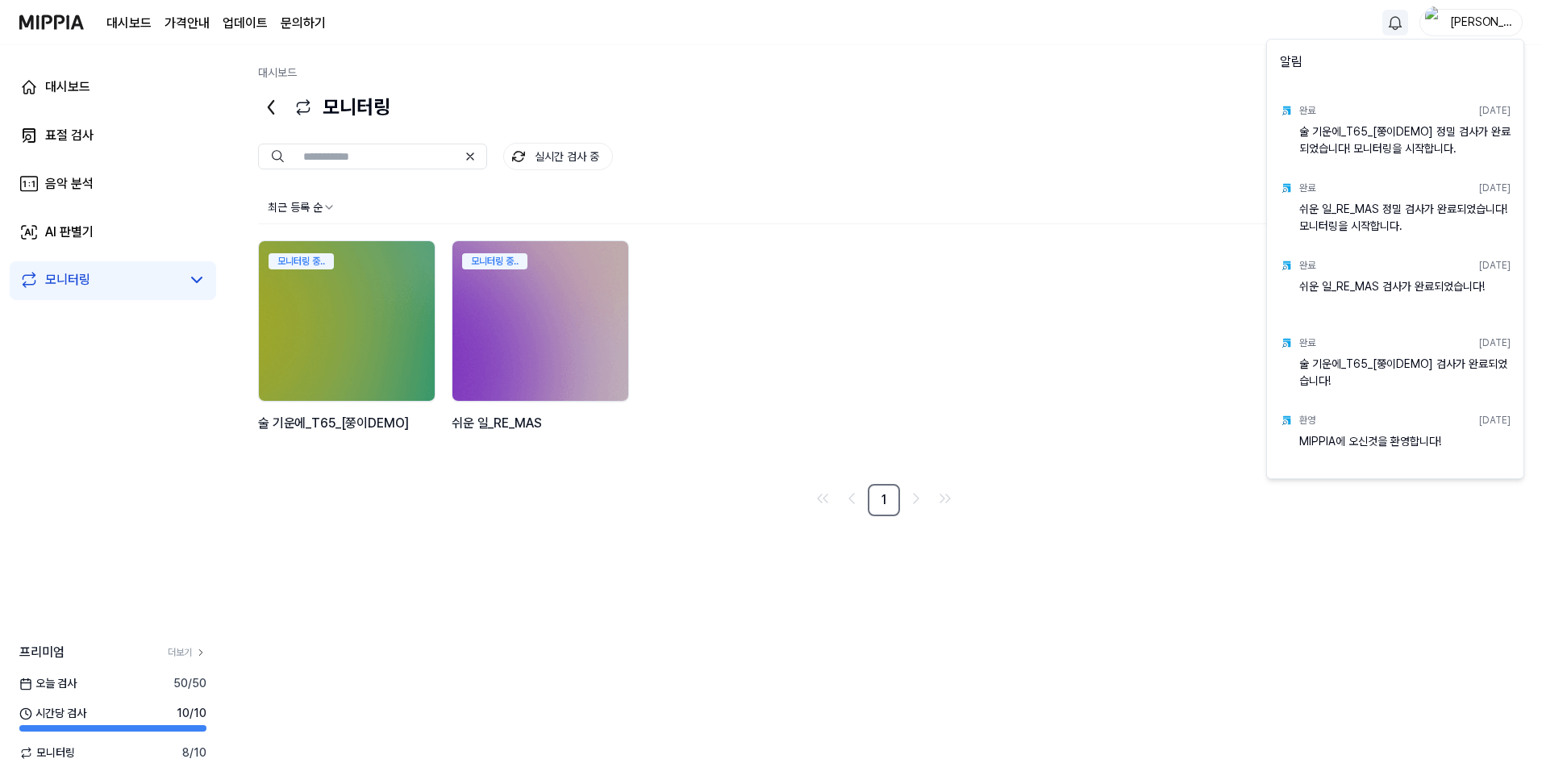
click at [1215, 40] on html "대시보드 가격안내 업데이트 문의하기 김현중(쭝이) 대시보드 표절 검사 음악 분석 AI 판별기 모니터링 프리미엄 더보기 오늘 검사 50 / 50…" at bounding box center [771, 392] width 1542 height 784
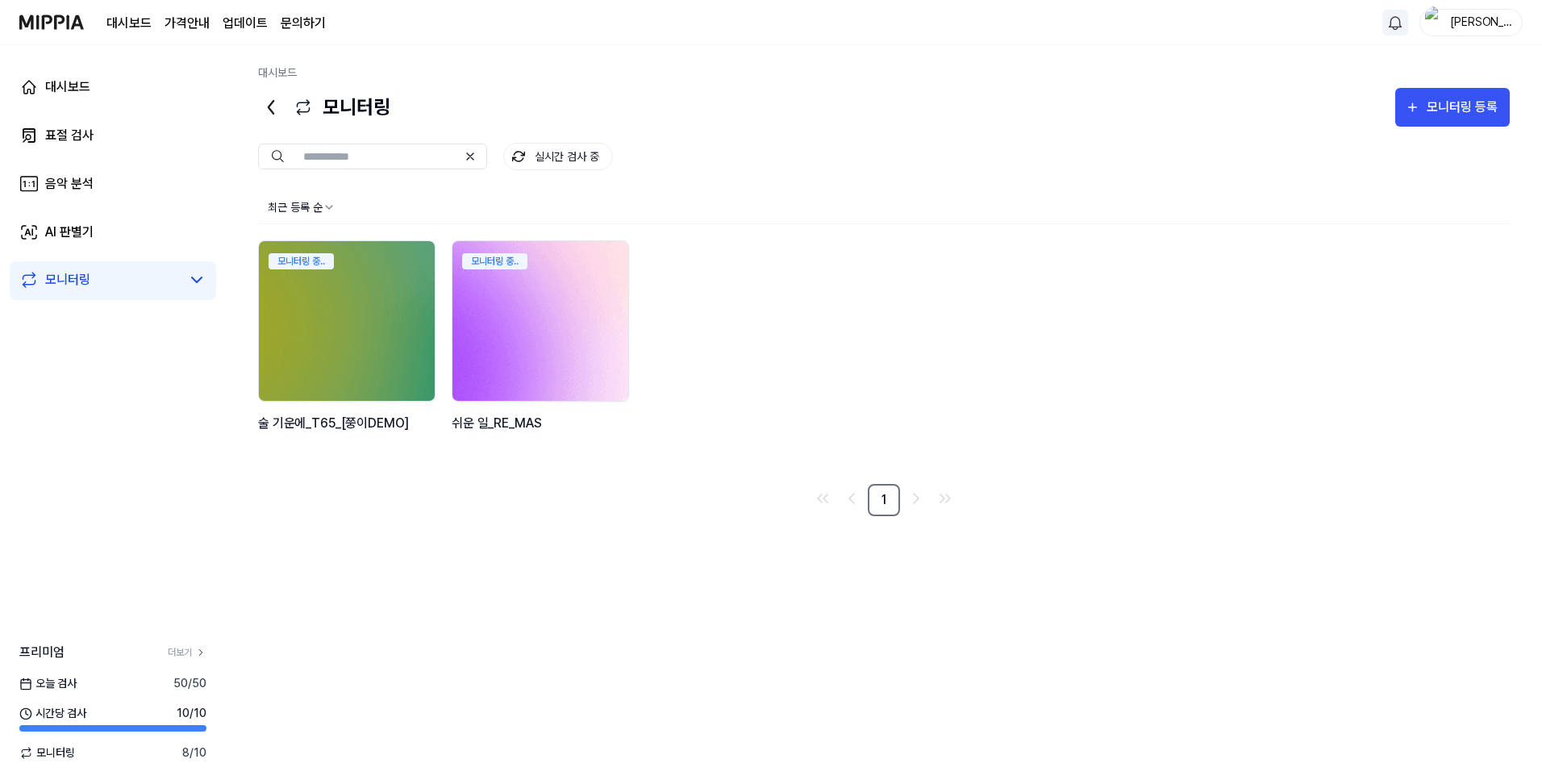
click at [508, 290] on img at bounding box center [540, 321] width 194 height 176
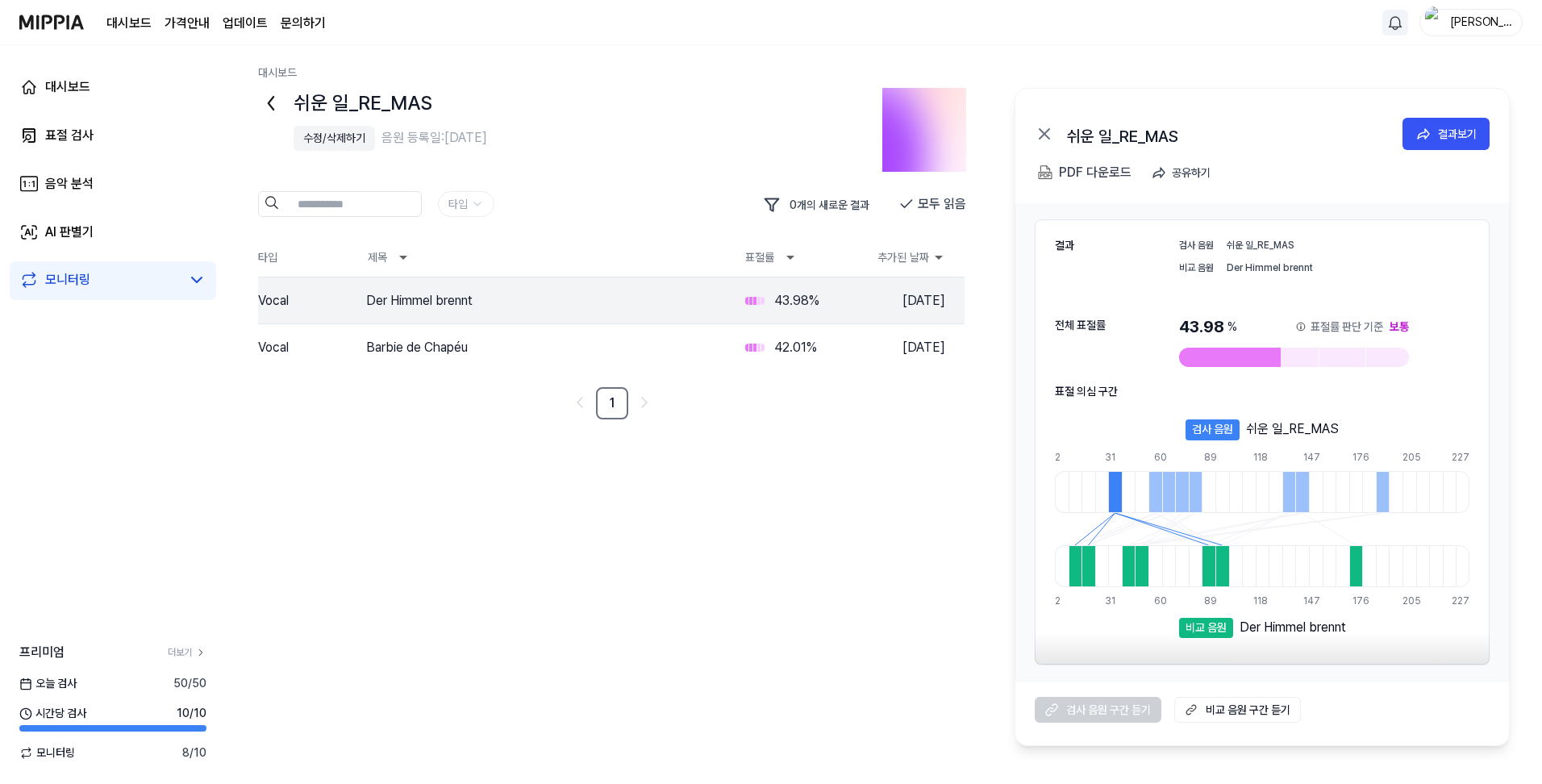
click at [267, 101] on icon at bounding box center [271, 103] width 26 height 26
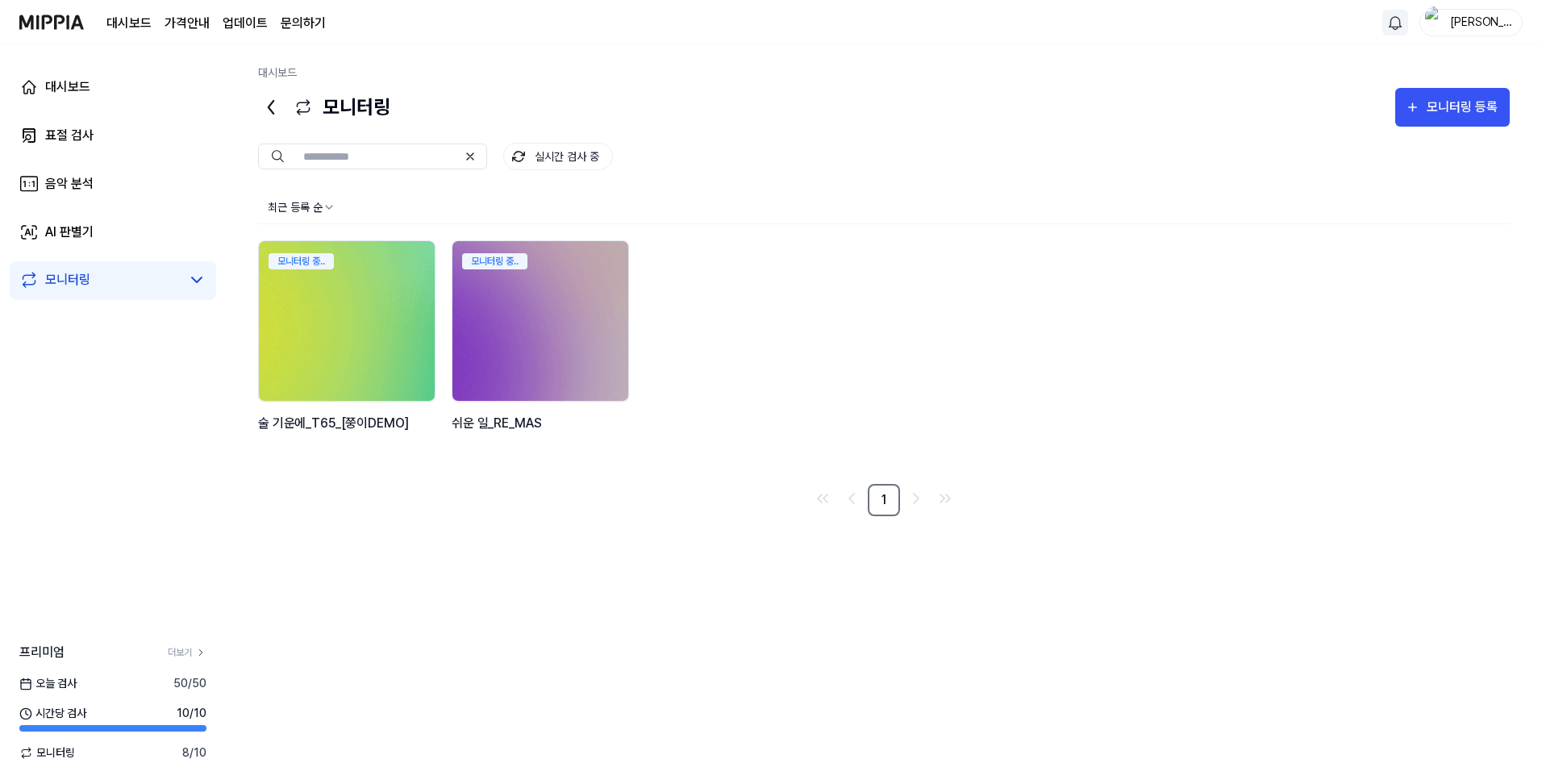
click at [395, 285] on img at bounding box center [347, 321] width 194 height 176
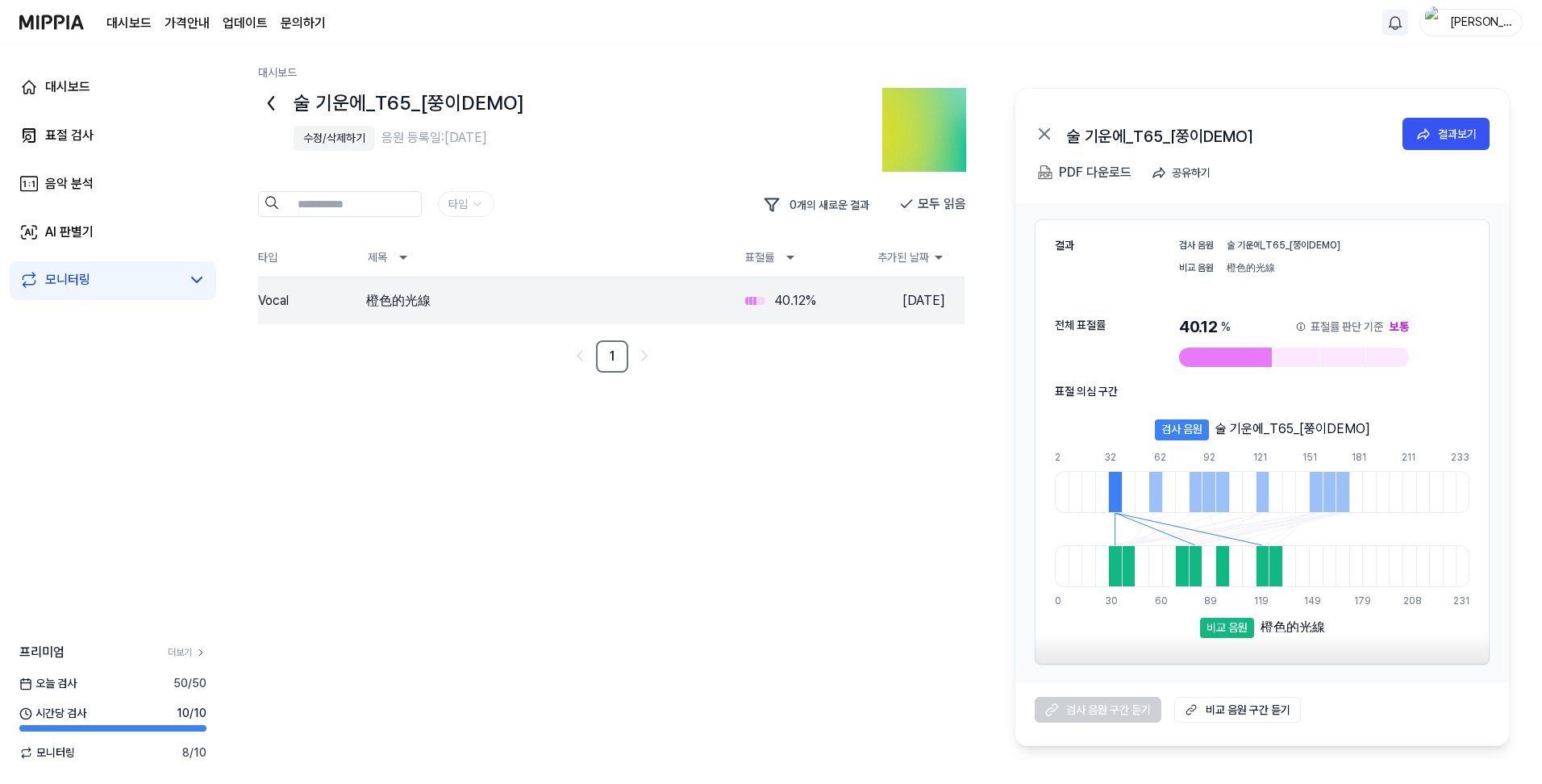
click at [273, 100] on icon at bounding box center [271, 103] width 26 height 26
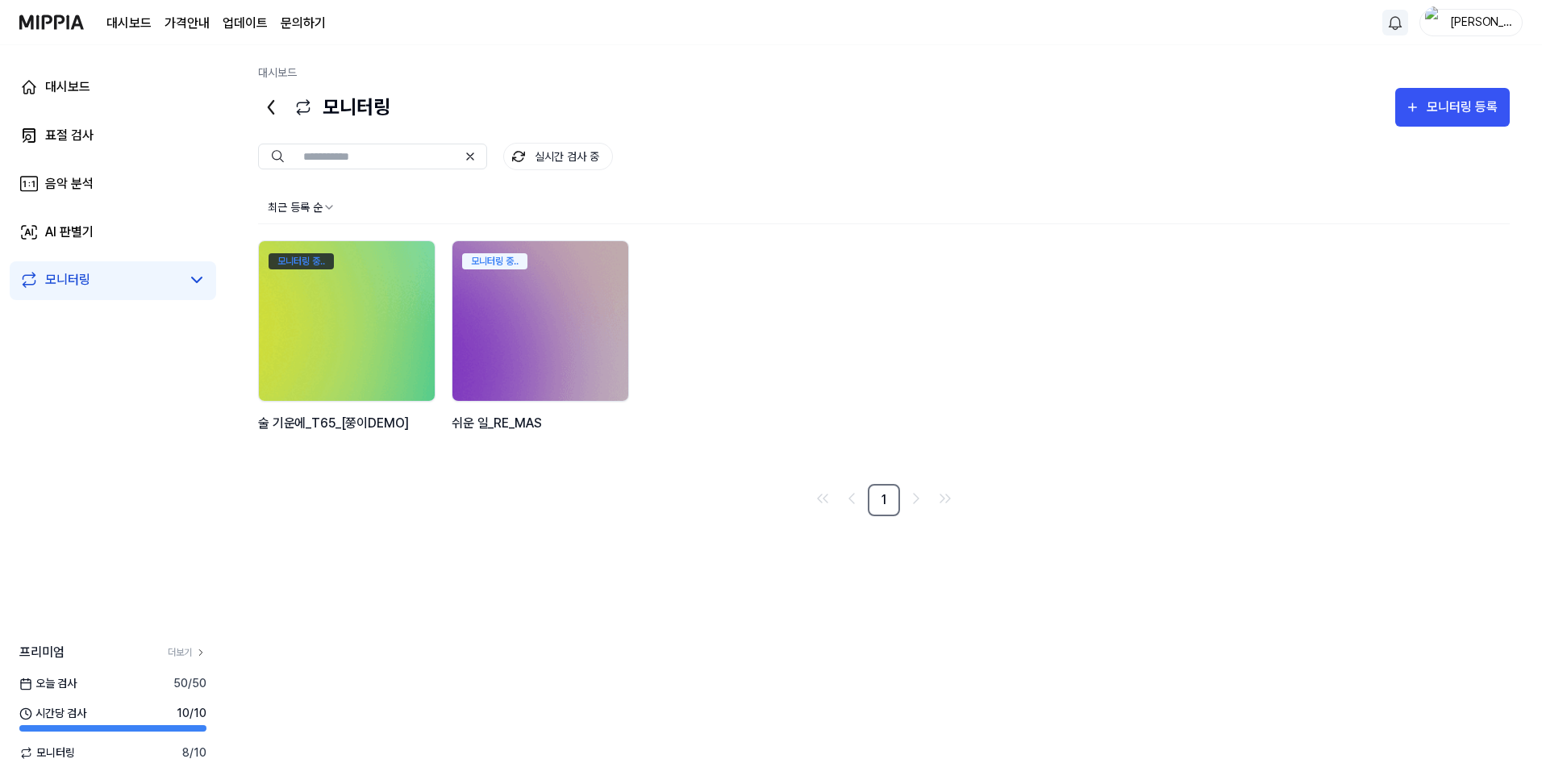
click at [301, 257] on div "모니터링 중.." at bounding box center [301, 261] width 65 height 16
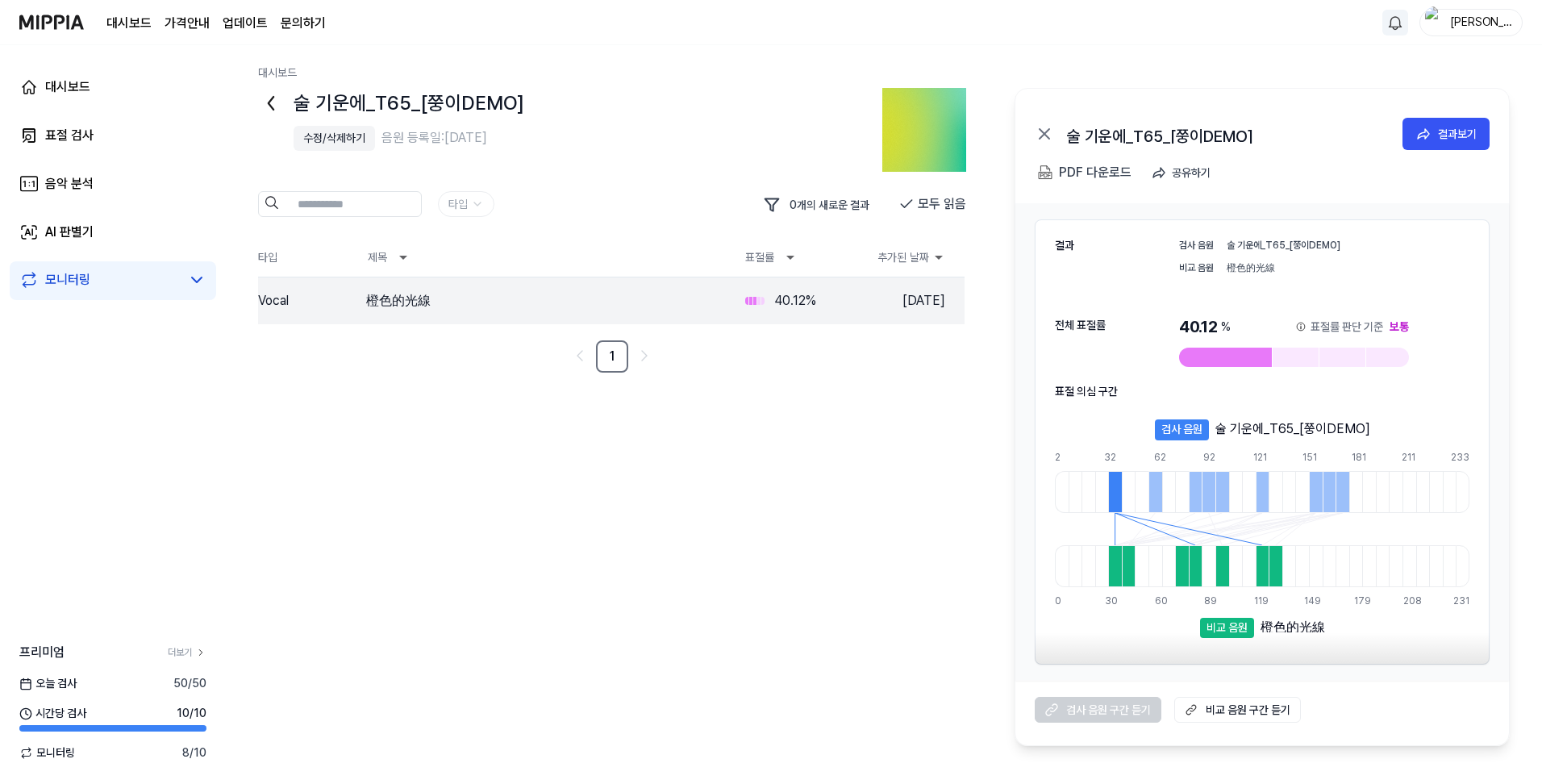
click at [273, 105] on icon at bounding box center [271, 103] width 26 height 26
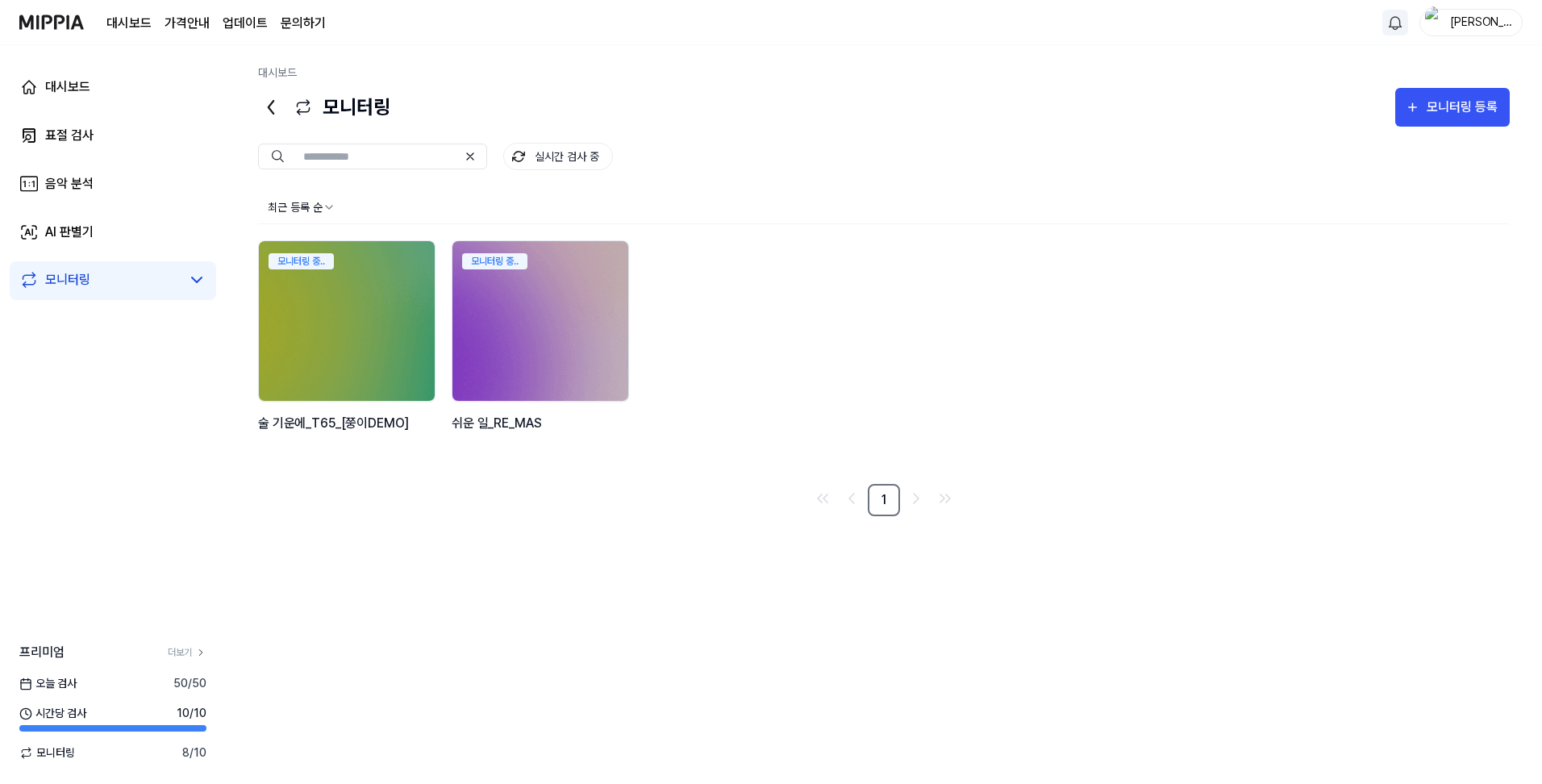
click at [91, 281] on link "모니터링" at bounding box center [99, 280] width 161 height 19
click at [60, 18] on img at bounding box center [51, 22] width 65 height 44
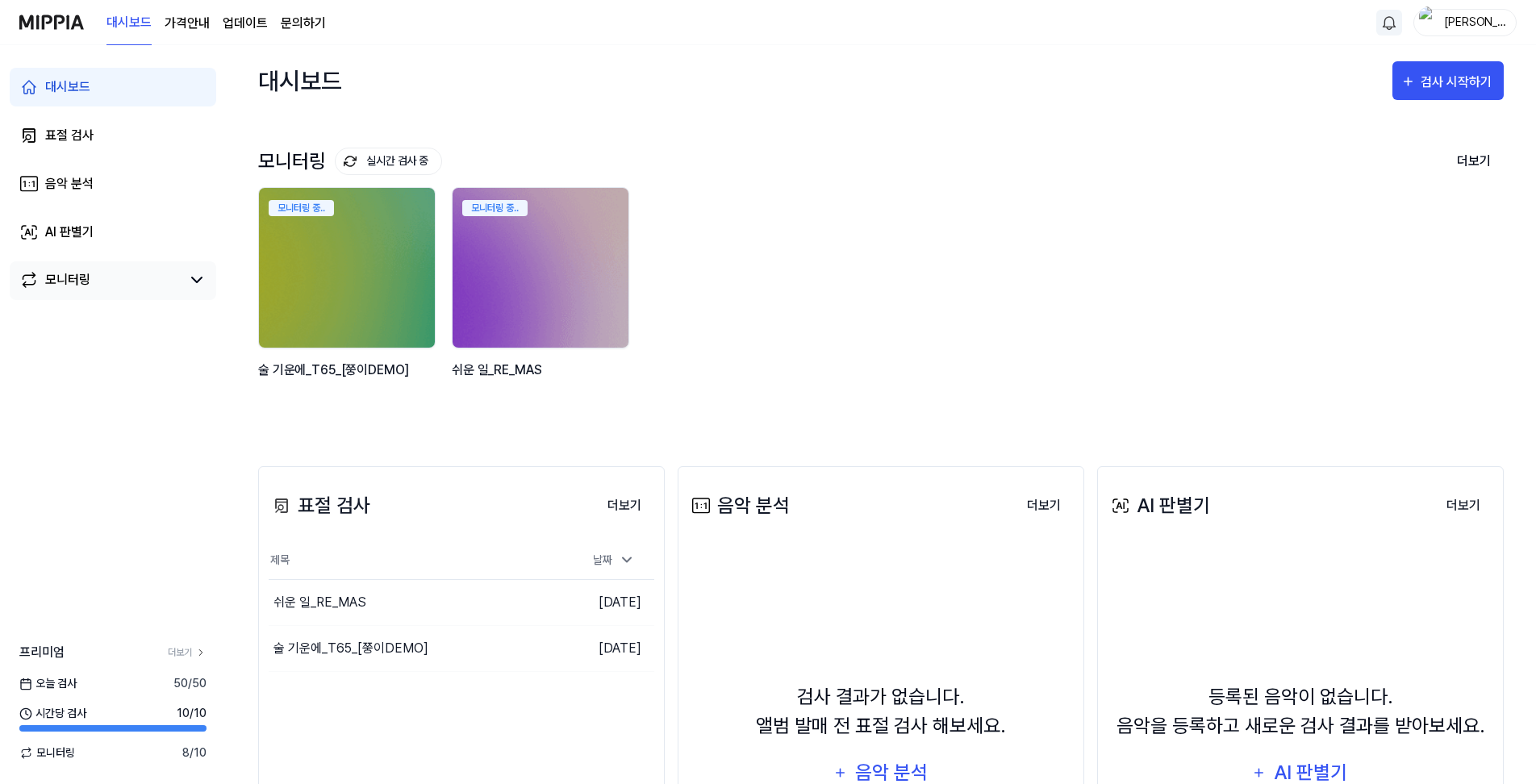
click at [87, 285] on div "모니터링" at bounding box center [67, 280] width 45 height 19
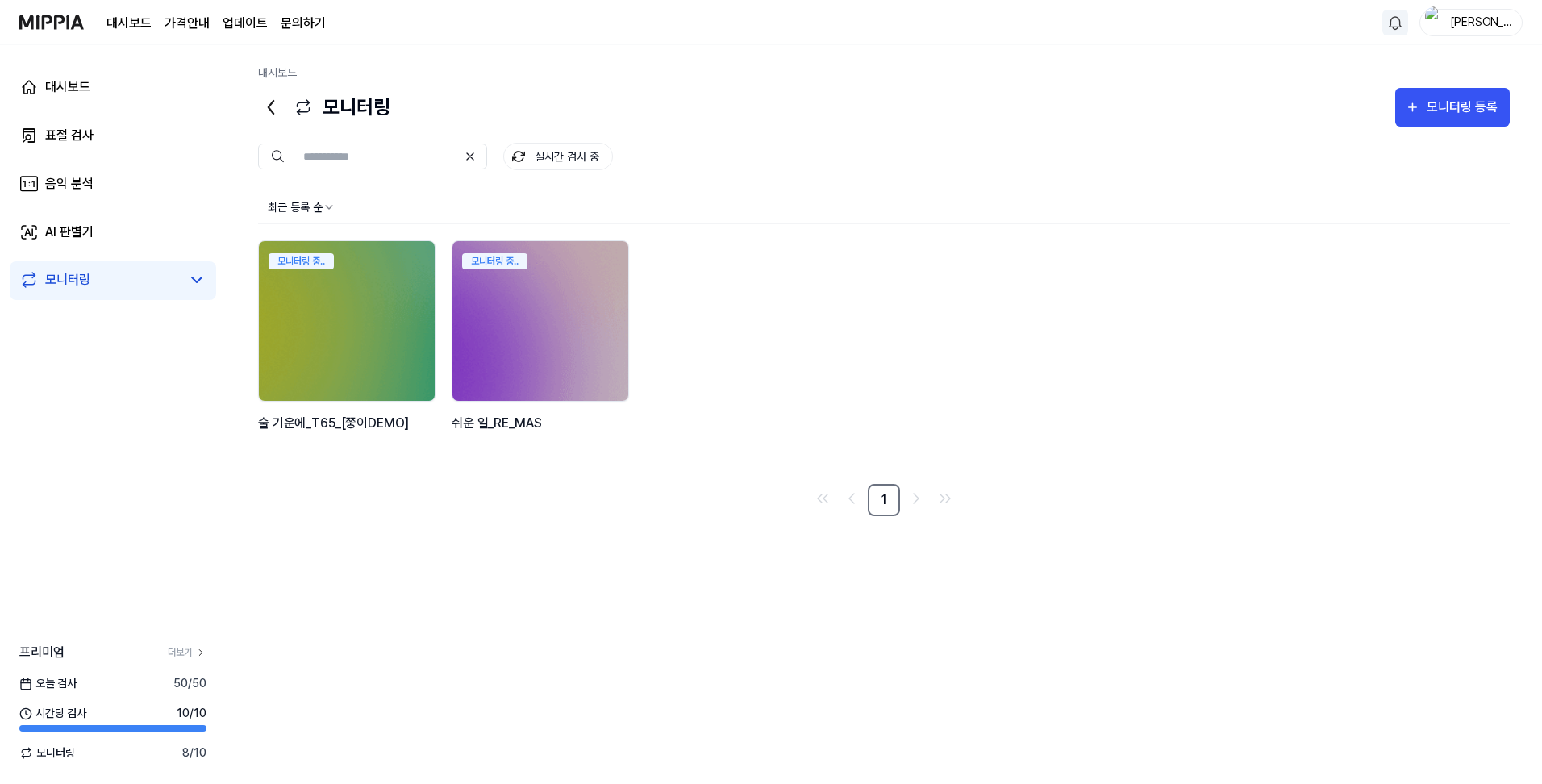
click at [271, 112] on icon at bounding box center [271, 107] width 5 height 13
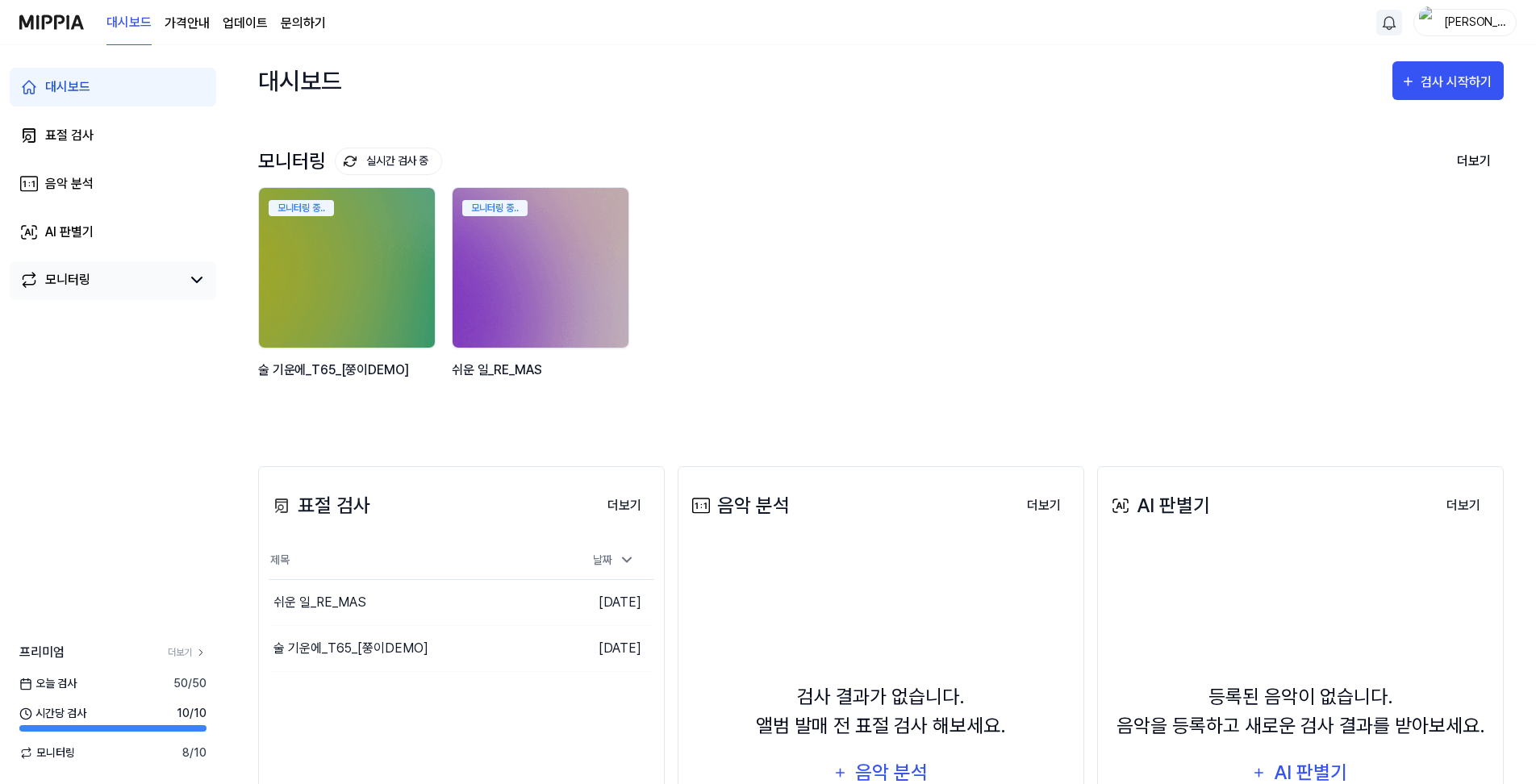
click at [82, 282] on div "모니터링" at bounding box center [67, 280] width 45 height 19
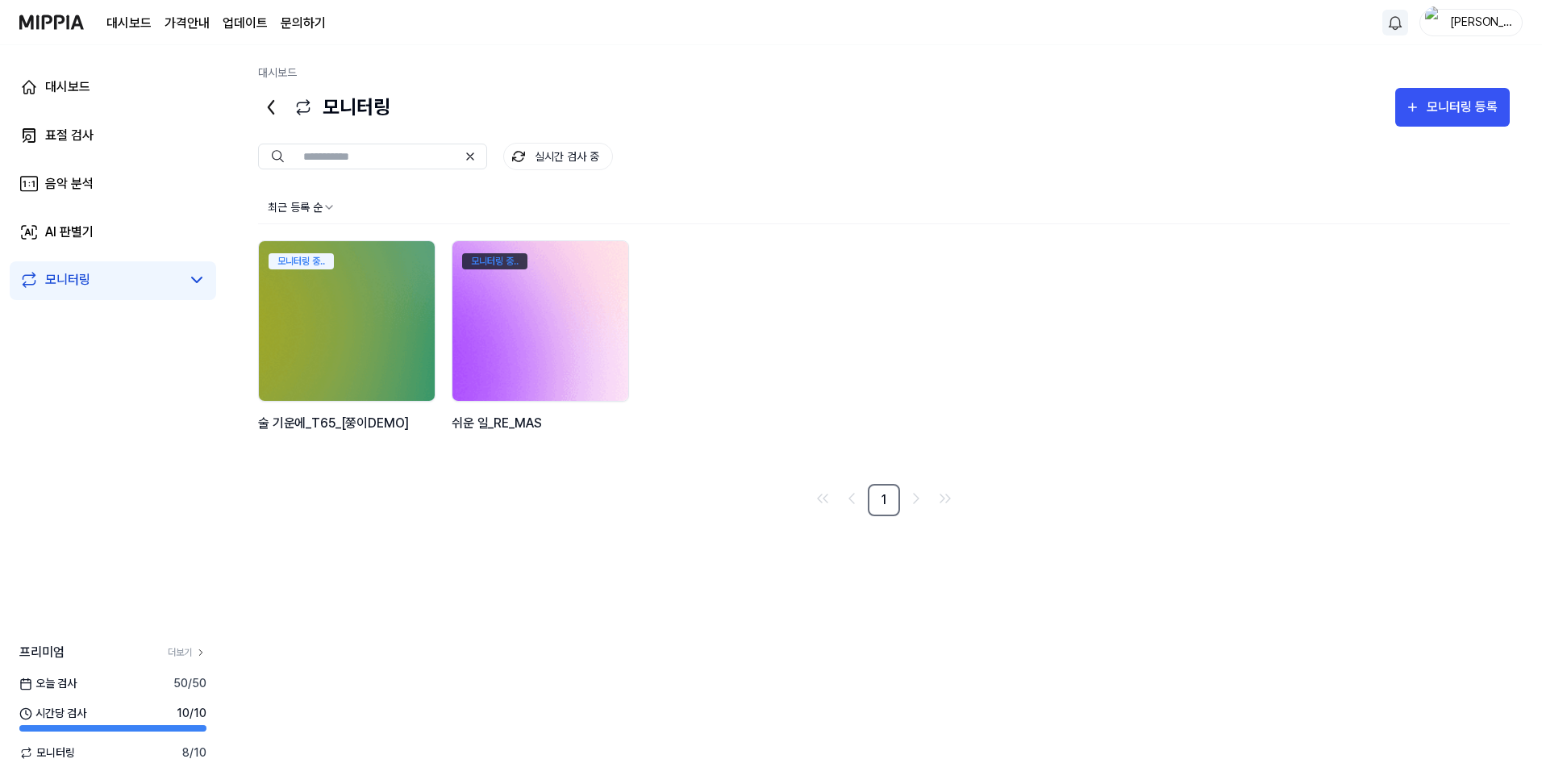
click at [509, 259] on div "모니터링 중.." at bounding box center [495, 261] width 65 height 16
click at [517, 255] on div "모니터링 중.." at bounding box center [495, 261] width 65 height 16
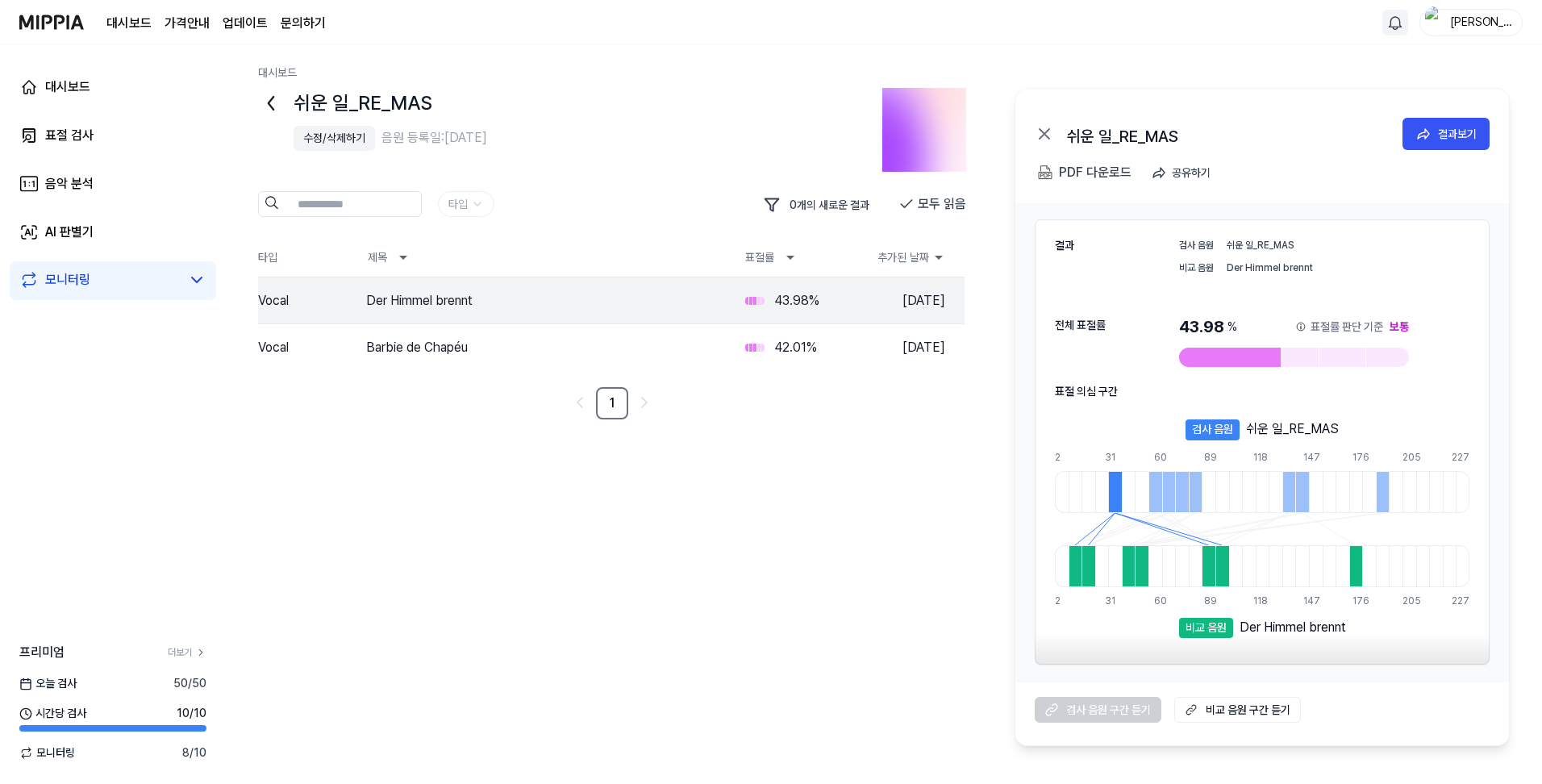
click at [61, 27] on img at bounding box center [51, 22] width 65 height 44
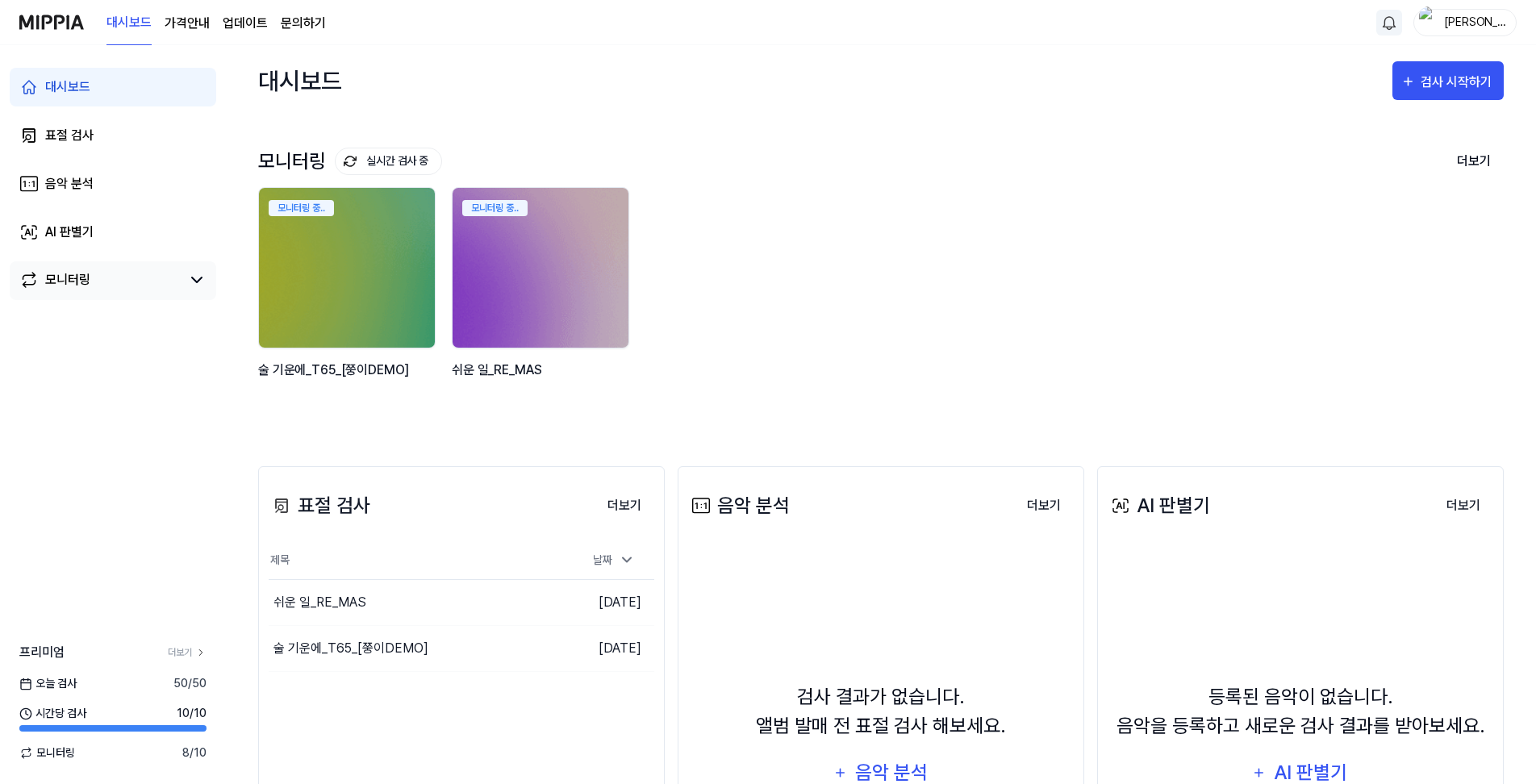
click at [77, 282] on div "모니터링" at bounding box center [67, 280] width 45 height 19
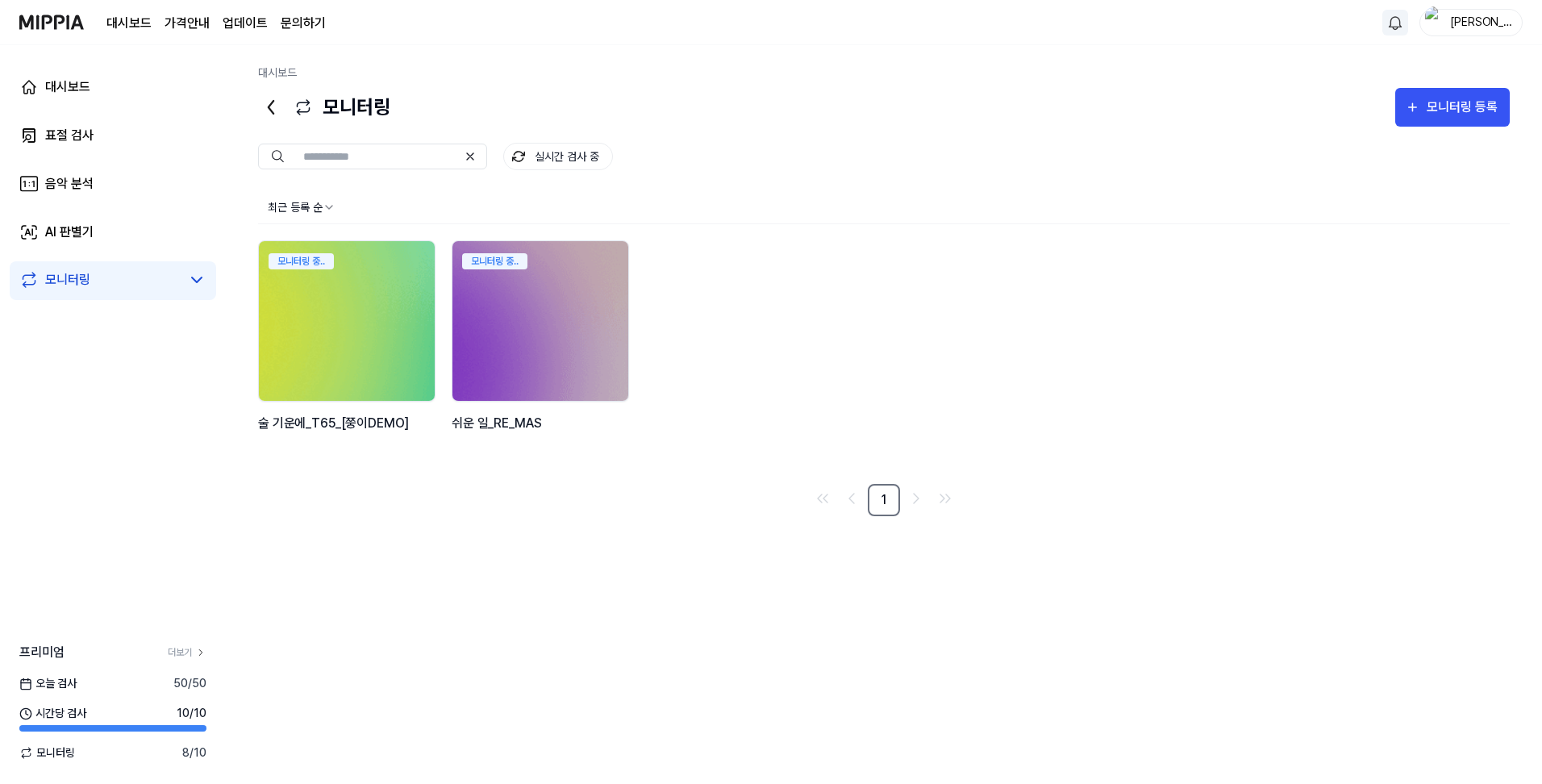
click at [353, 294] on img at bounding box center [347, 321] width 194 height 176
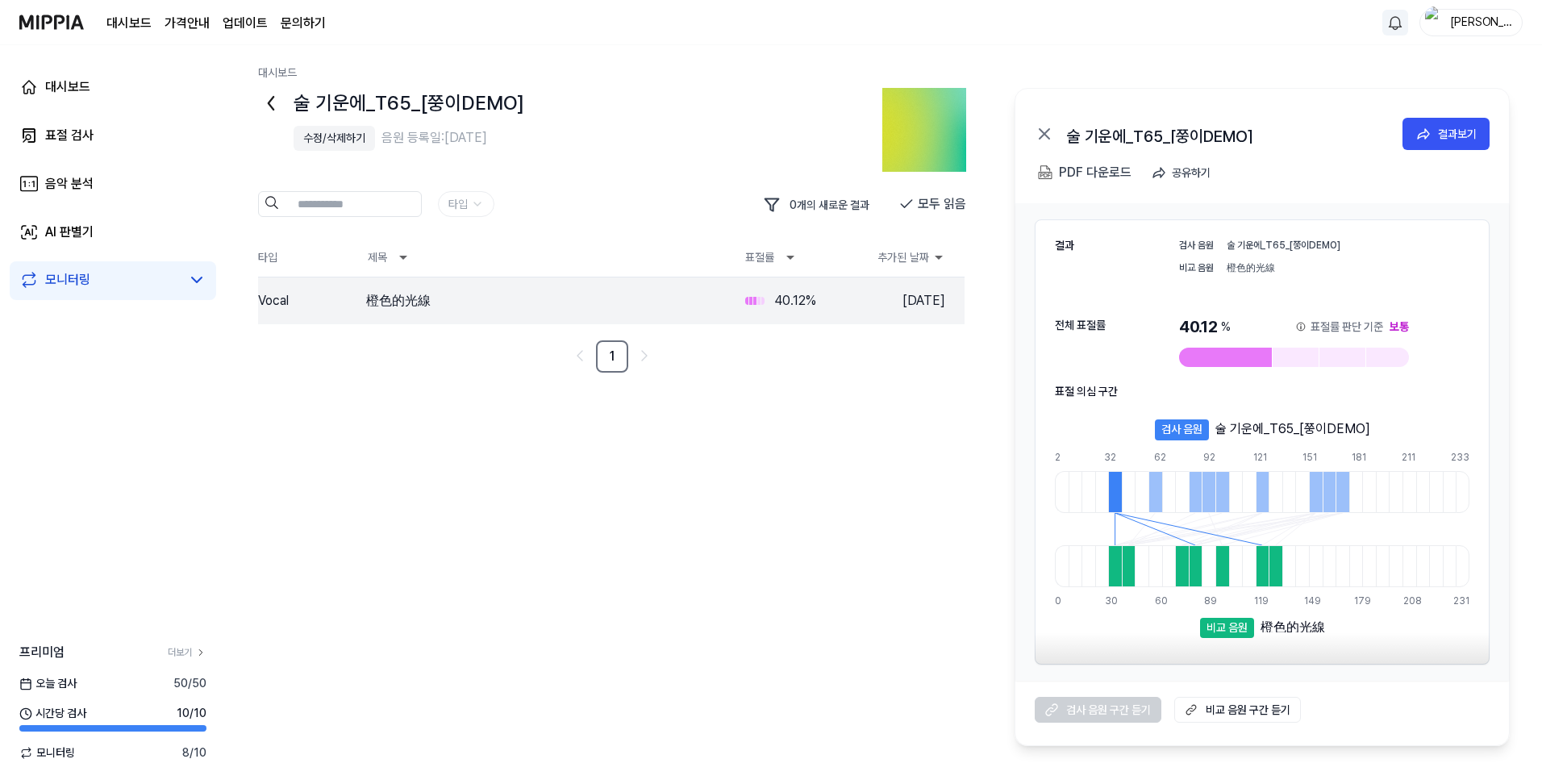
click at [95, 285] on link "모니터링" at bounding box center [99, 280] width 161 height 19
